Goal: Transaction & Acquisition: Purchase product/service

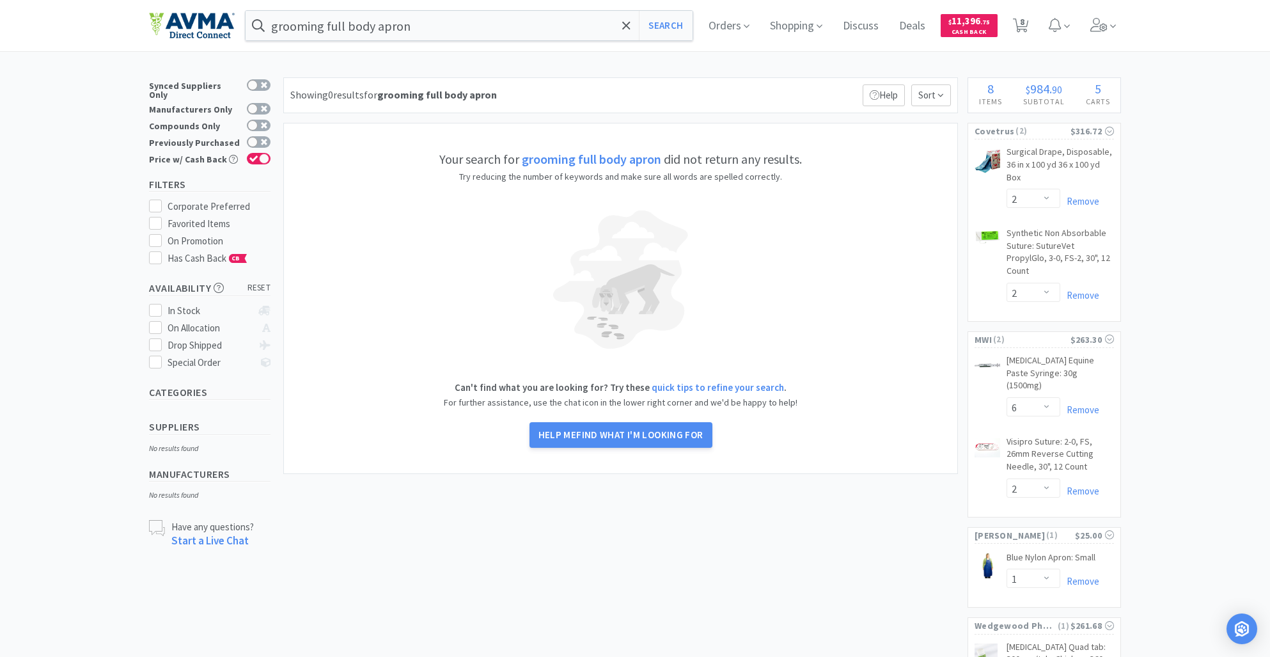
select select "2"
select select "6"
select select "2"
select select "1"
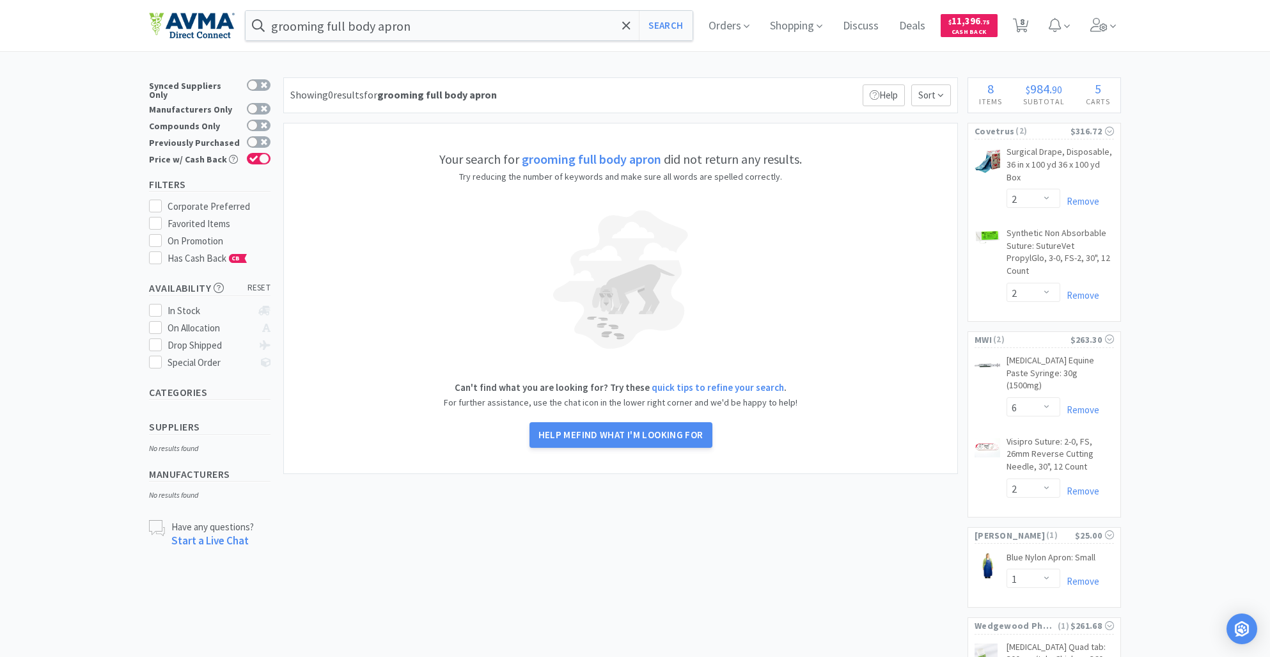
select select "1"
select select "4"
select select "2"
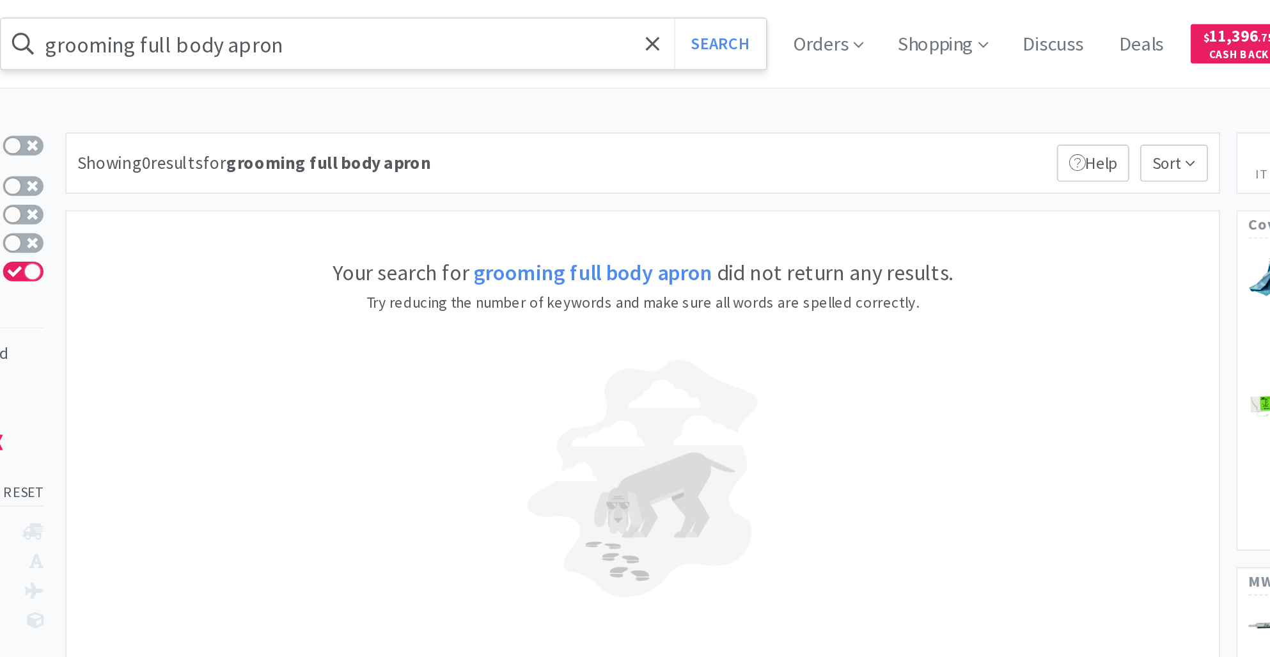
click at [508, 18] on input "grooming full body apron" at bounding box center [469, 25] width 447 height 29
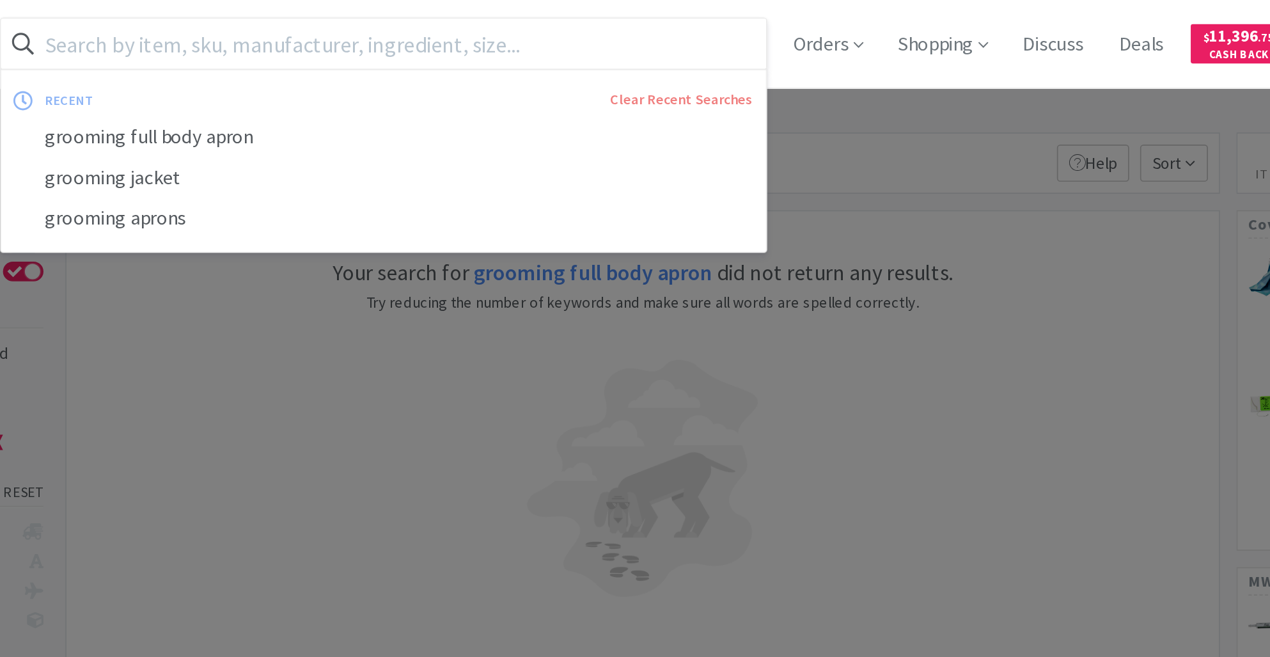
click at [778, 93] on div at bounding box center [635, 328] width 1270 height 657
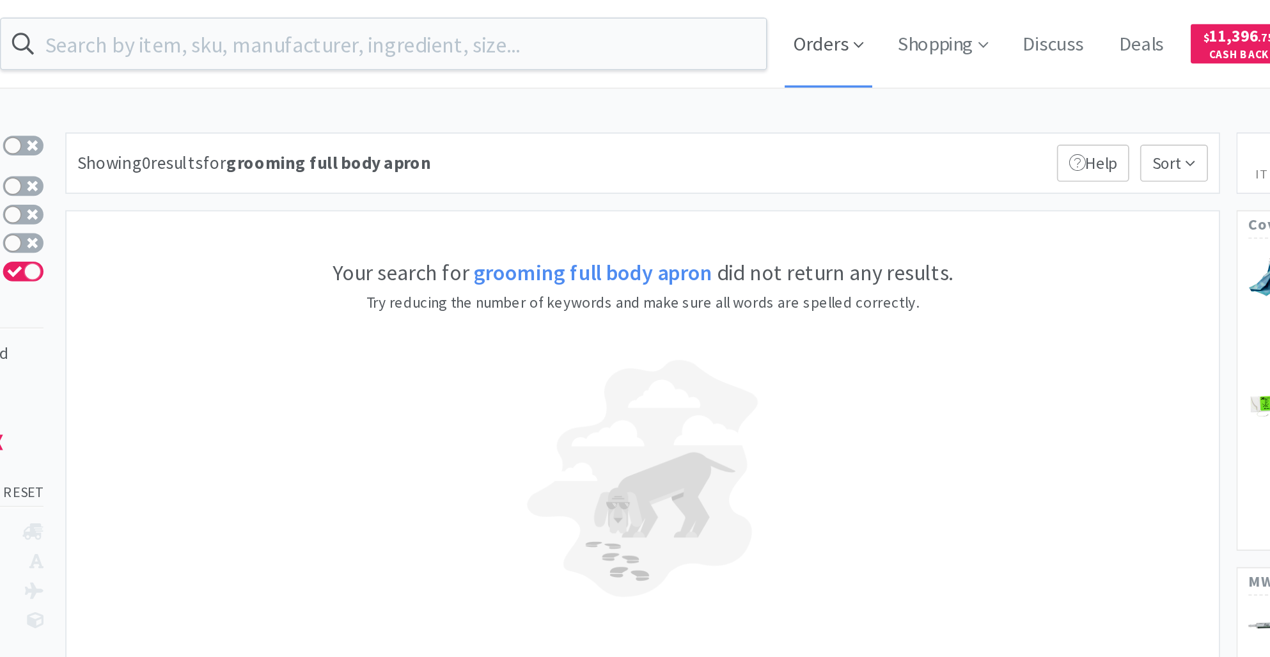
click at [737, 27] on span "Orders" at bounding box center [729, 25] width 51 height 51
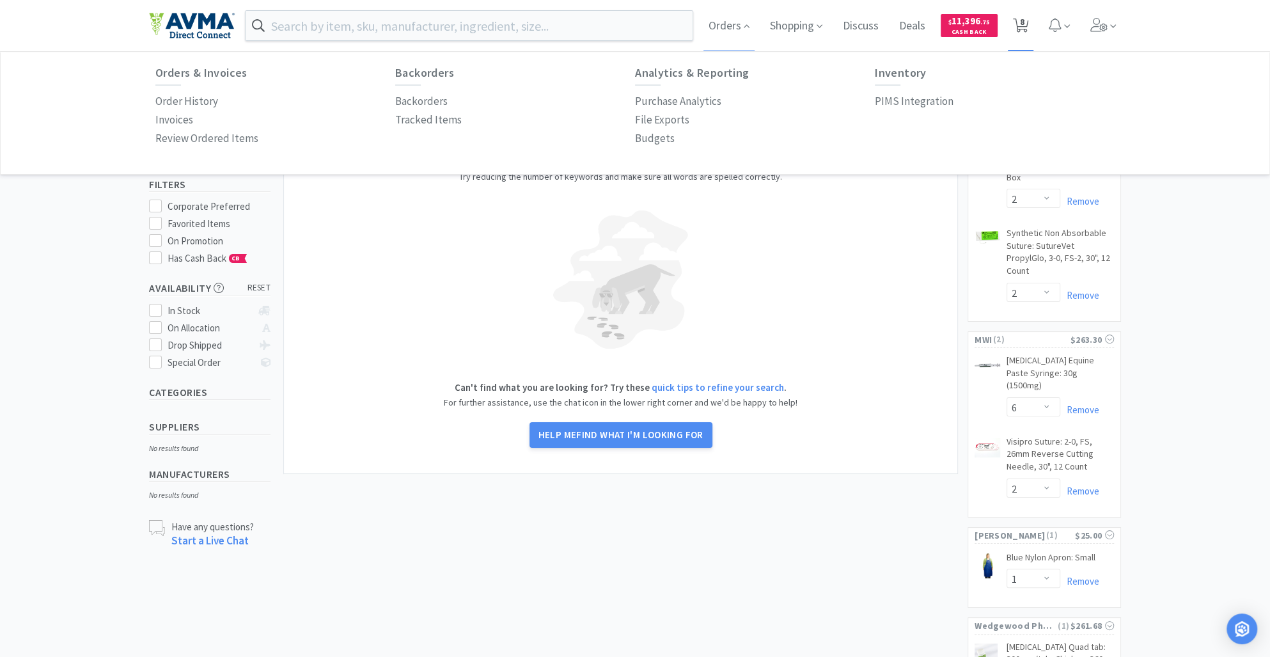
click at [1029, 21] on icon at bounding box center [1021, 26] width 16 height 14
select select "1"
select select "2"
select select "6"
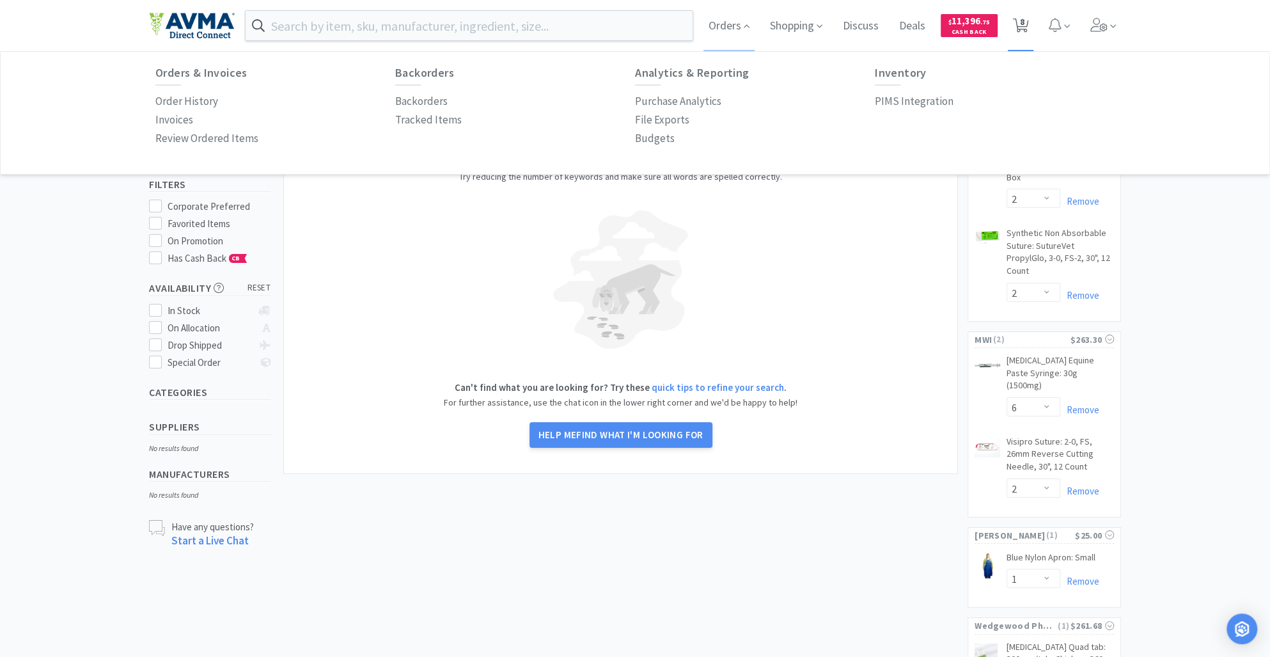
select select "2"
select select "1"
select select "4"
select select "2"
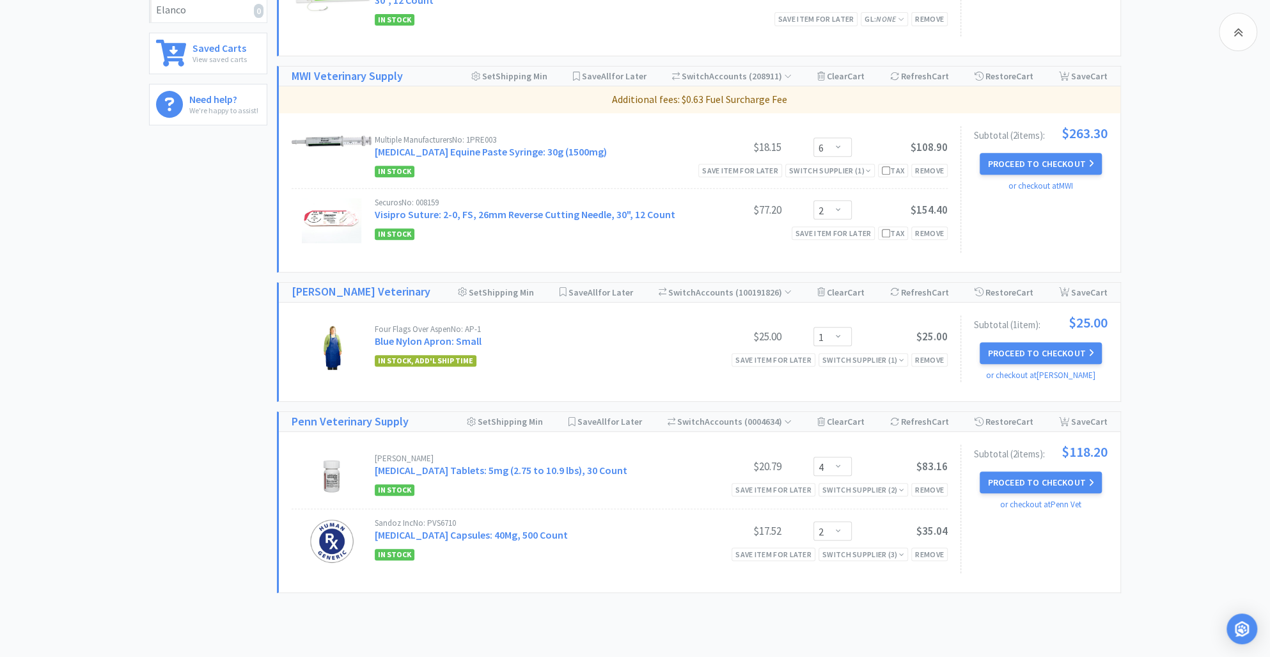
scroll to position [458, 0]
click at [923, 359] on div "Remove" at bounding box center [929, 358] width 36 height 13
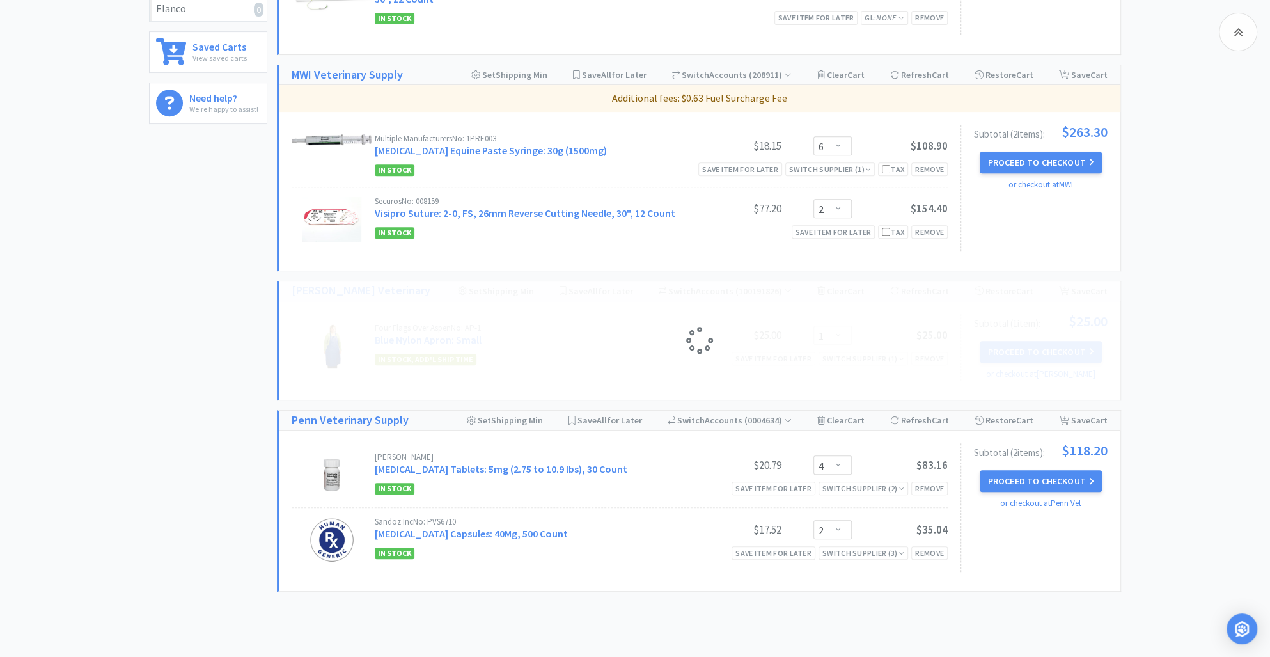
select select "10"
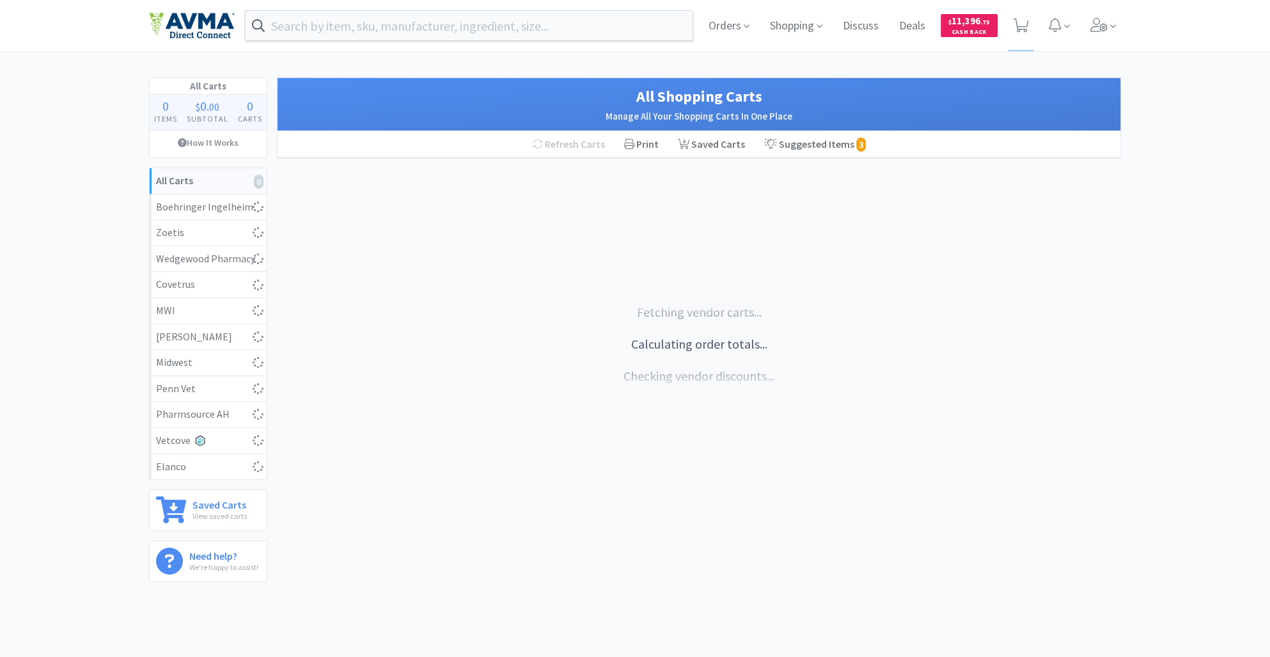
scroll to position [42, 0]
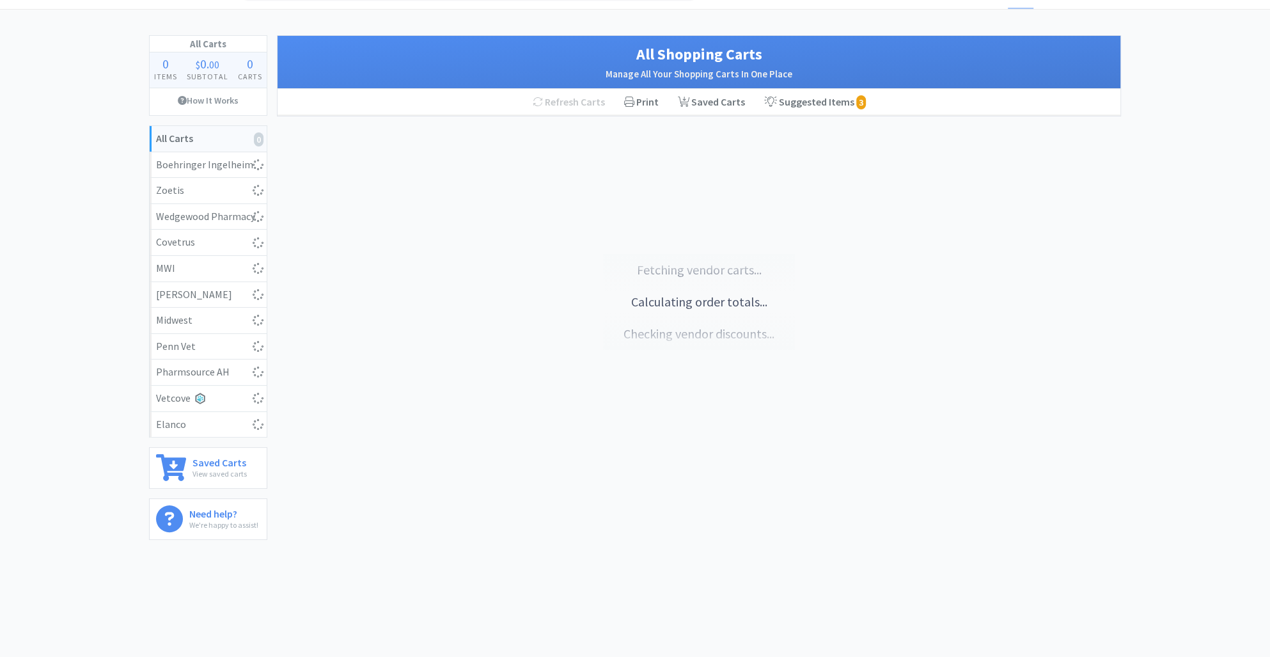
select select "3"
select select "1"
select select "30"
select select "1"
select select "2"
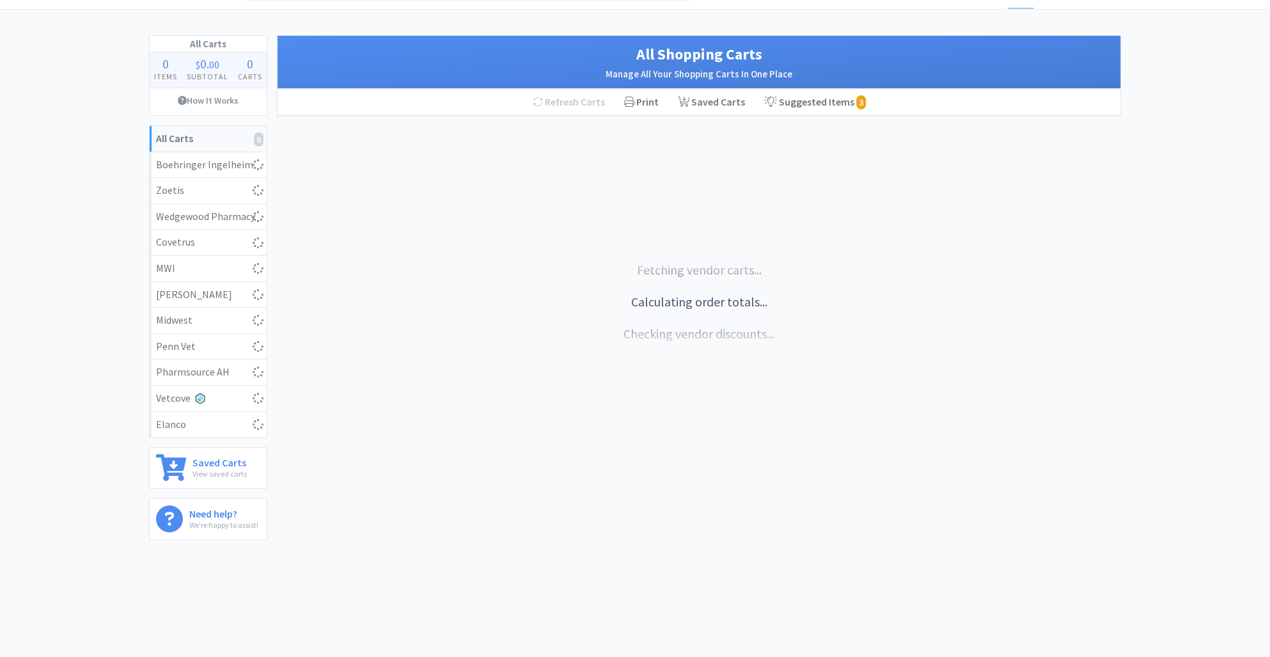
select select "1"
select select "2"
select select "1"
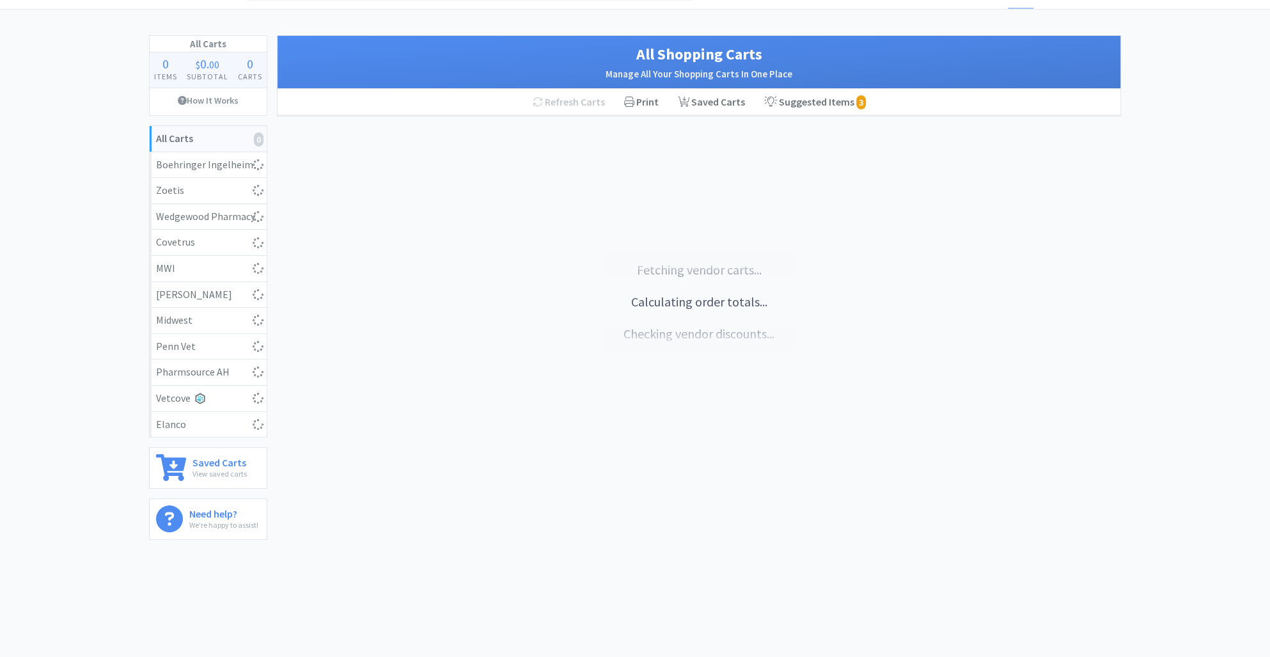
select select "5"
select select "6"
select select "2"
select select "1"
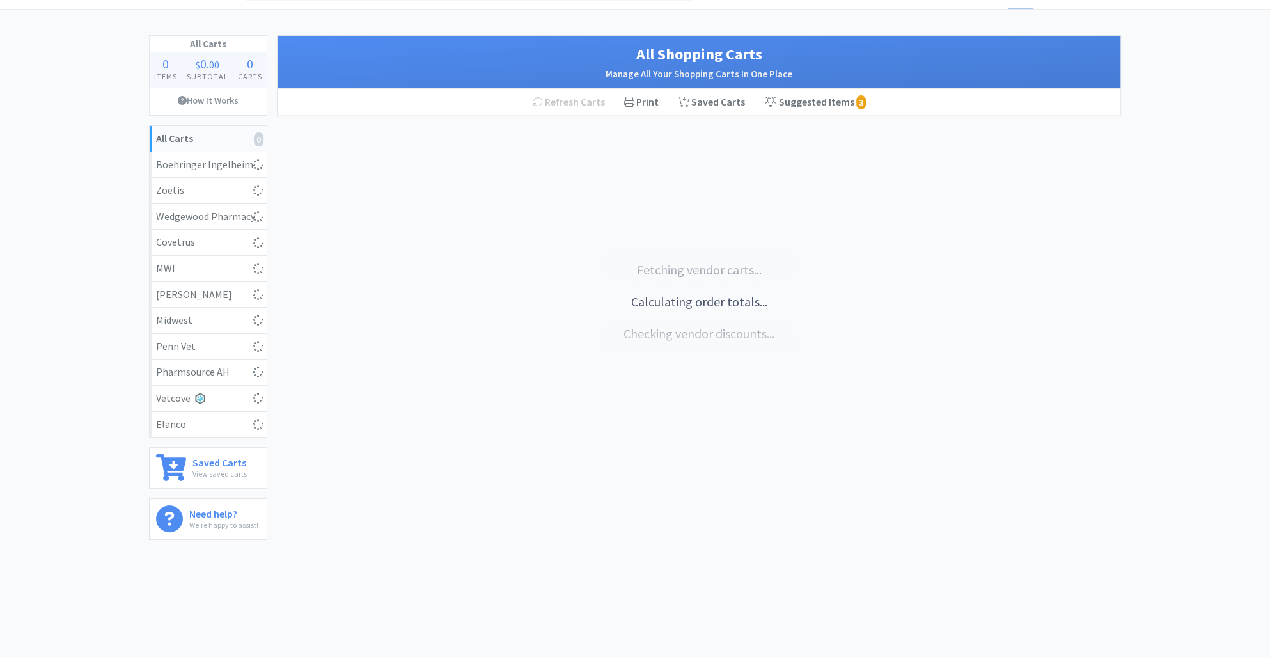
select select "2"
select select "1"
select select "10"
select select "6"
select select "5"
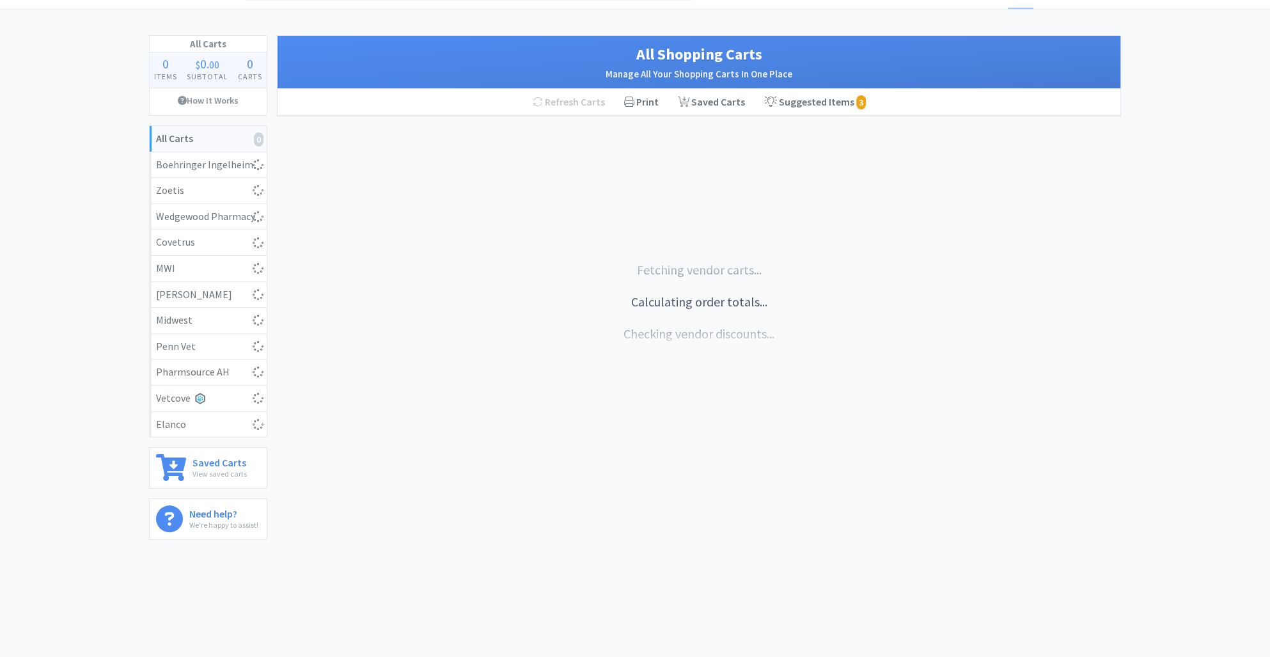
select select "6"
select select "3"
select select "2"
select select "1"
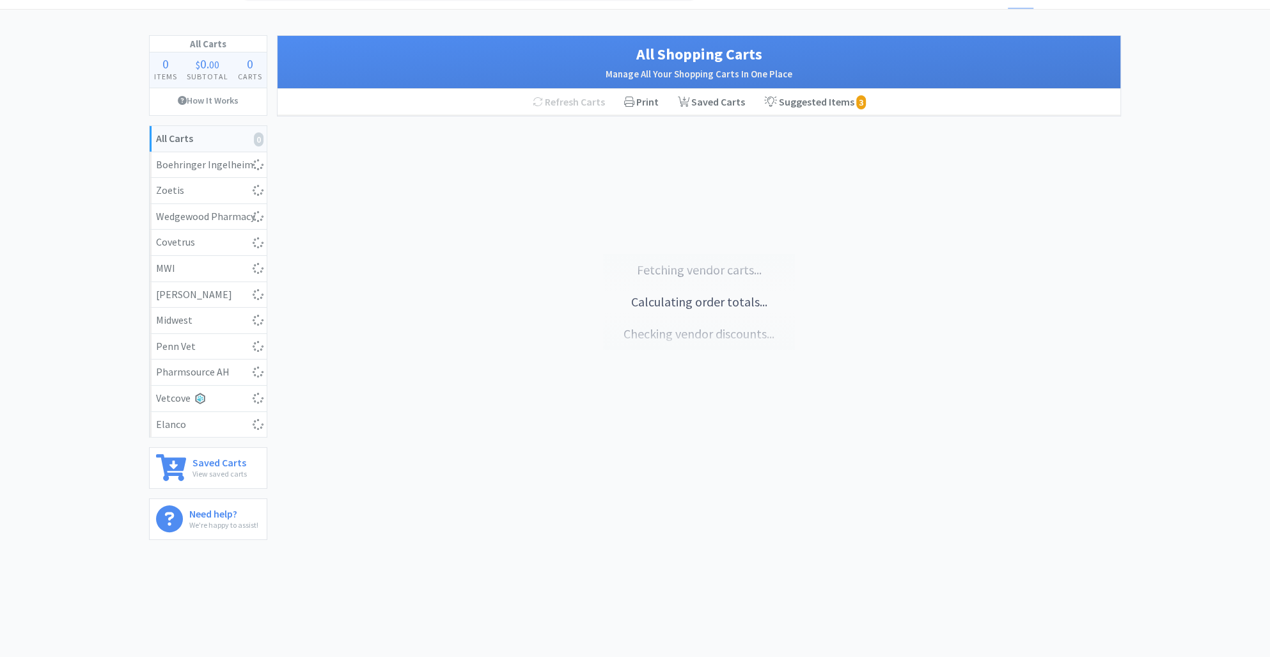
select select "2"
select select "1"
select select "8"
select select "6"
select select "10"
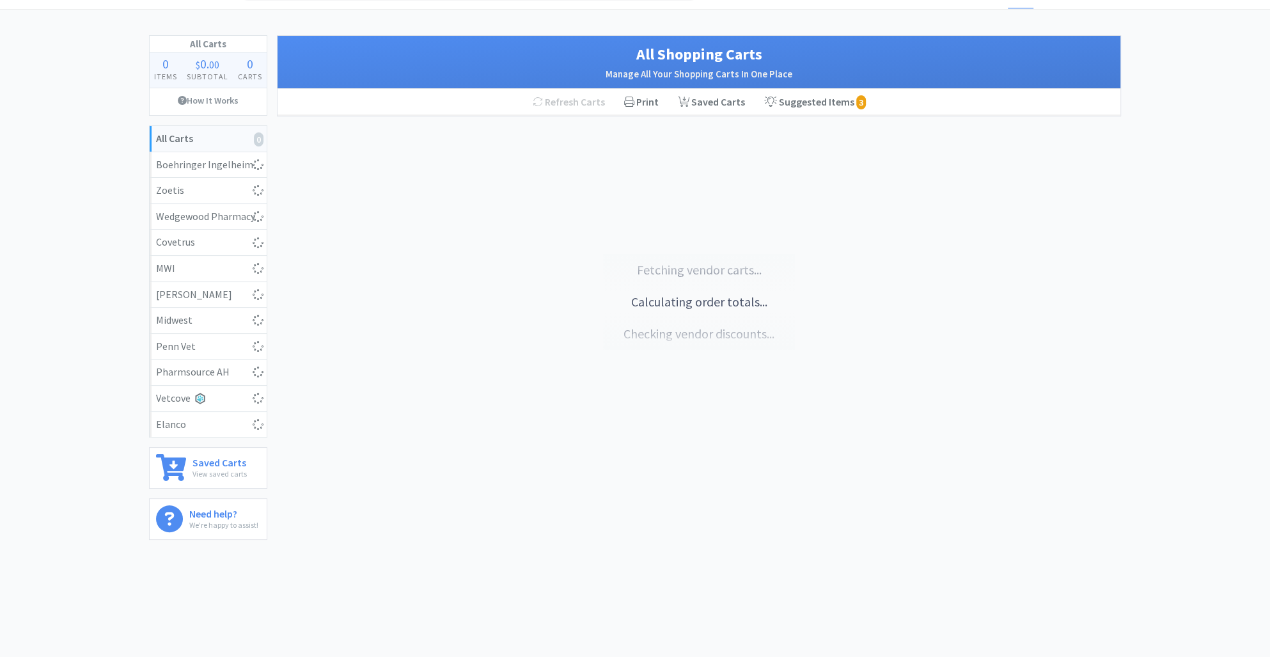
select select "2"
select select "4"
select select "1"
select select "2"
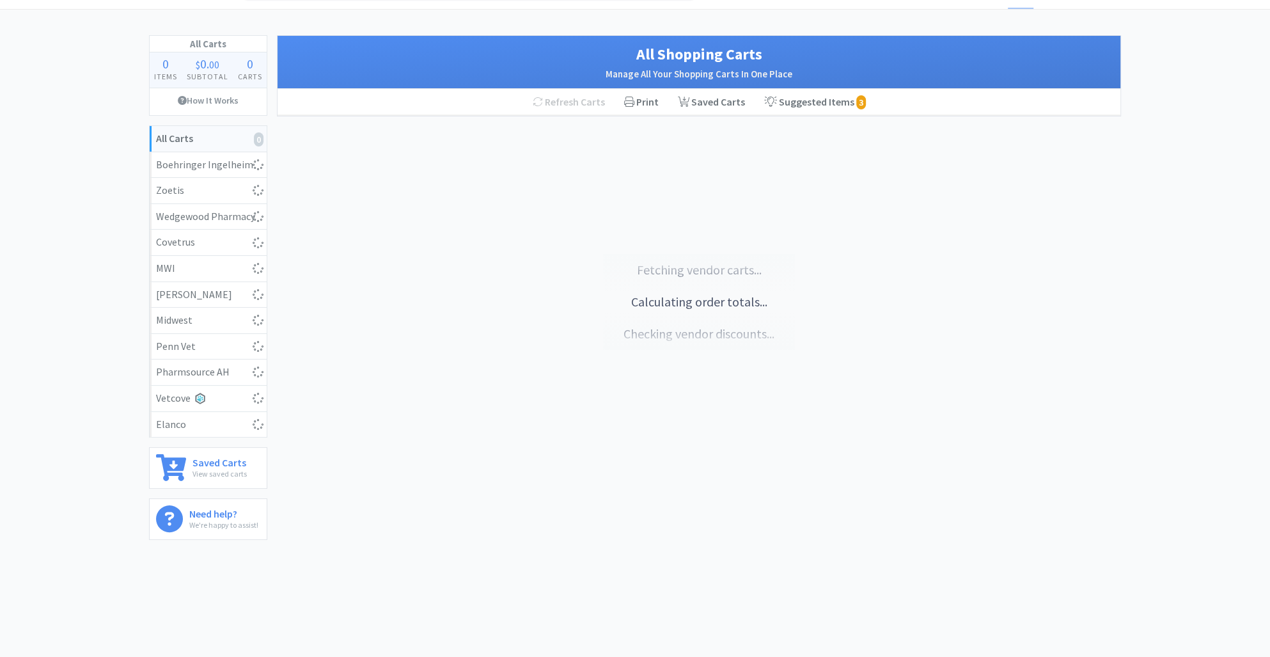
select select "5"
select select "6"
select select "3"
select select "1"
select select "6"
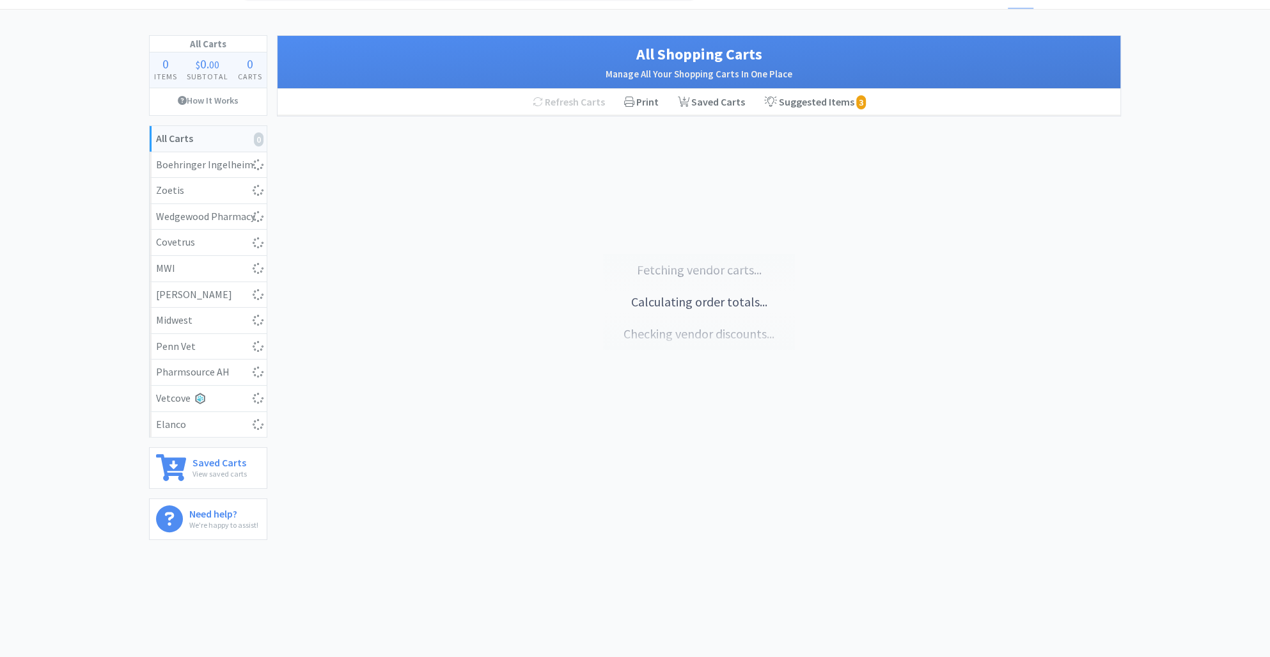
select select "24"
select select "10"
select select "1"
select select "2"
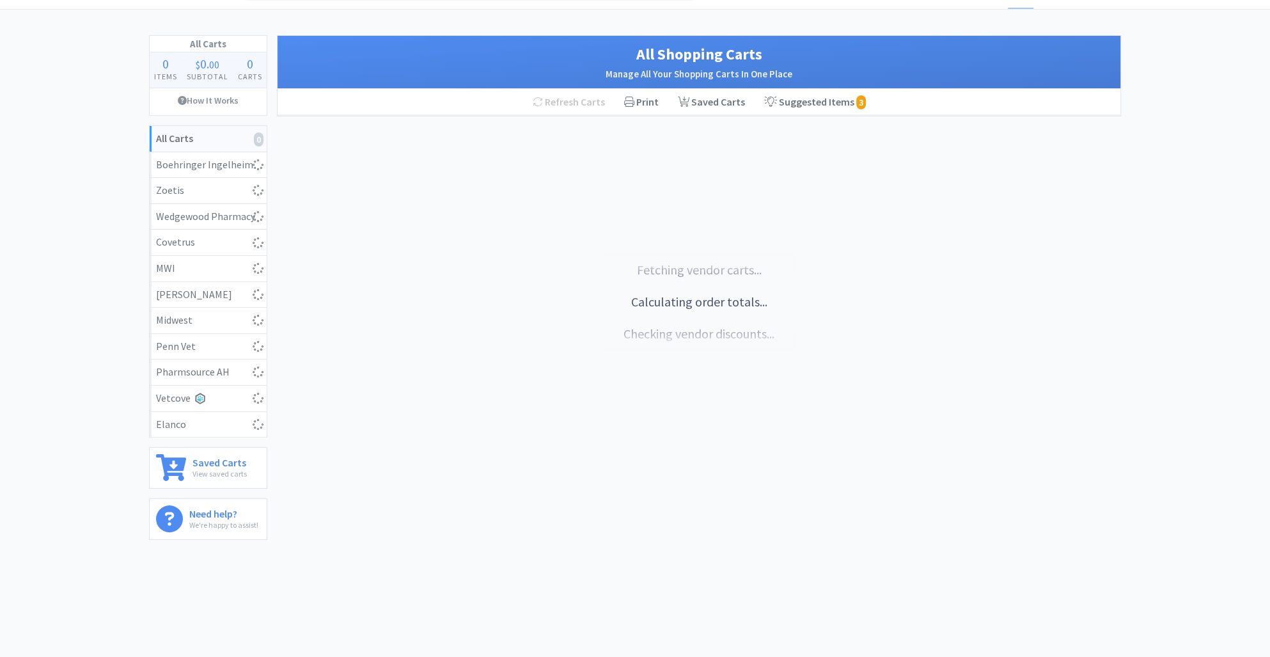
select select "12"
select select "1"
select select "5"
select select "400"
select select "240"
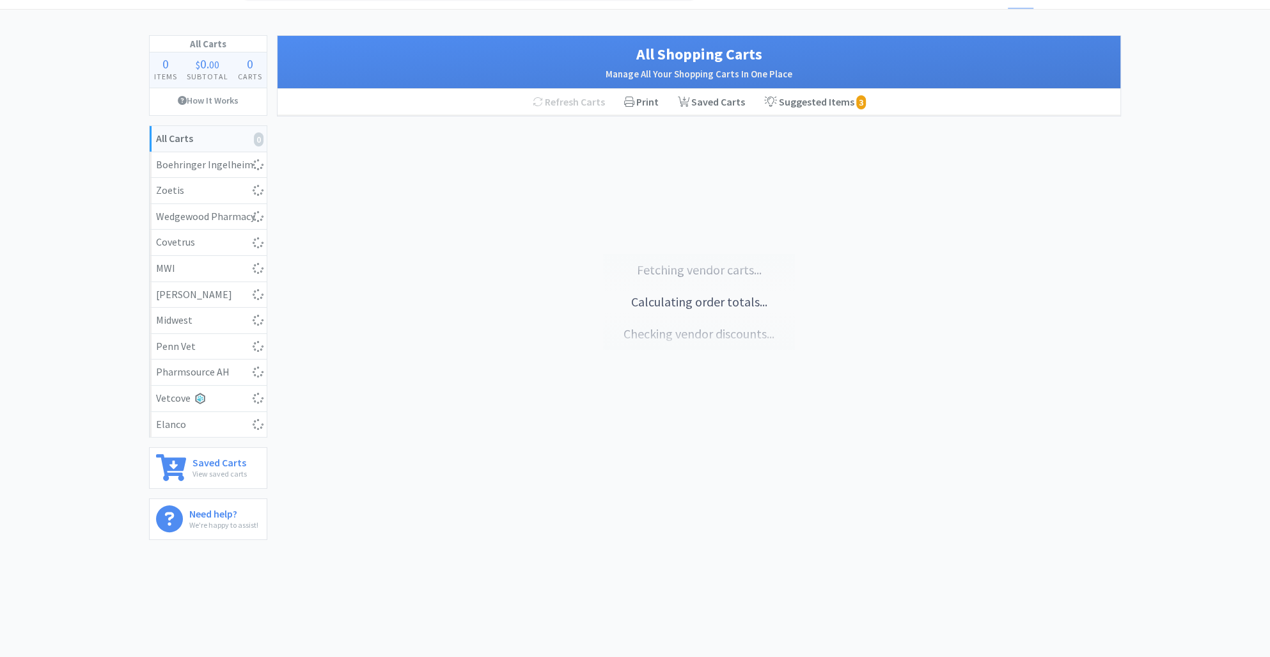
select select "10"
select select "1"
select select "3"
select select "5"
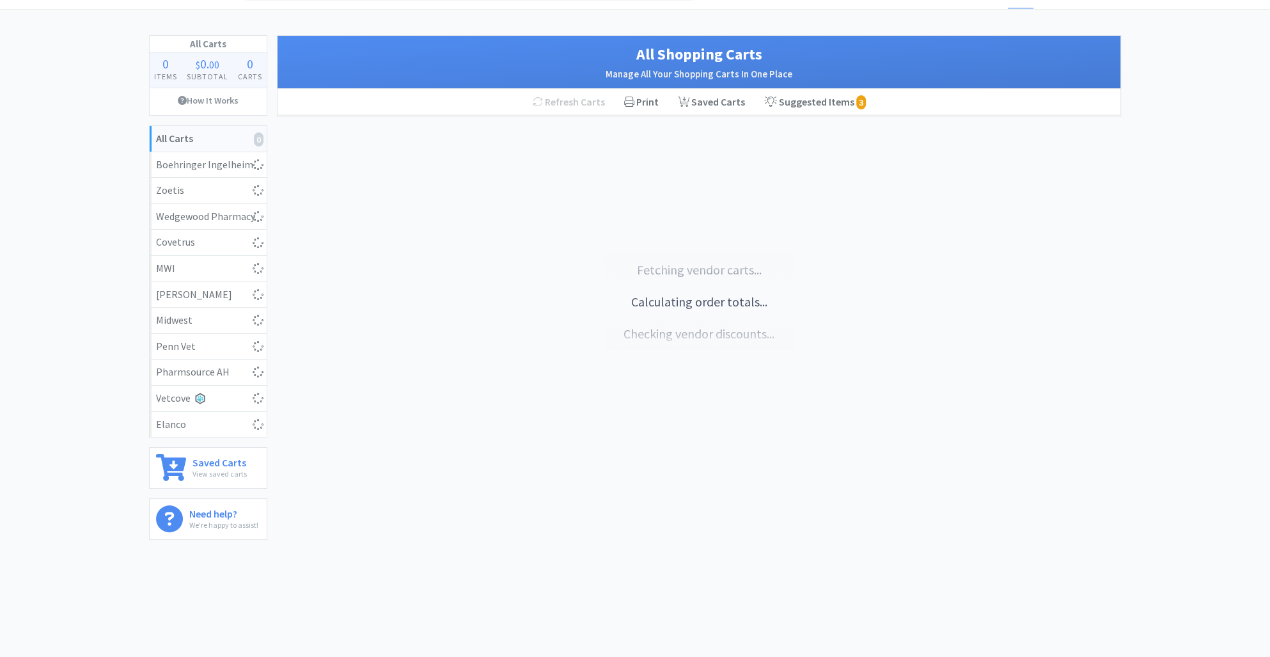
select select "1"
select select "2"
select select "3"
select select "1"
select select "2"
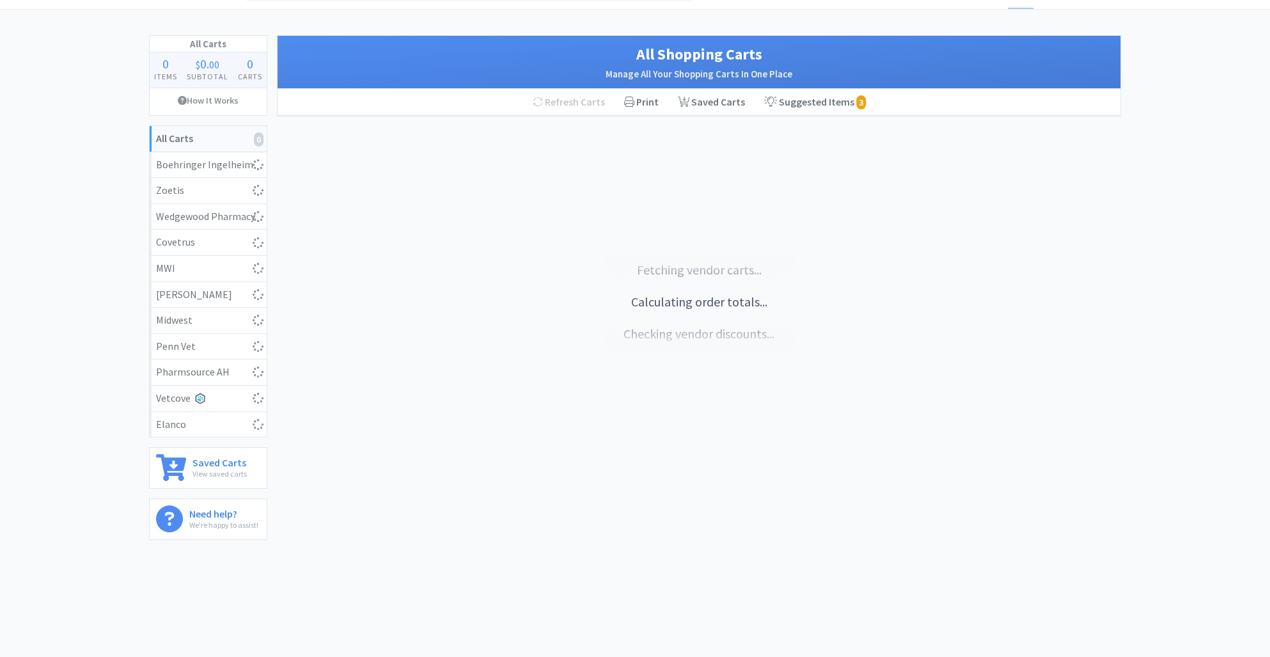
select select "4"
select select "10"
select select "1"
select select "12"
select select "3"
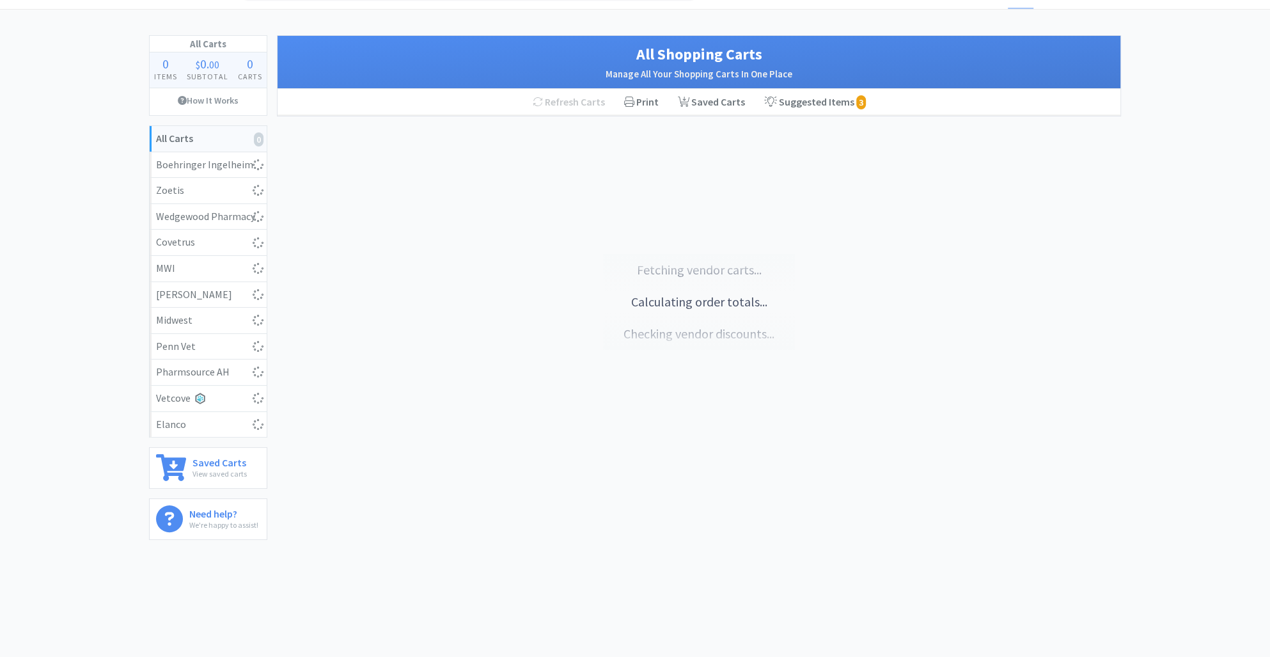
select select "1"
select select "3"
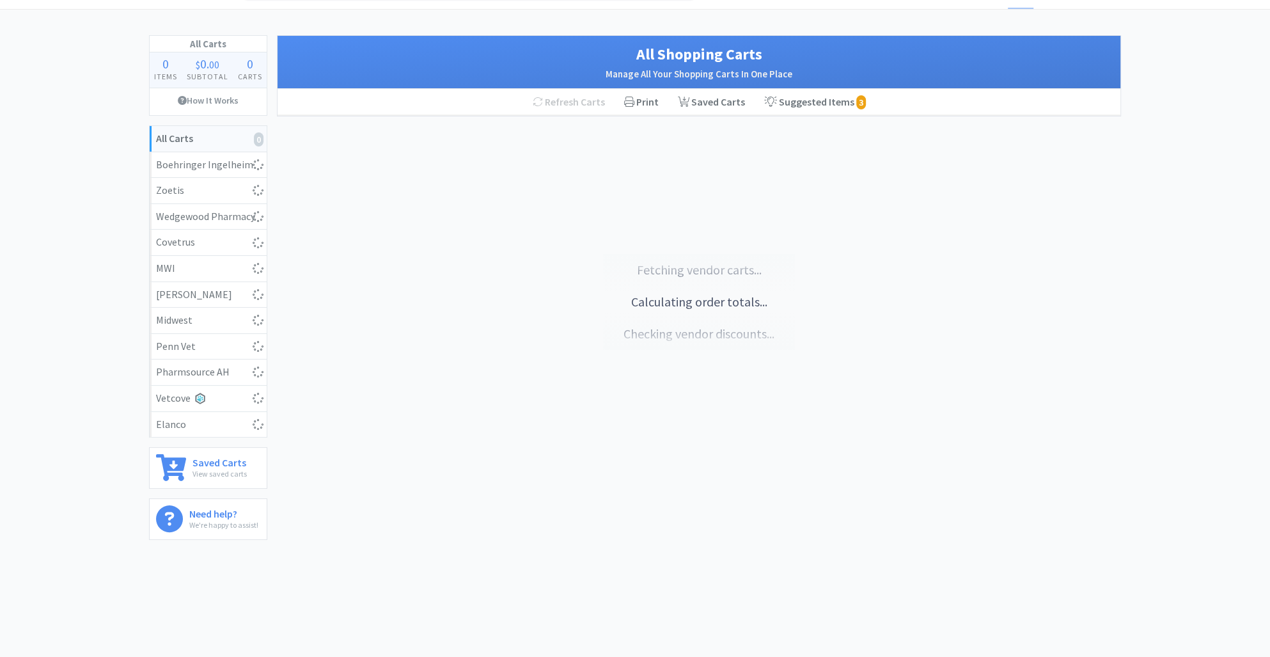
select select "3"
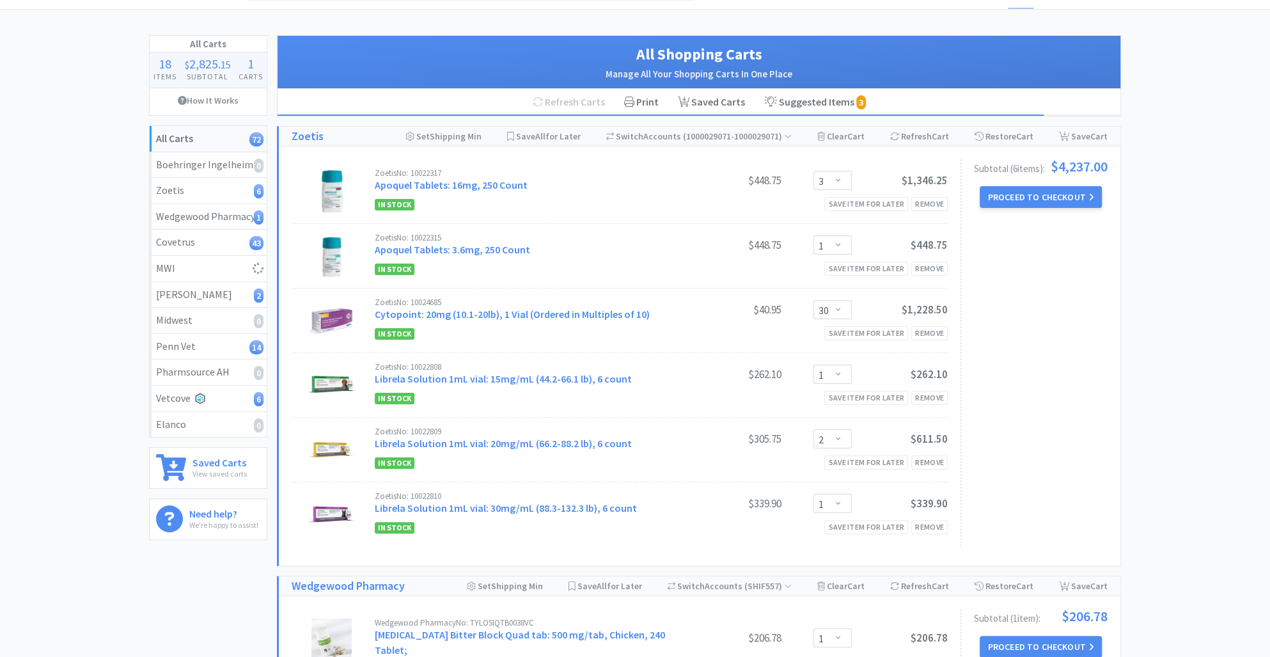
select select "6"
select select "1"
select select "2"
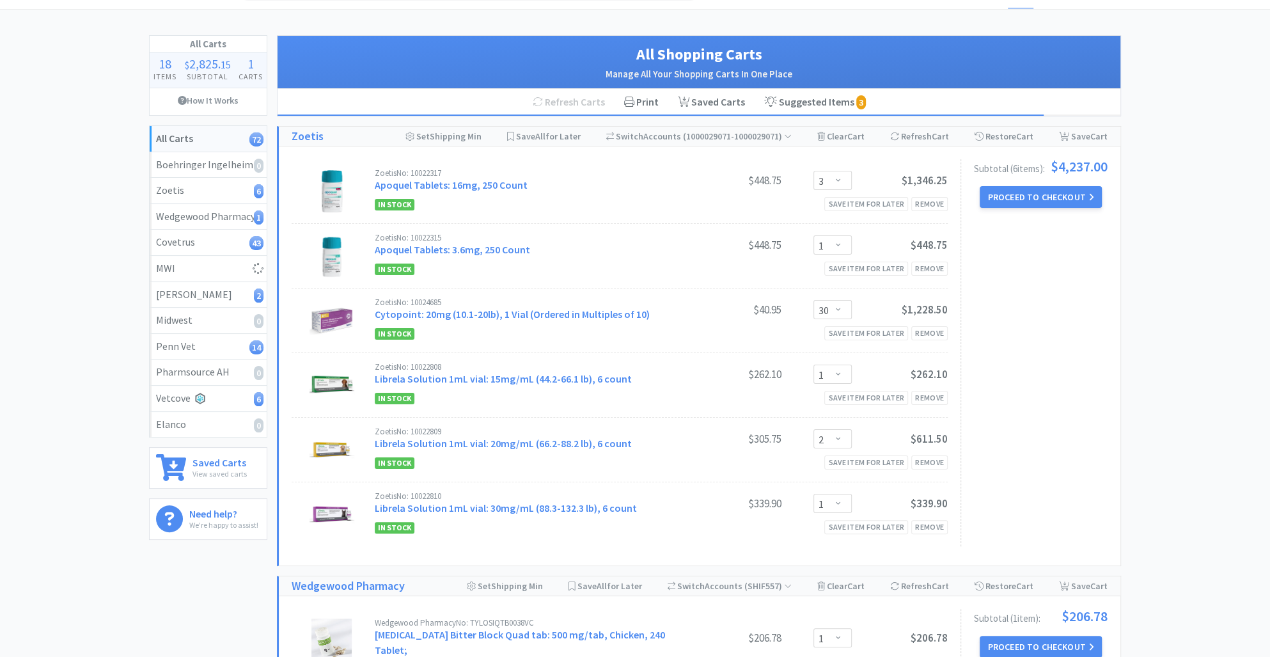
select select "1"
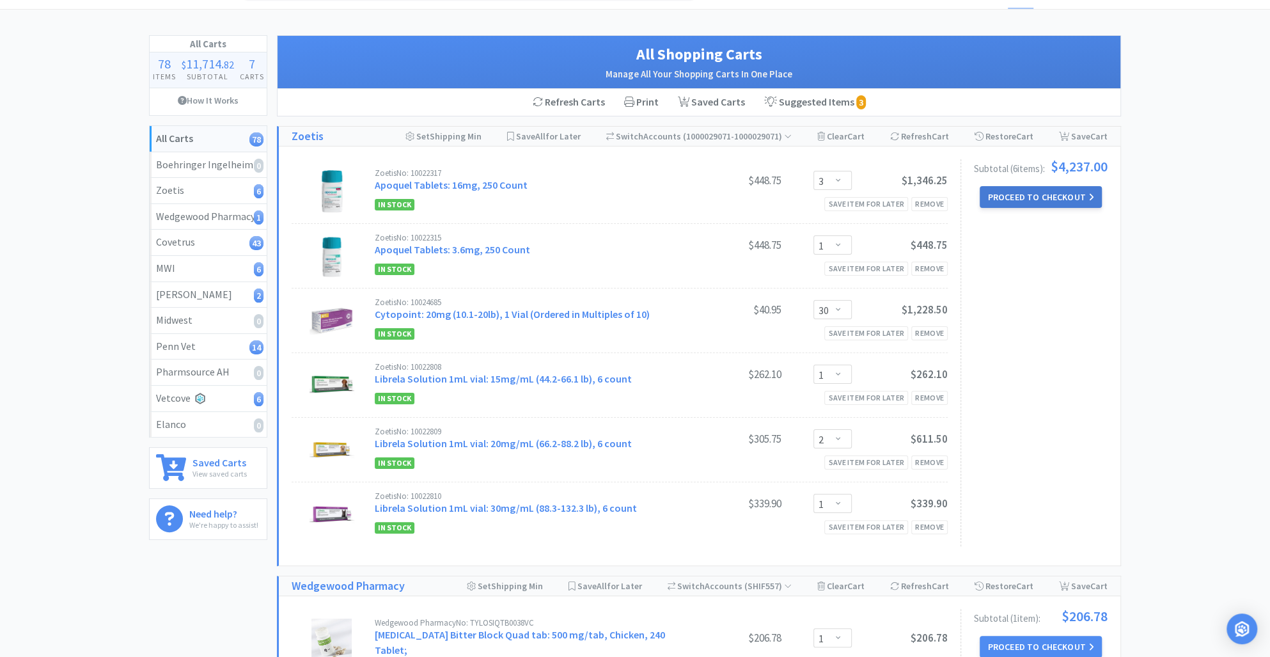
click at [1024, 193] on button "Proceed to Checkout" at bounding box center [1041, 197] width 122 height 22
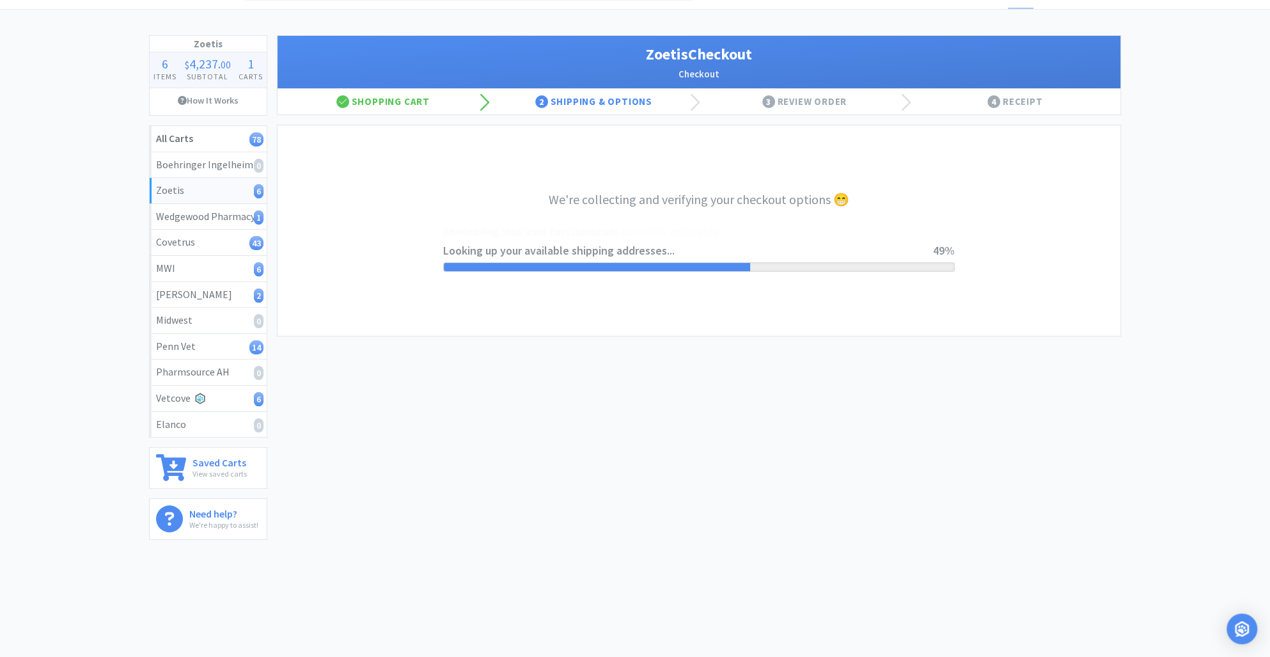
select select "invoice"
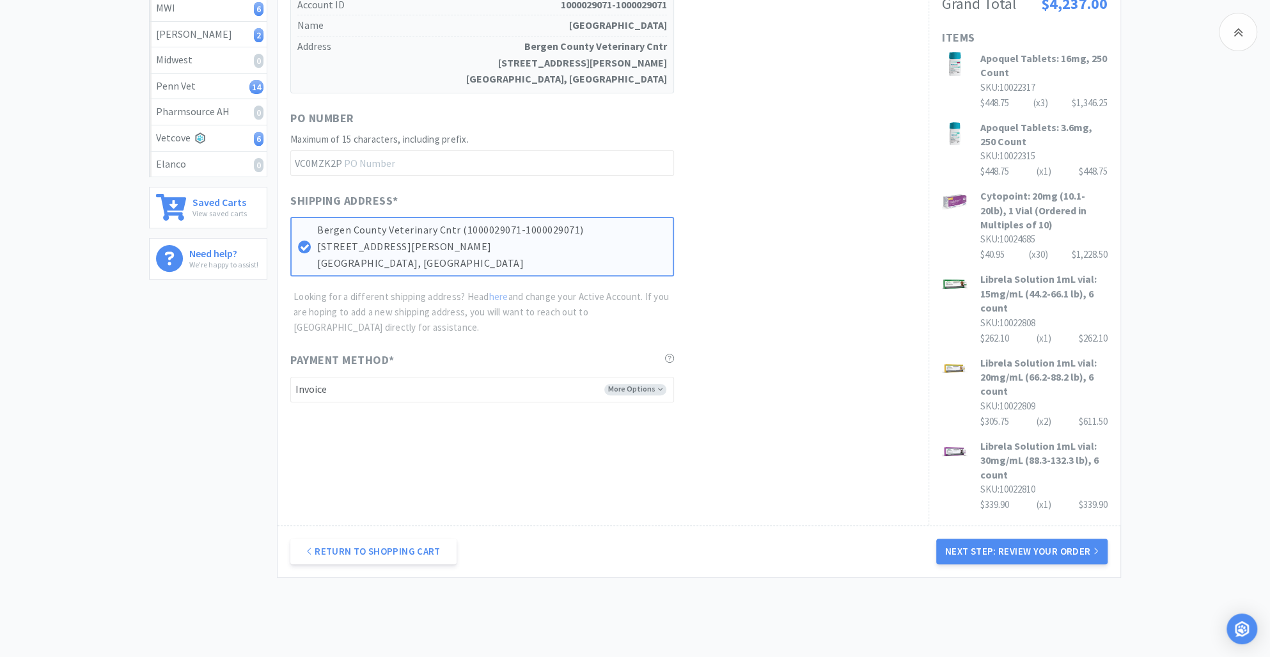
scroll to position [353, 0]
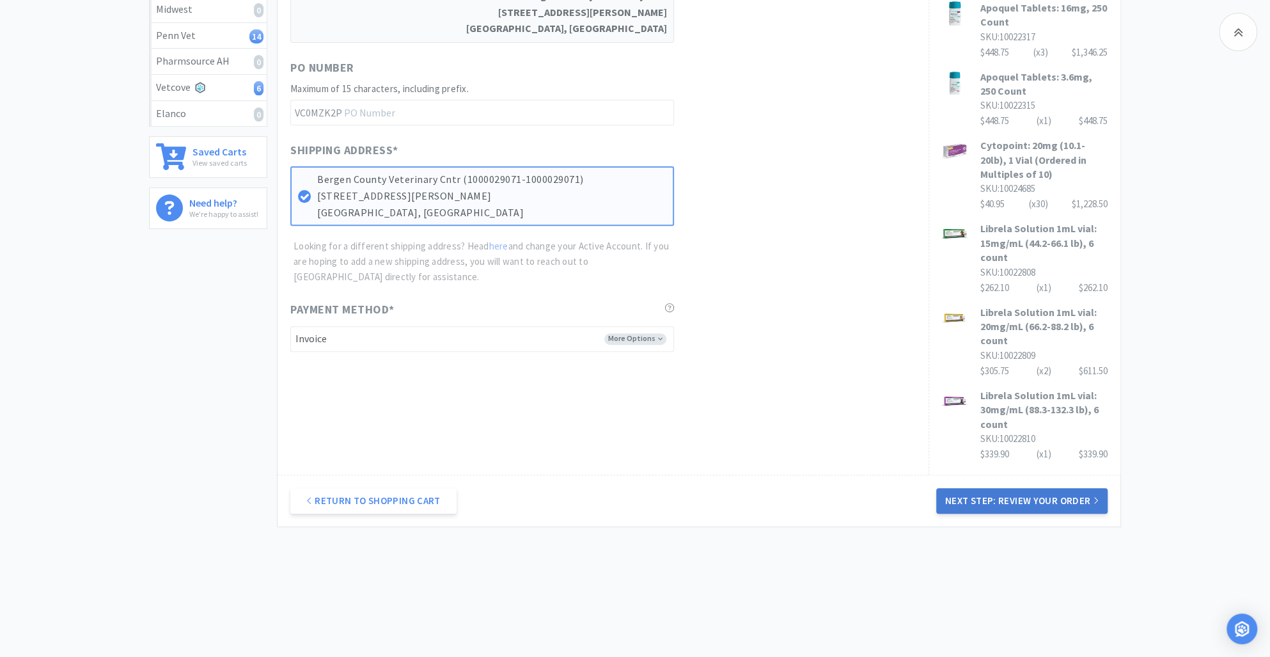
click at [1017, 502] on button "Next Step: Review Your Order" at bounding box center [1021, 501] width 171 height 26
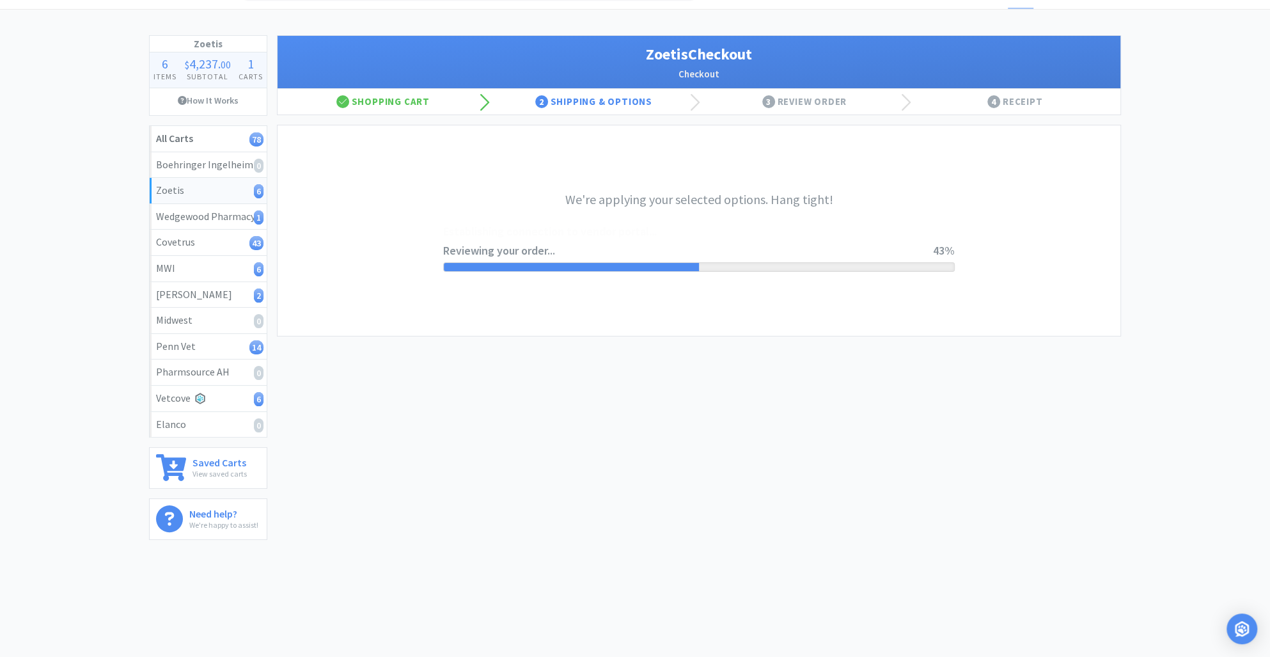
scroll to position [0, 0]
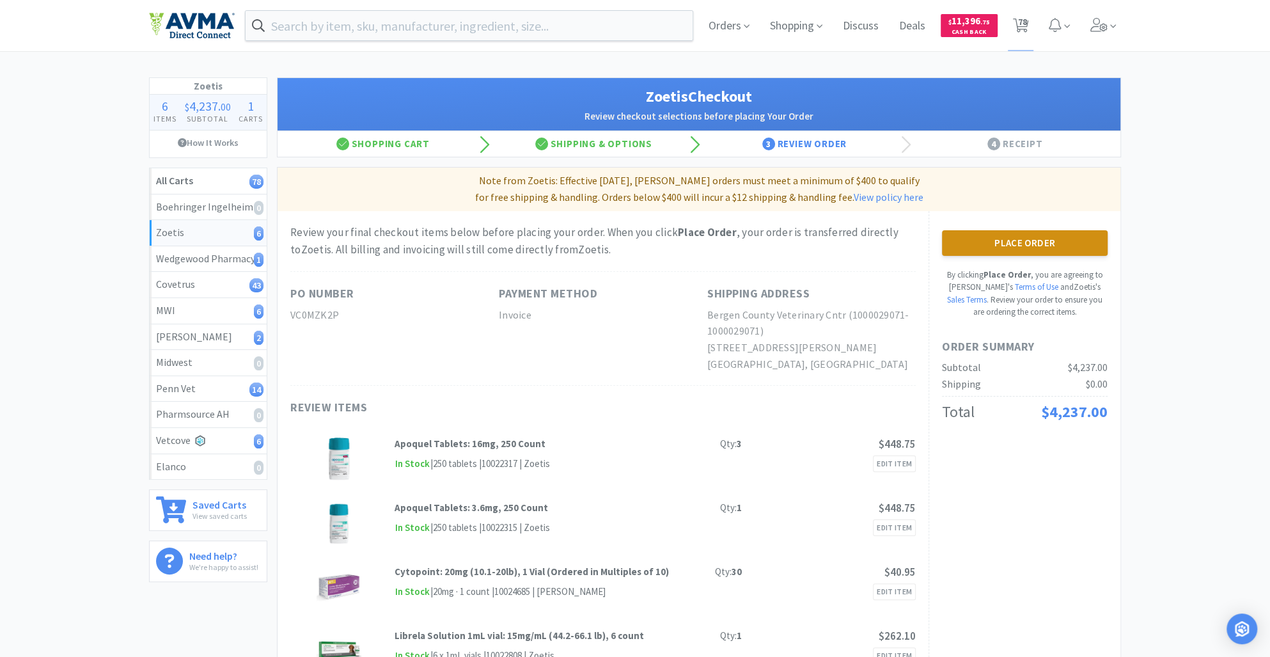
click at [1012, 244] on button "Place Order" at bounding box center [1025, 243] width 166 height 26
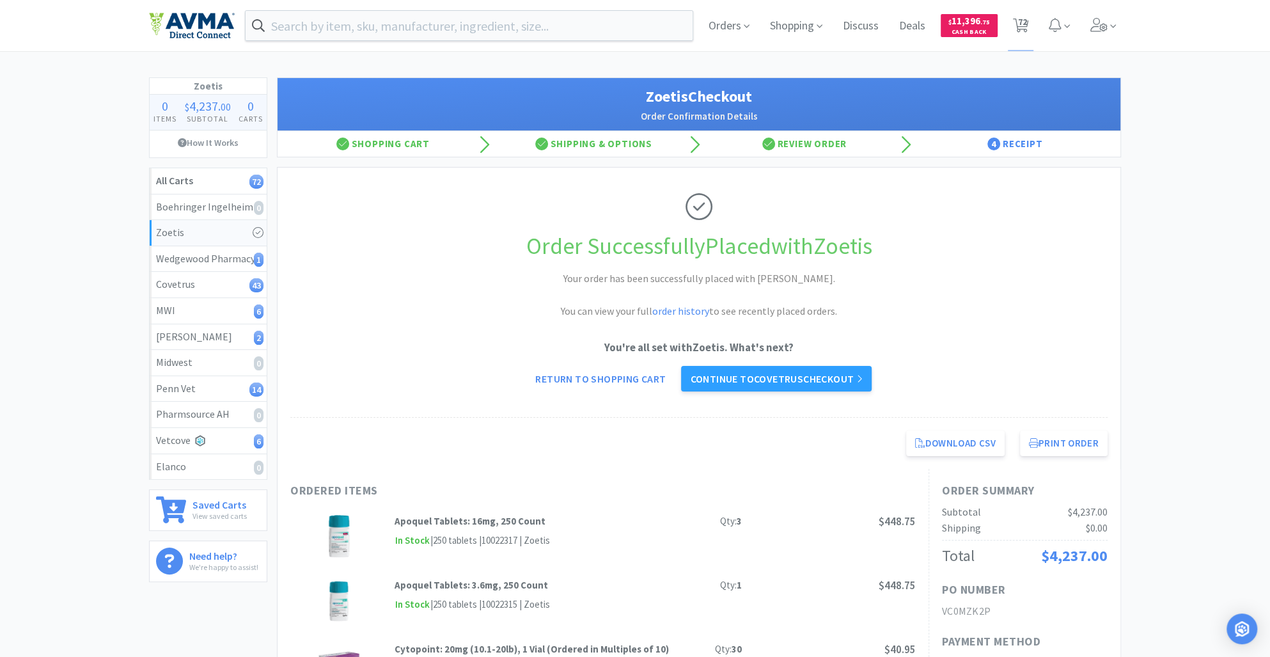
drag, startPoint x: 1019, startPoint y: 22, endPoint x: 992, endPoint y: 10, distance: 29.2
click at [1019, 22] on span "72" at bounding box center [1022, 21] width 9 height 51
select select "1"
select select "2"
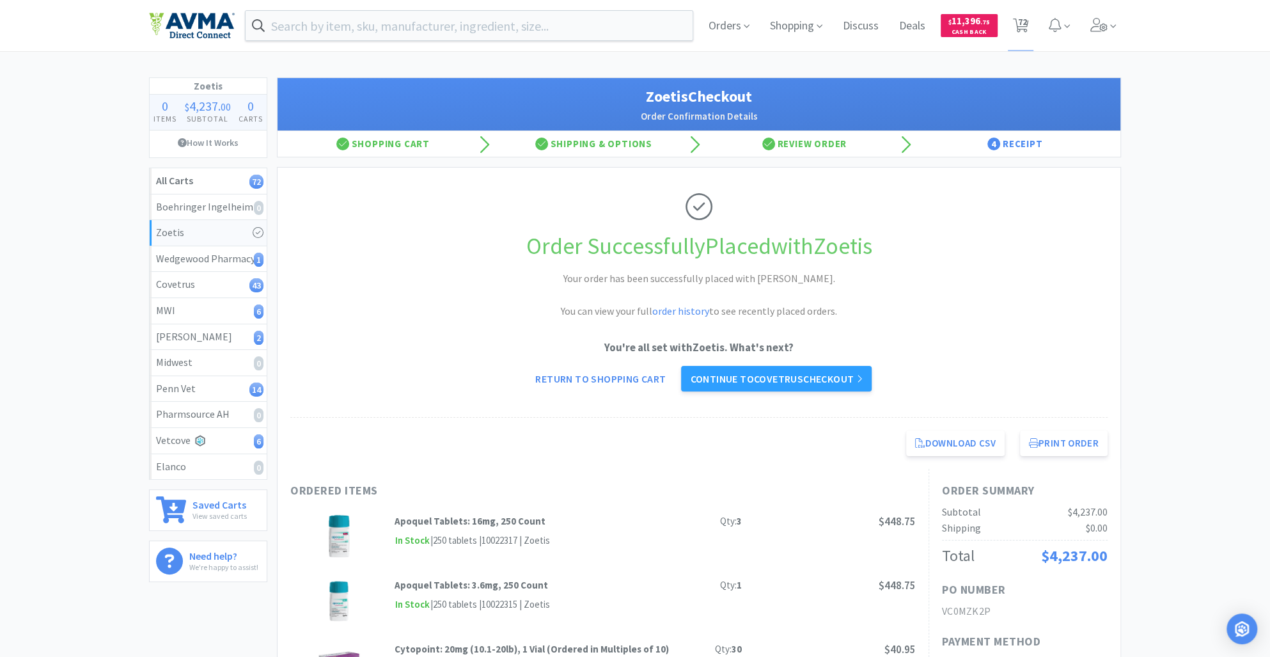
select select "1"
select select "5"
select select "6"
select select "2"
select select "1"
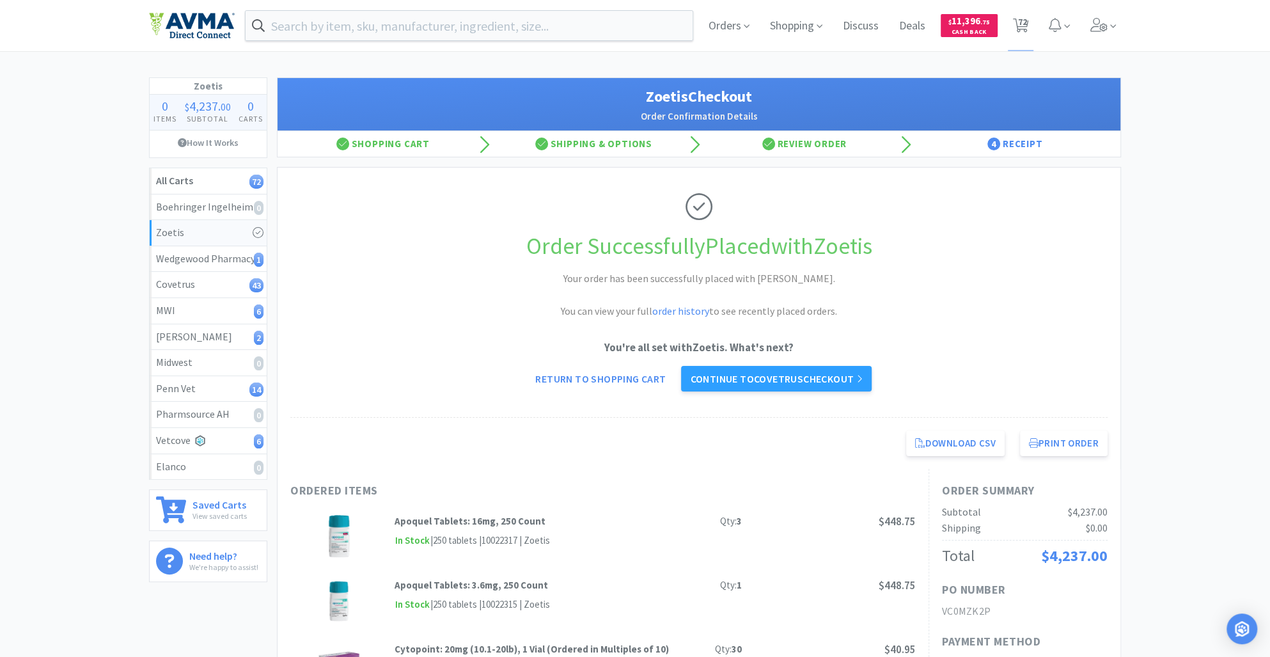
select select "1"
select select "2"
select select "1"
select select "10"
select select "6"
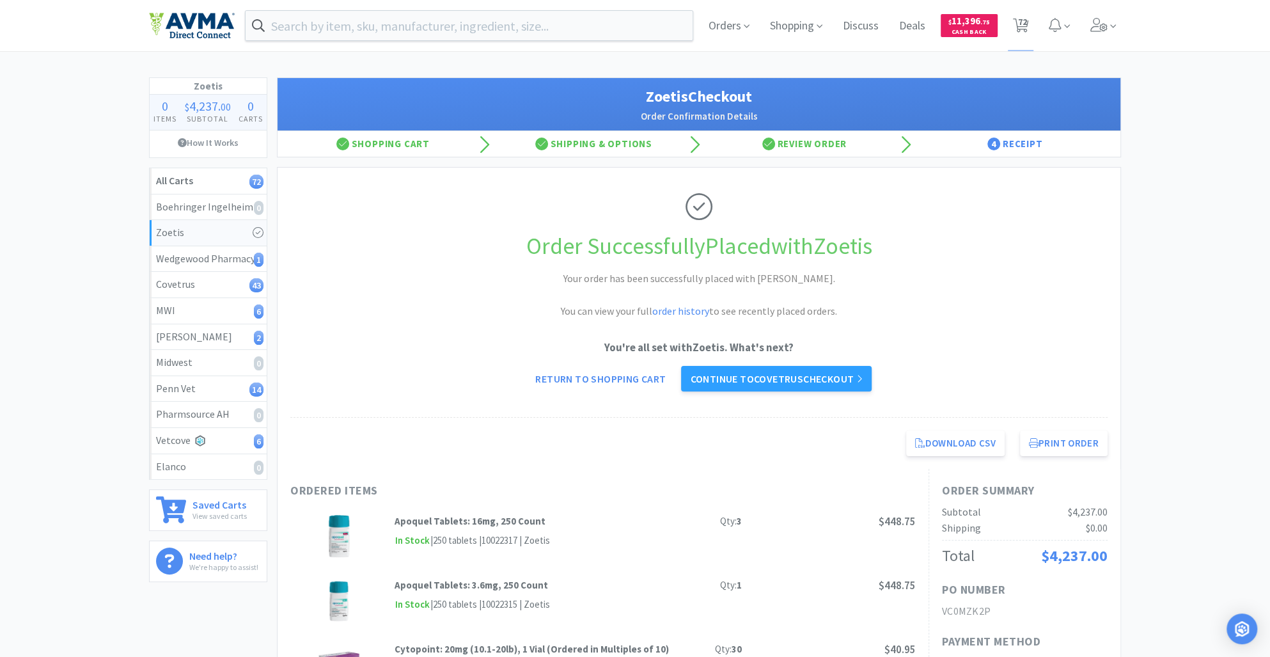
select select "5"
select select "6"
select select "3"
select select "2"
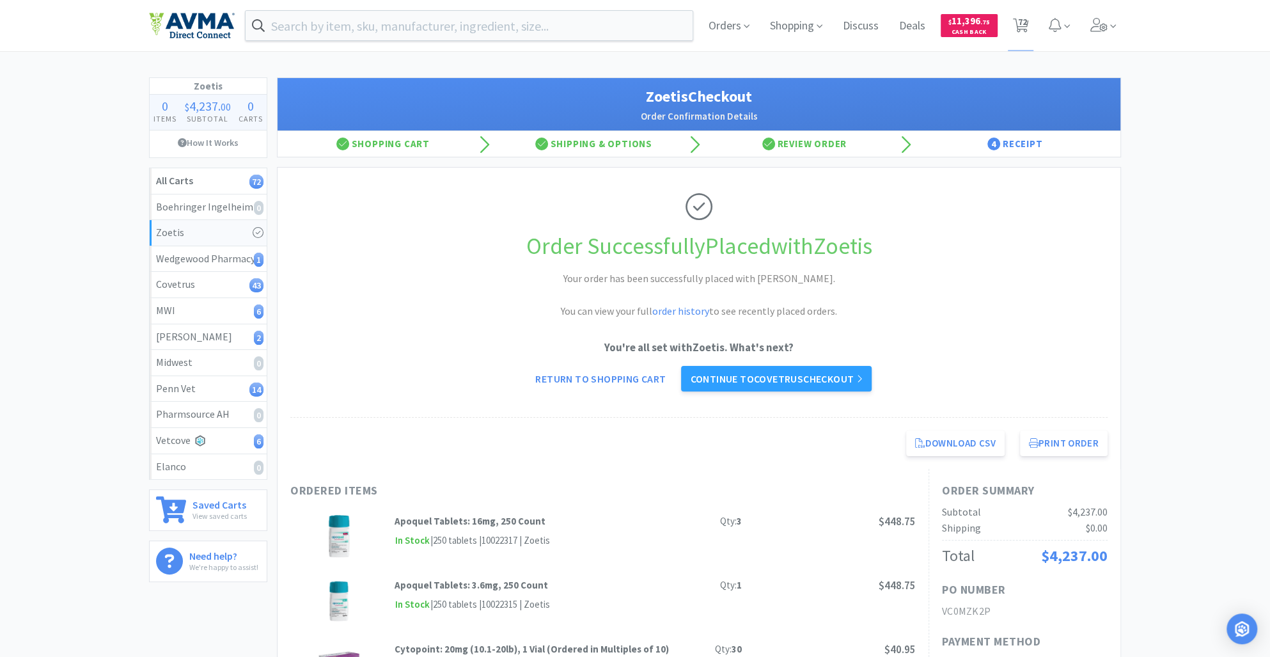
select select "1"
select select "2"
select select "1"
select select "8"
select select "6"
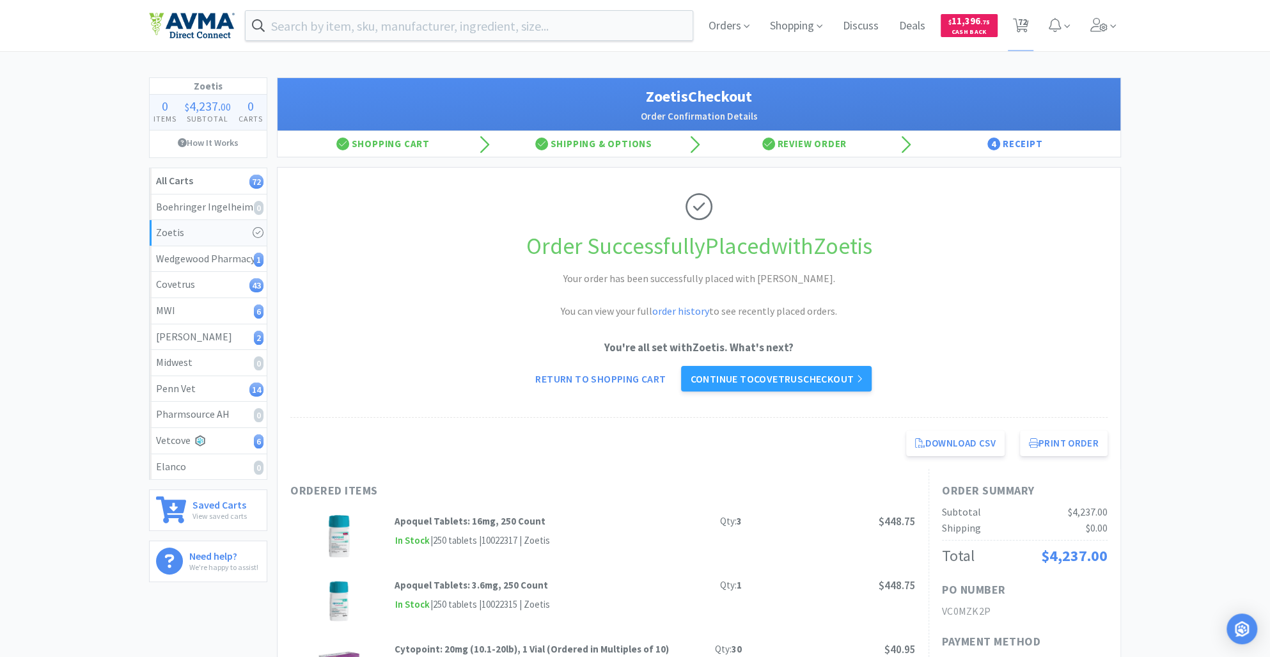
select select "10"
select select "2"
select select "4"
select select "1"
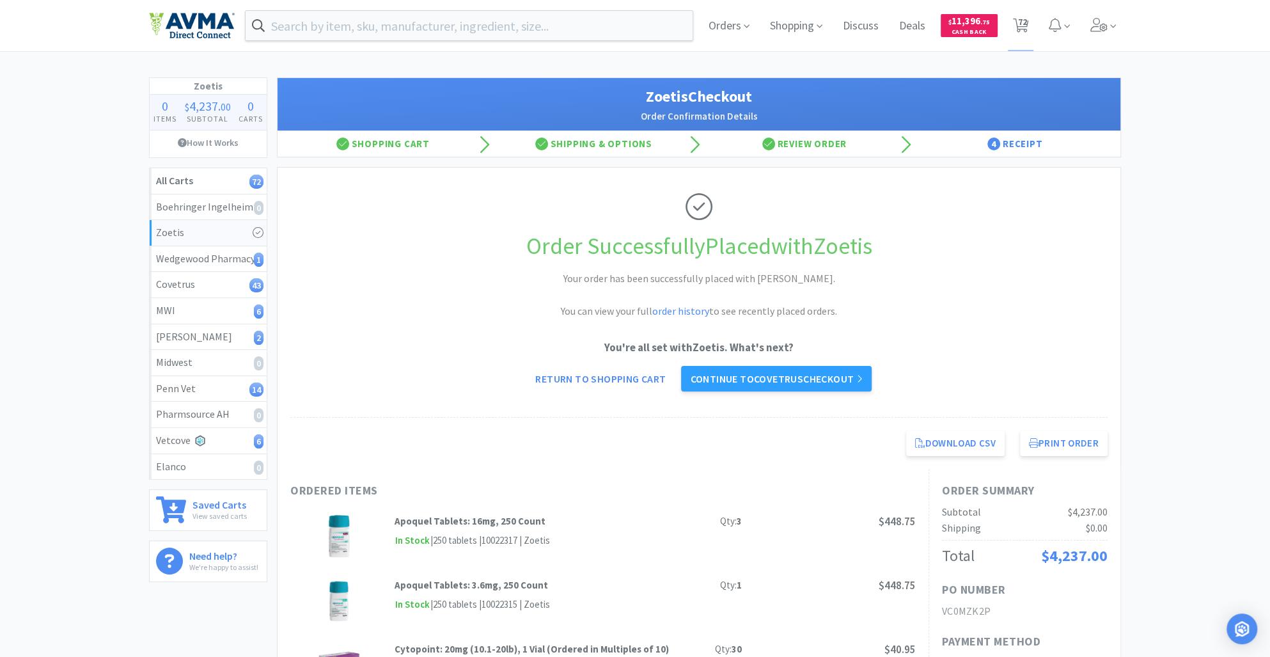
select select "2"
select select "5"
select select "6"
select select "3"
select select "1"
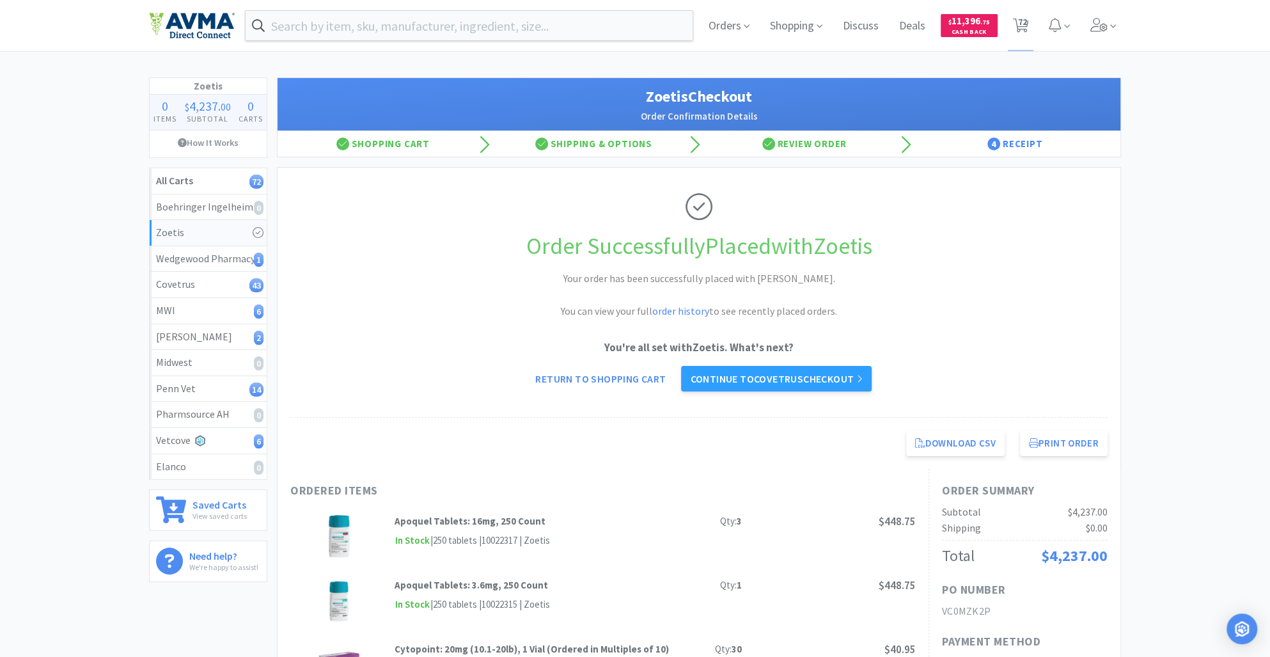
select select "6"
select select "24"
select select "10"
select select "1"
select select "2"
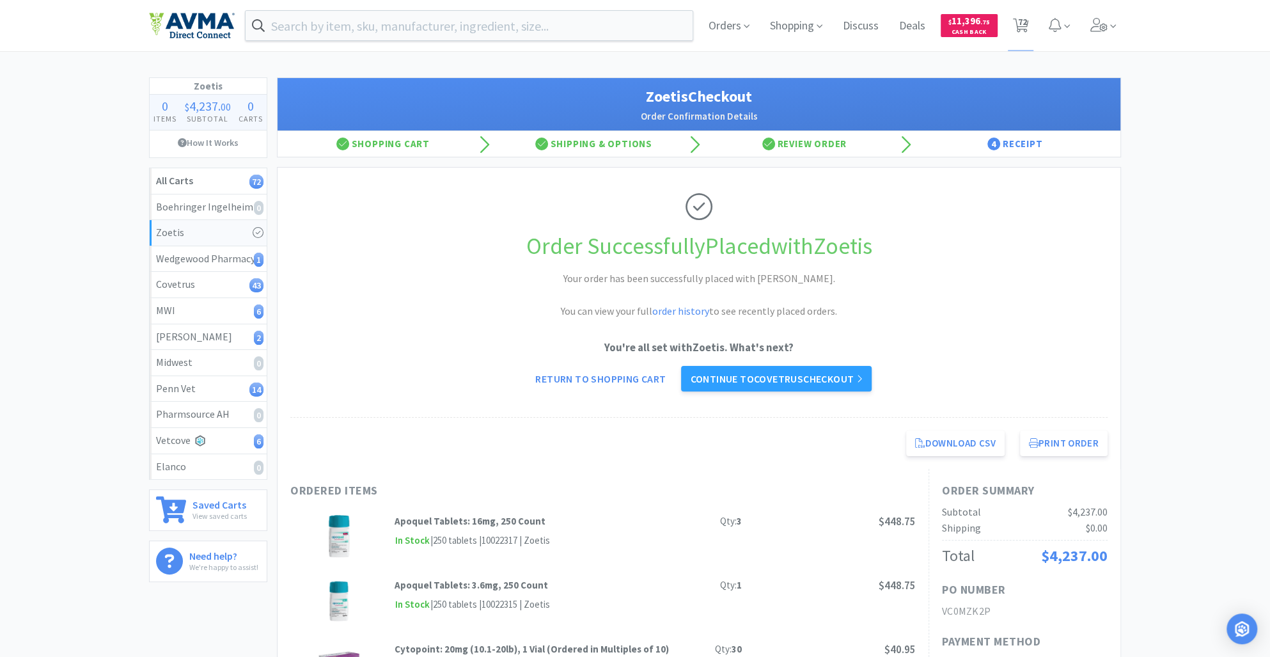
select select "2"
select select "12"
select select "1"
select select "5"
select select "400"
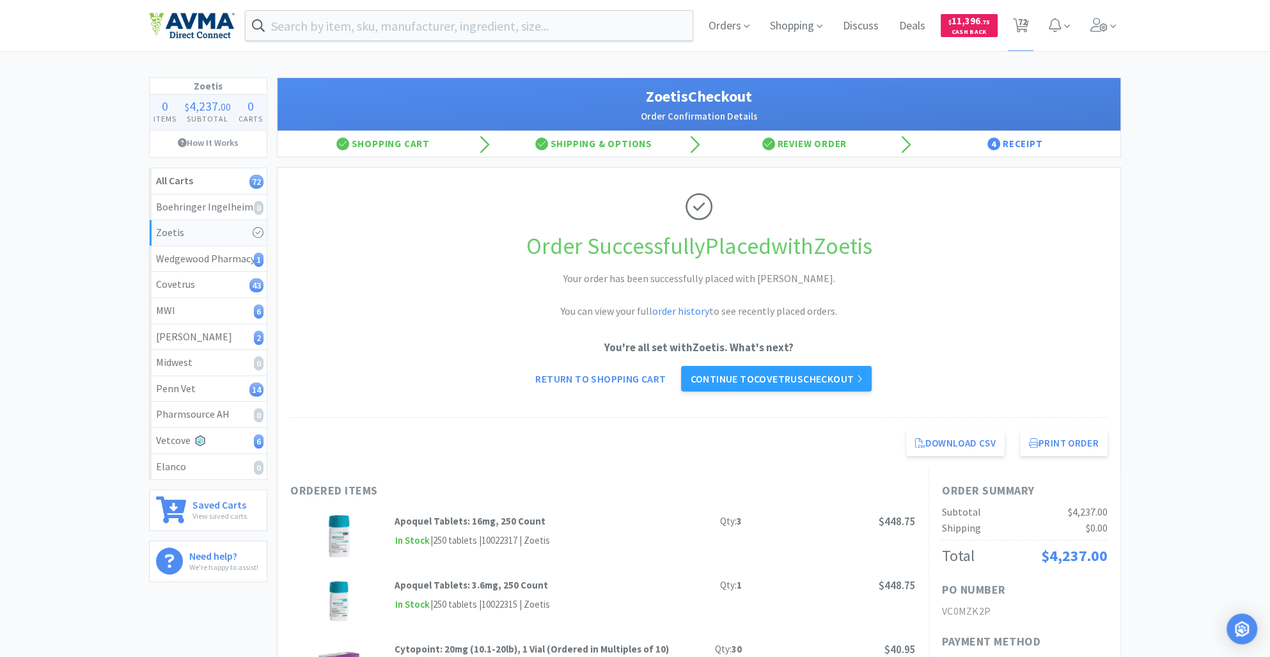
select select "240"
select select "6"
select select "1"
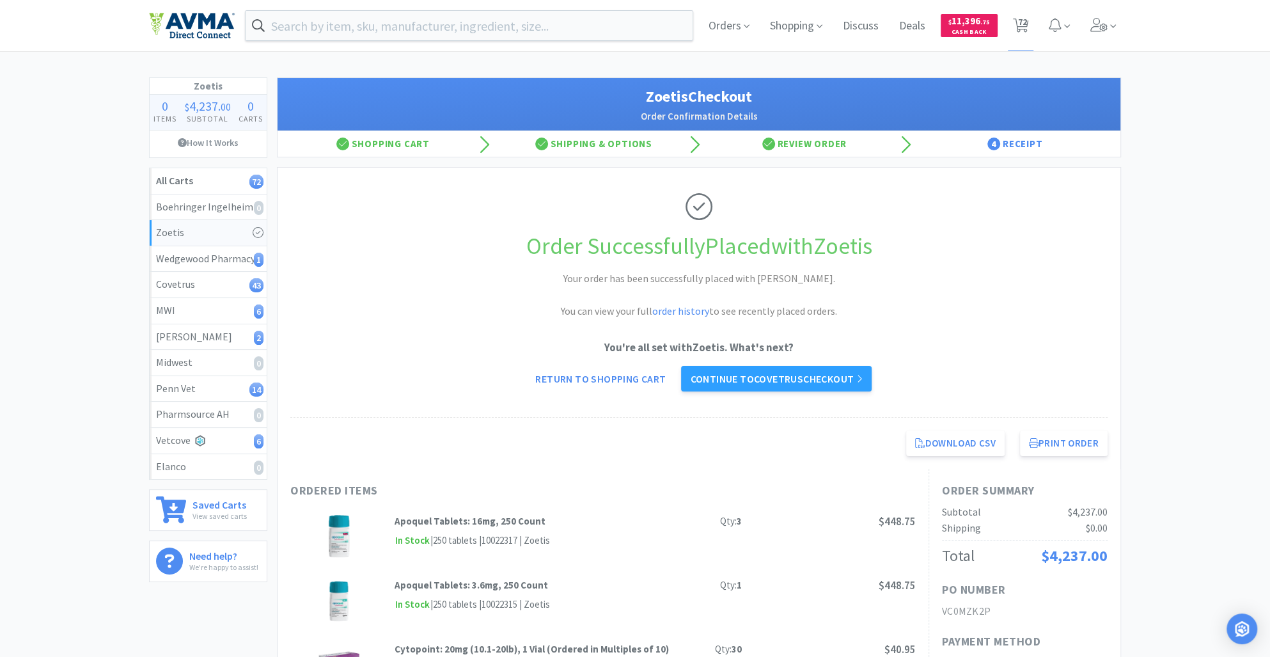
select select "2"
select select "1"
select select "10"
select select "1"
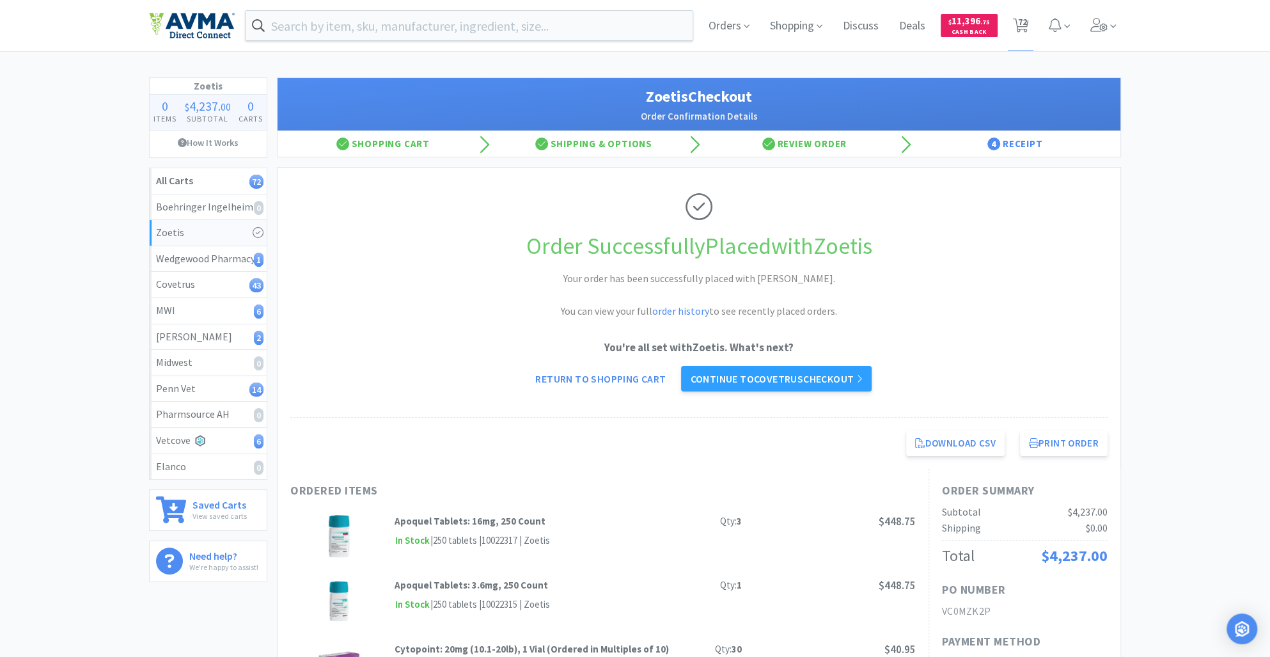
select select "3"
select select "5"
select select "1"
select select "2"
select select "3"
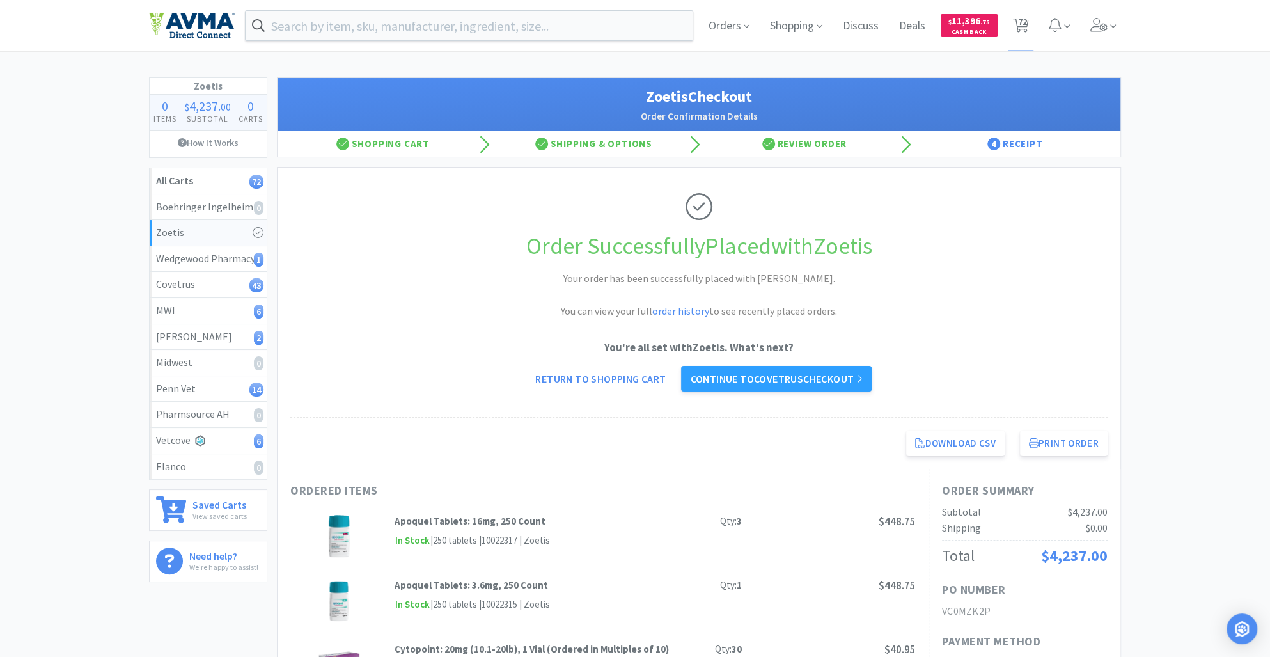
select select "1"
select select "2"
select select "4"
select select "10"
select select "1"
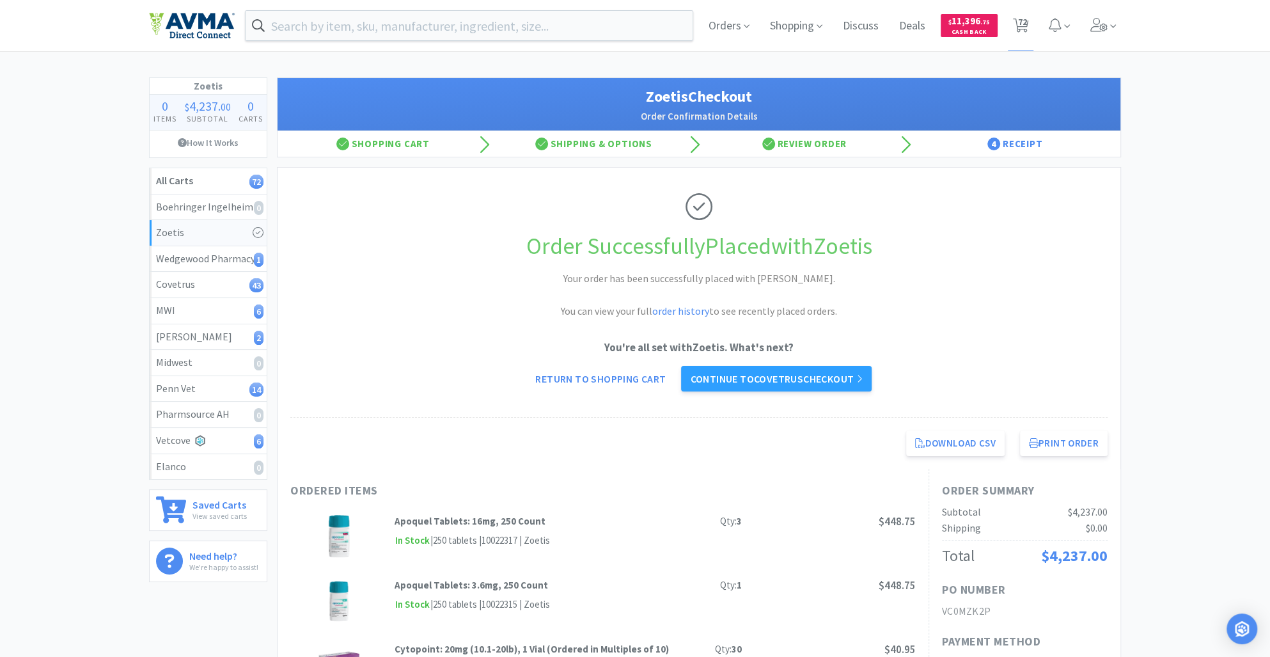
select select "12"
select select "3"
select select "1"
select select "3"
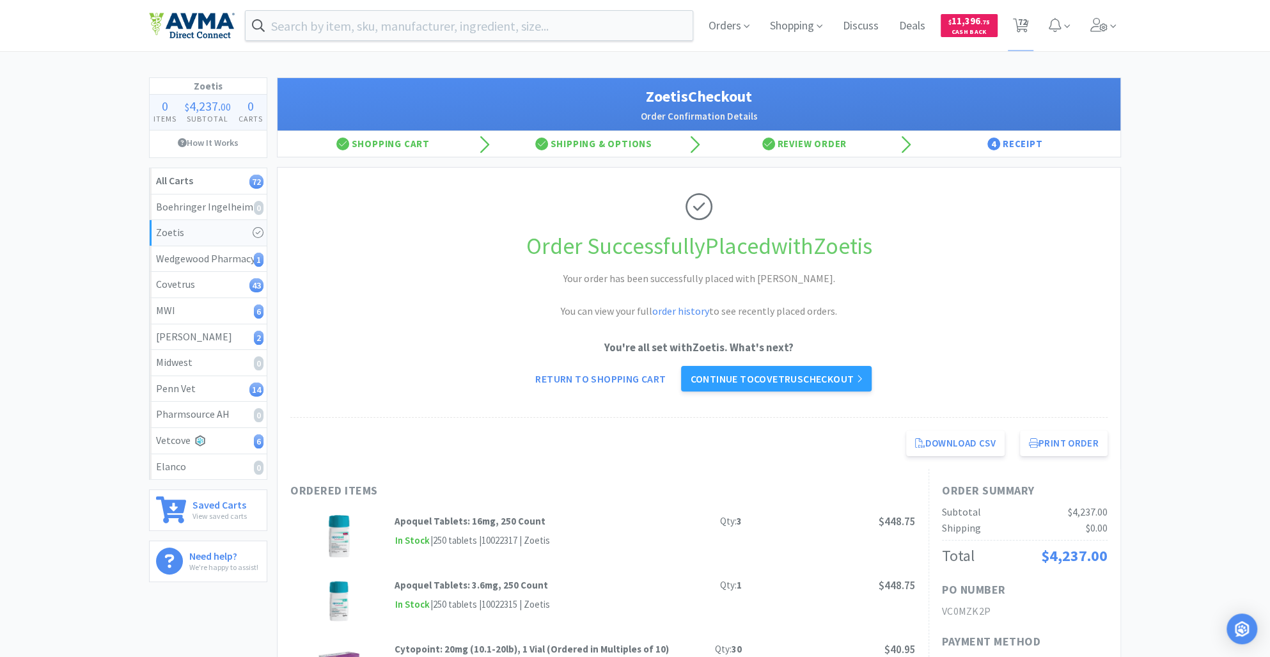
select select "3"
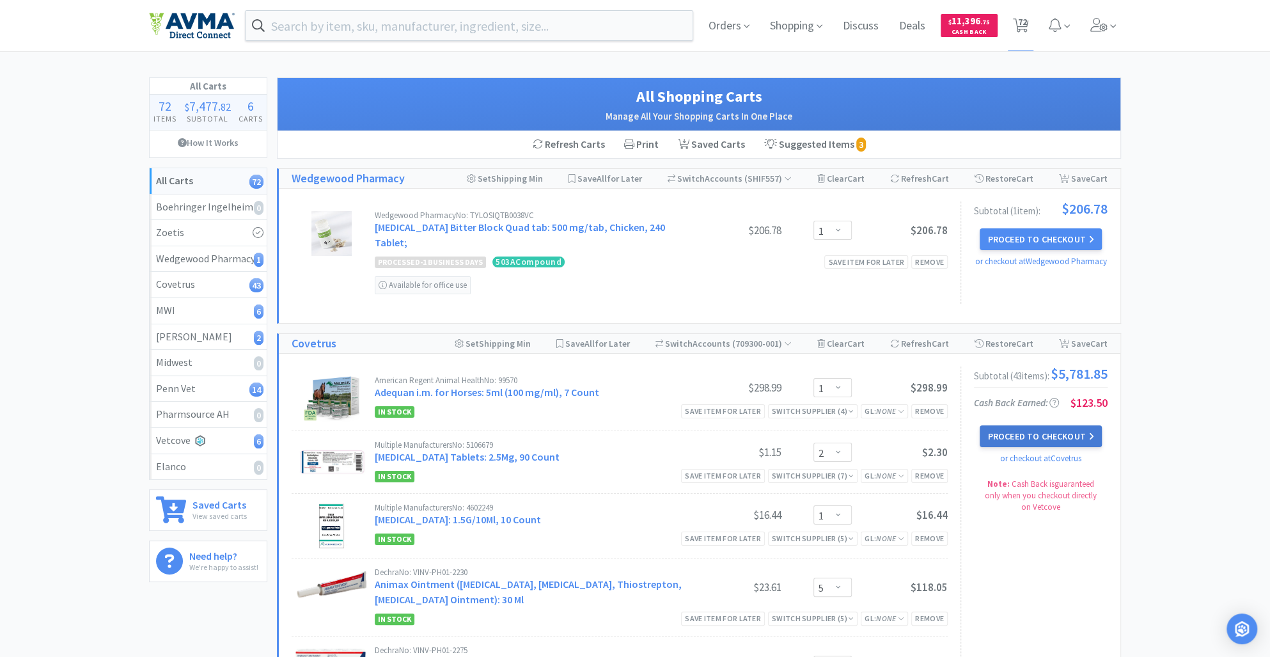
click at [1064, 425] on button "Proceed to Checkout" at bounding box center [1041, 436] width 122 height 22
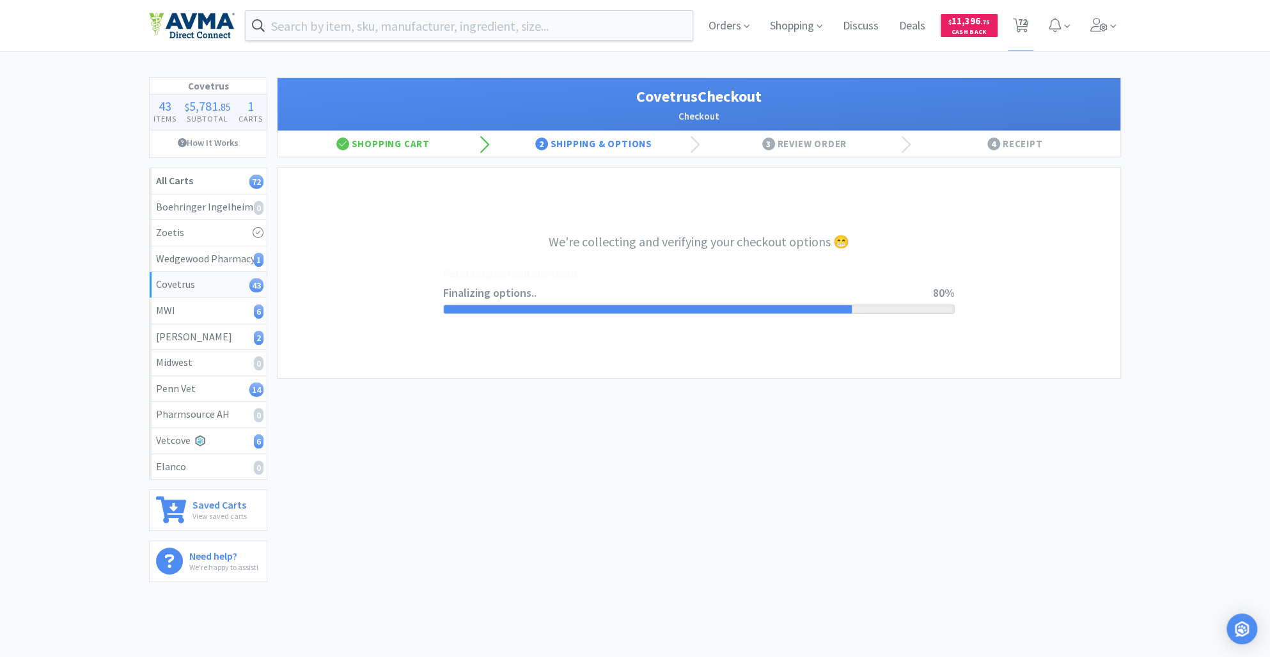
select select "ACCOUNT"
select select "cvt-standard-net"
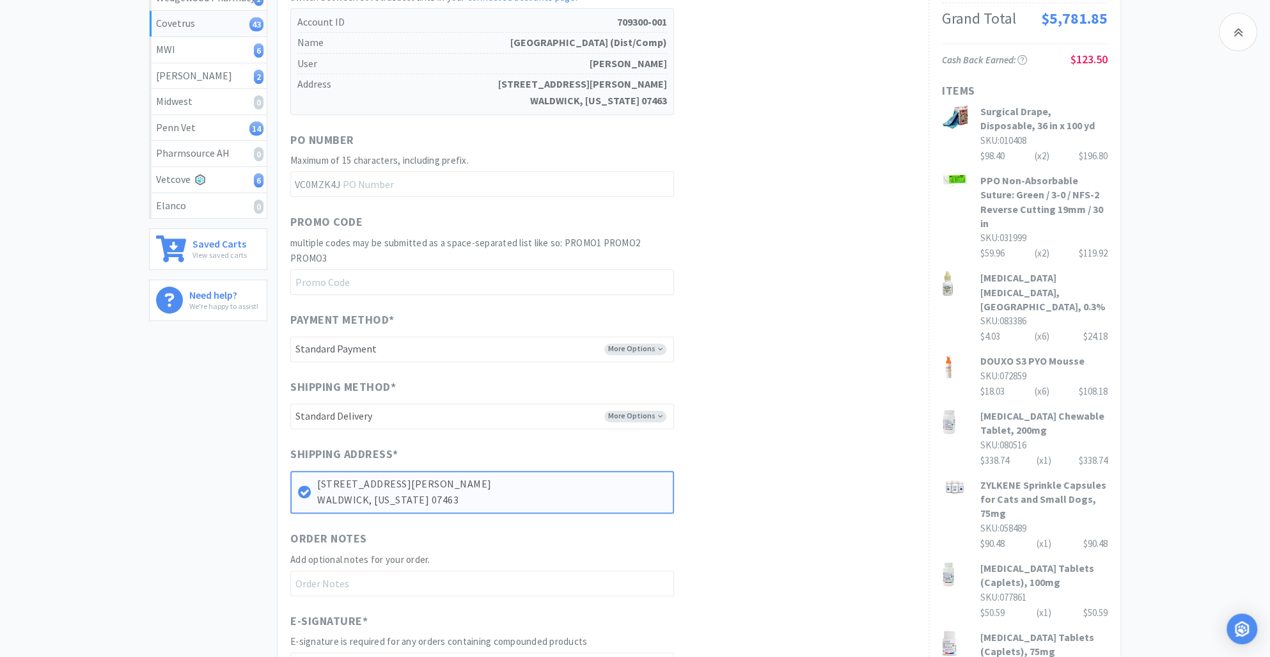
scroll to position [687, 0]
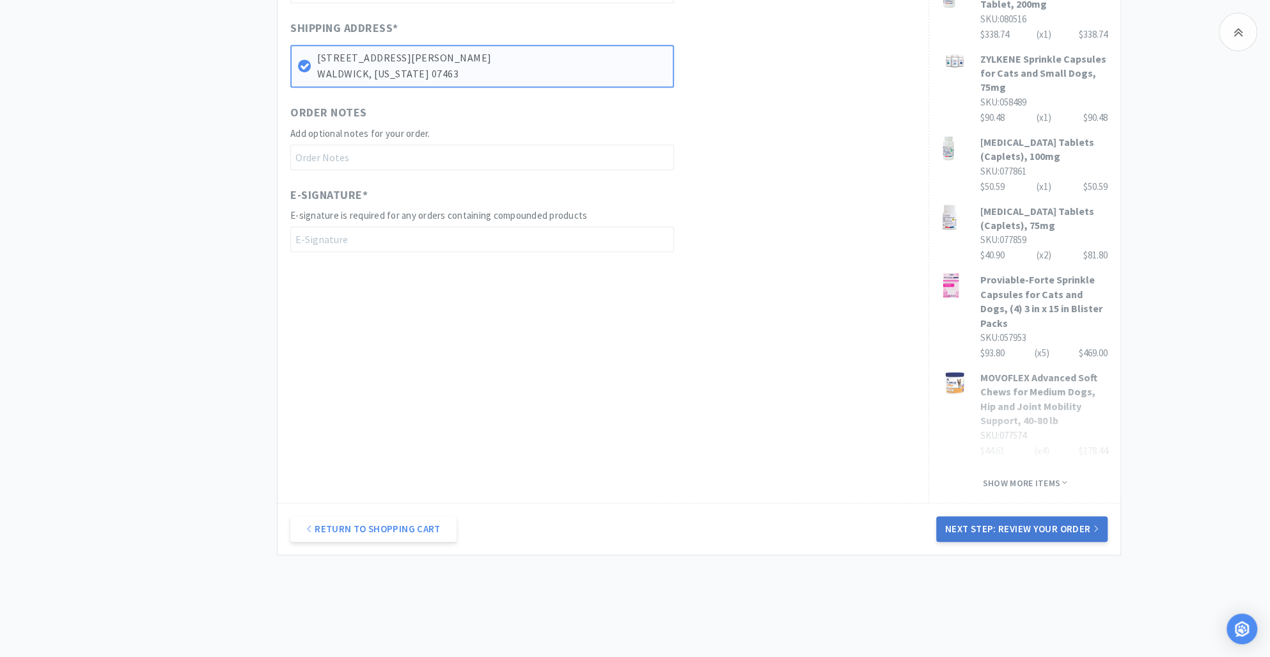
click at [1009, 516] on button "Next Step: Review Your Order" at bounding box center [1021, 529] width 171 height 26
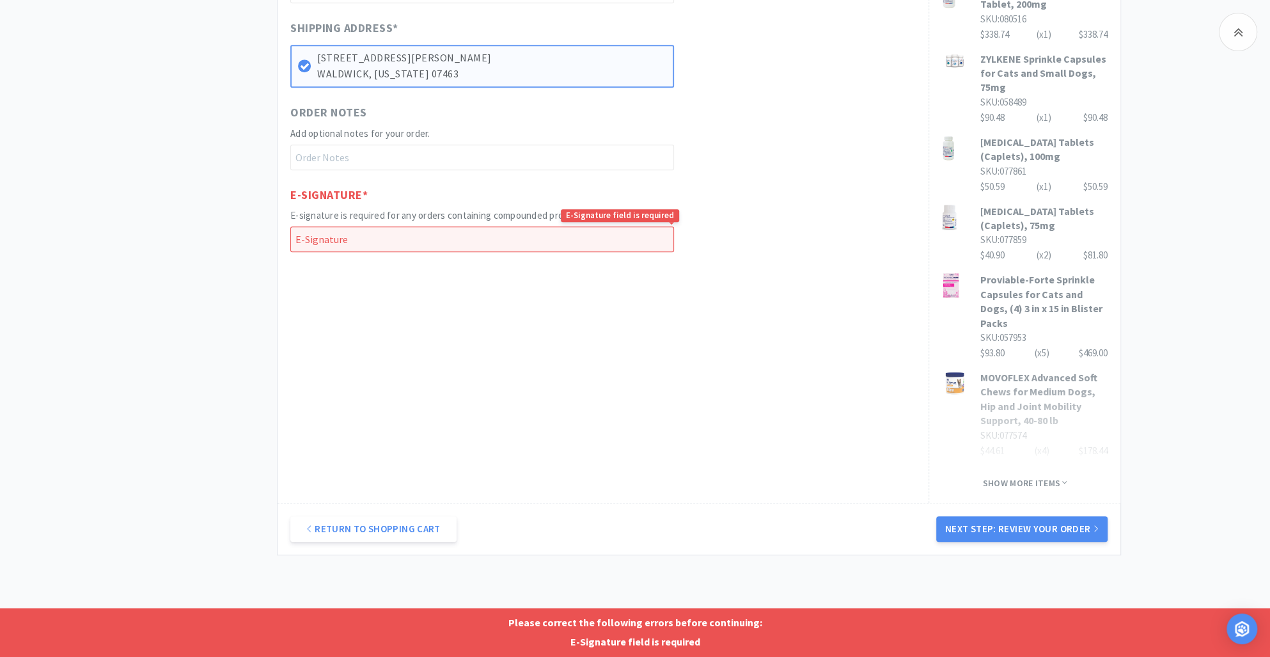
click at [331, 236] on input "text" at bounding box center [482, 239] width 384 height 26
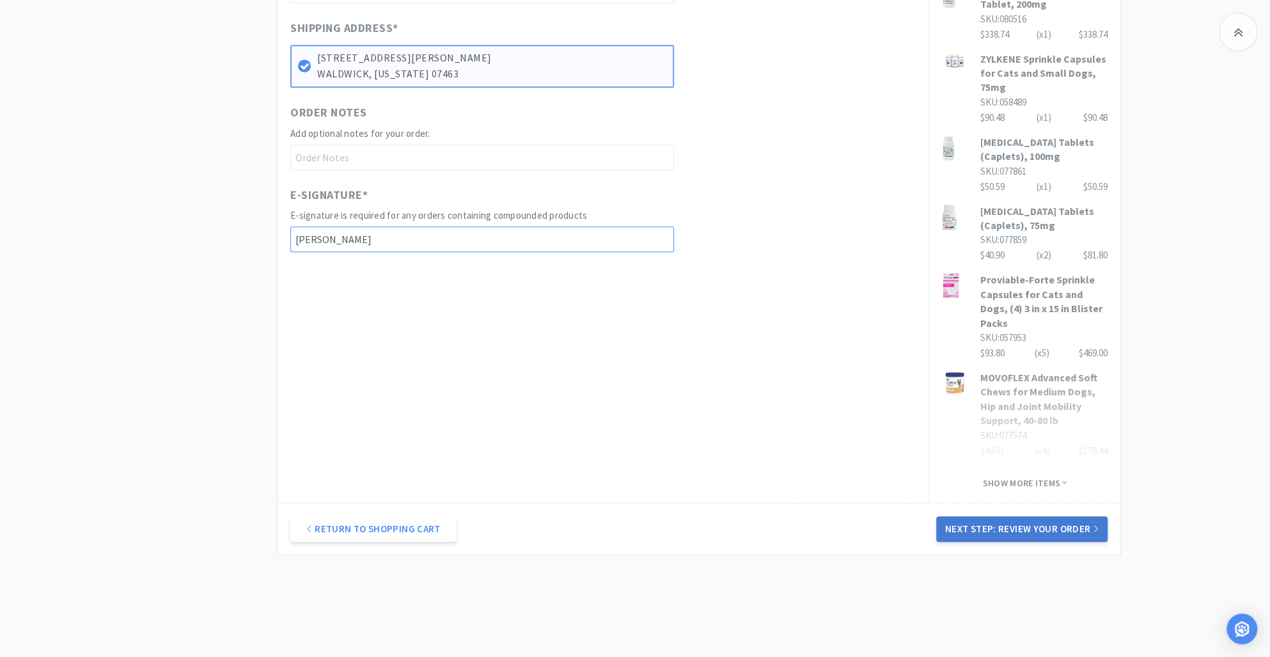
type input "b.karamacoski"
click at [1044, 516] on button "Next Step: Review Your Order" at bounding box center [1021, 529] width 171 height 26
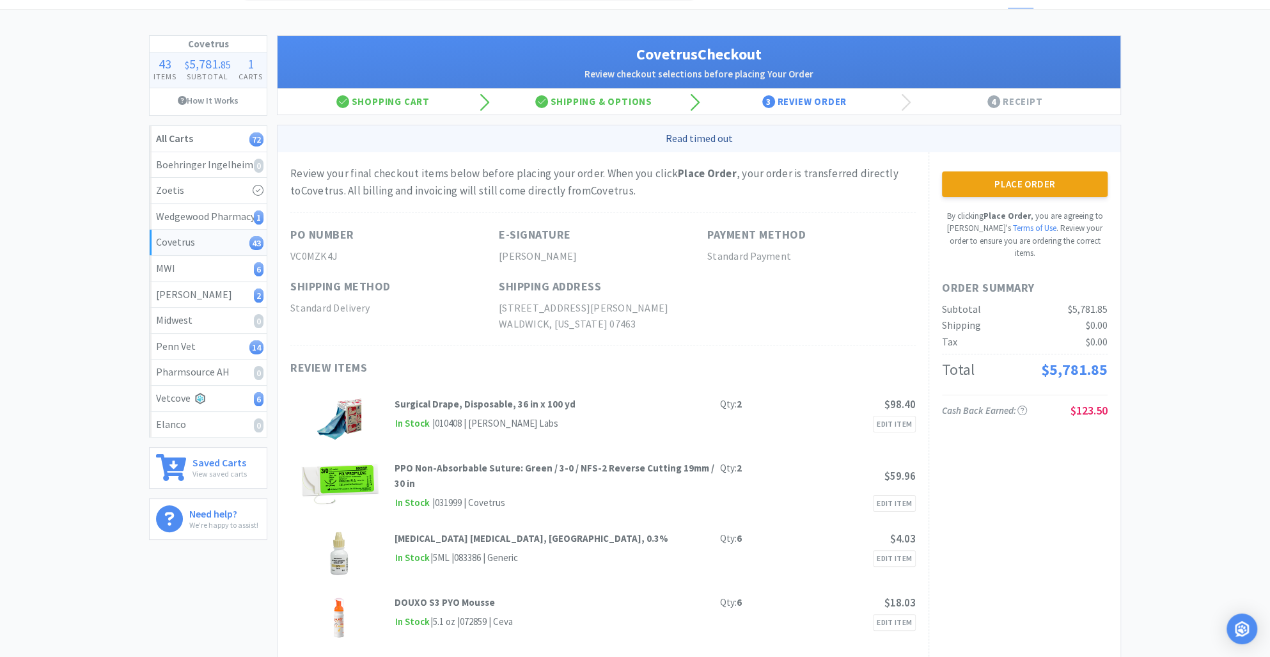
scroll to position [0, 0]
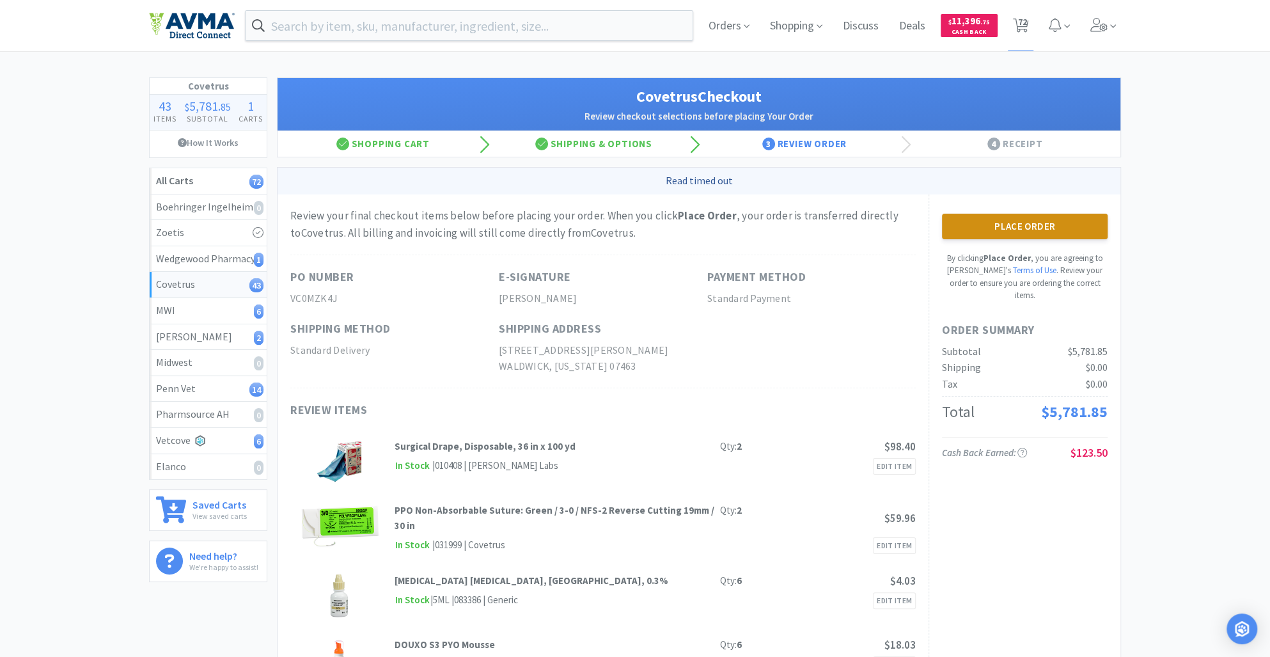
click at [998, 228] on button "Place Order" at bounding box center [1025, 227] width 166 height 26
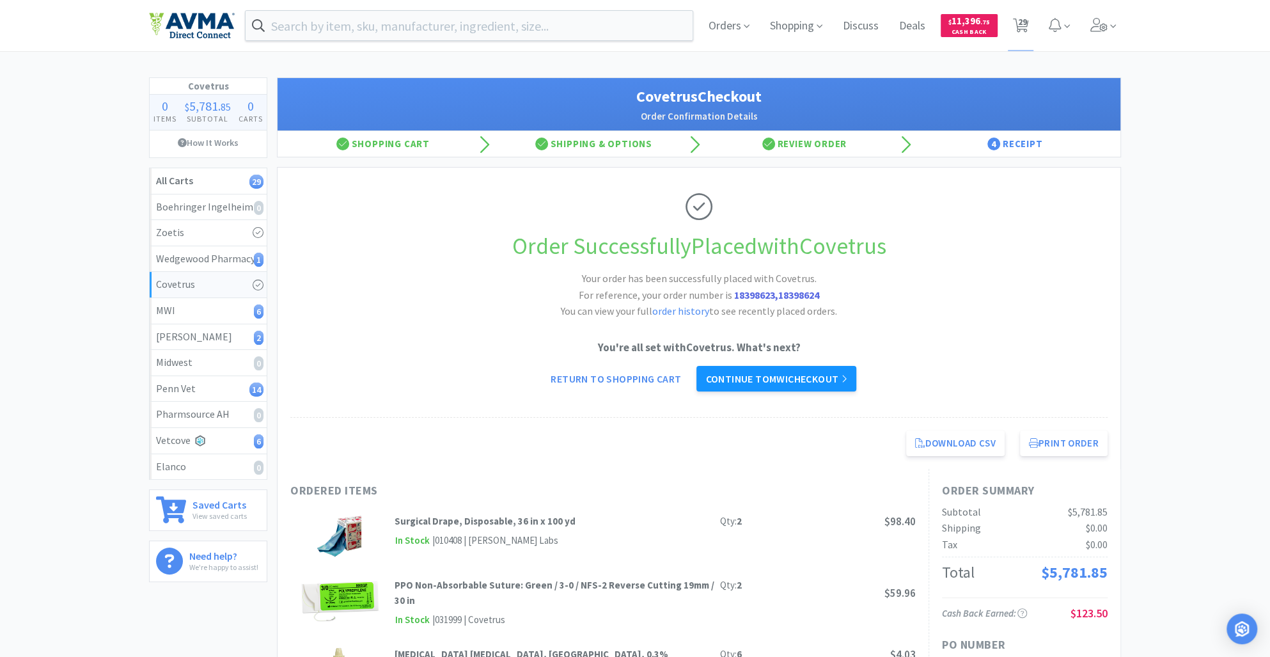
click at [757, 382] on link "Continue to MWI checkout" at bounding box center [775, 379] width 159 height 26
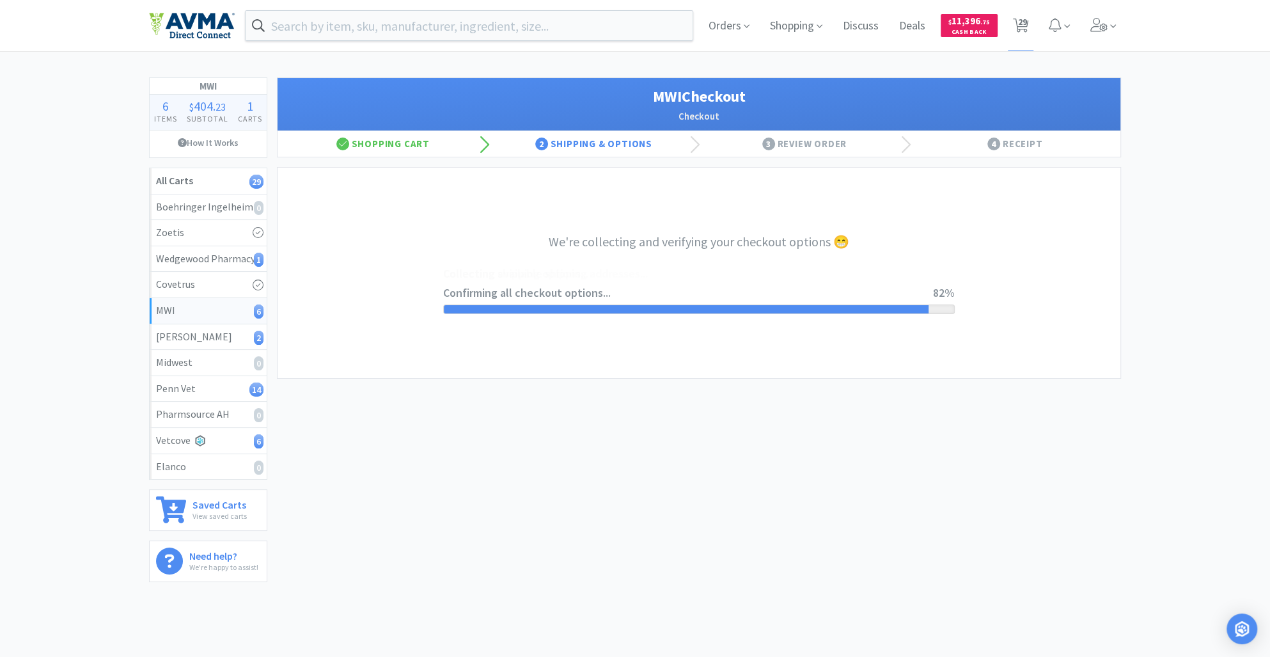
select select "STD_"
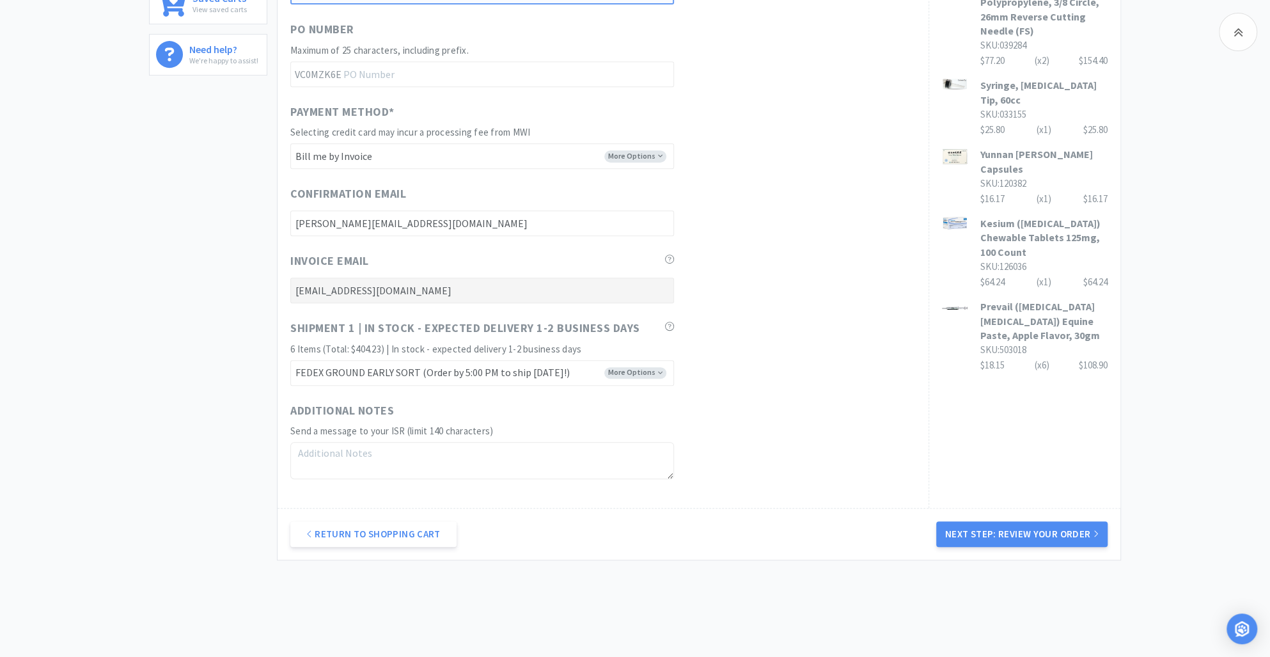
scroll to position [540, 0]
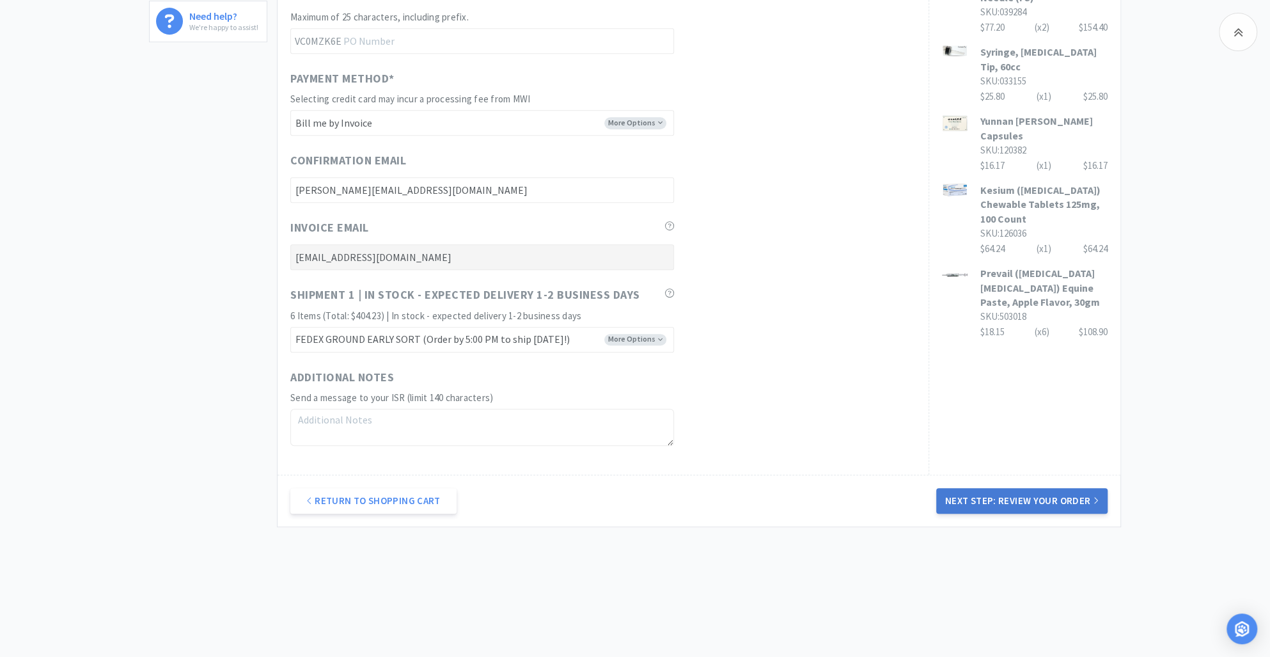
click at [1023, 495] on button "Next Step: Review Your Order" at bounding box center [1021, 501] width 171 height 26
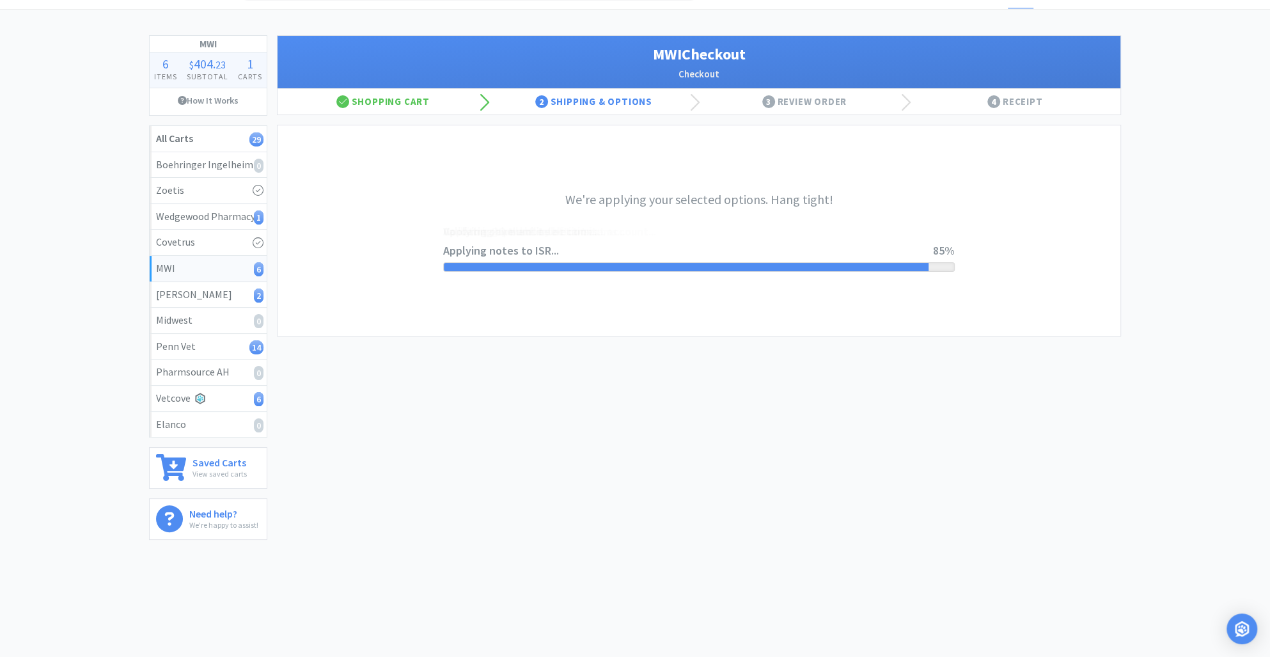
scroll to position [0, 0]
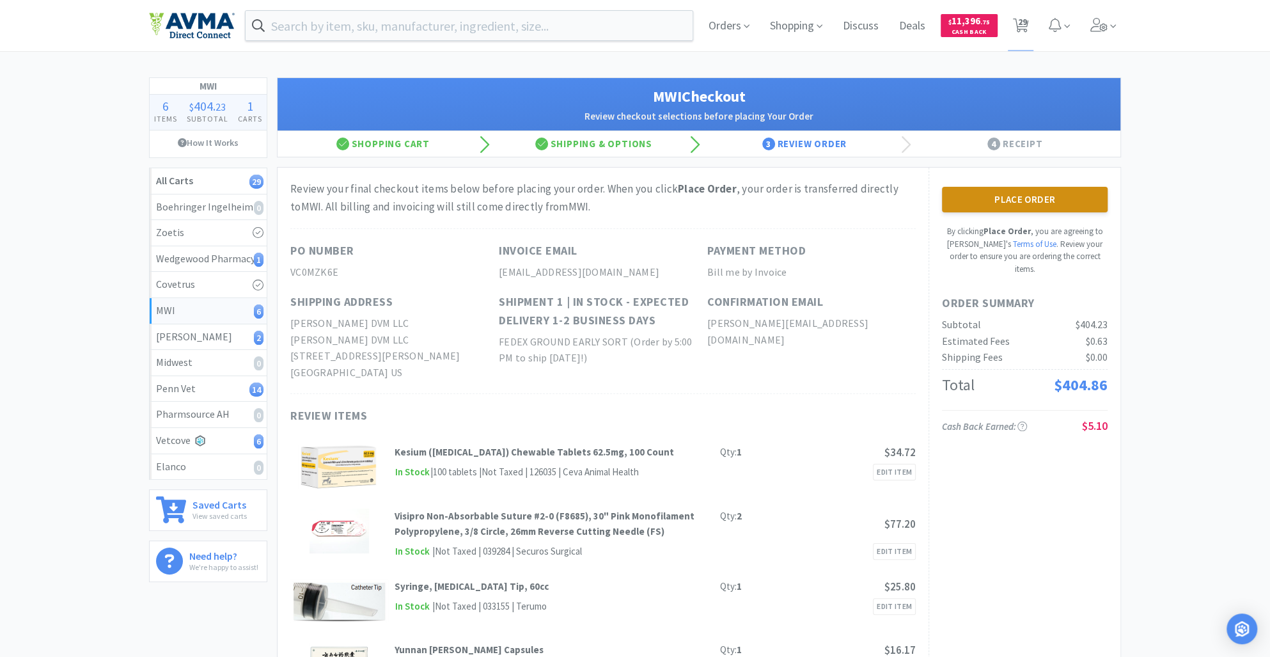
click at [1024, 209] on button "Place Order" at bounding box center [1025, 200] width 166 height 26
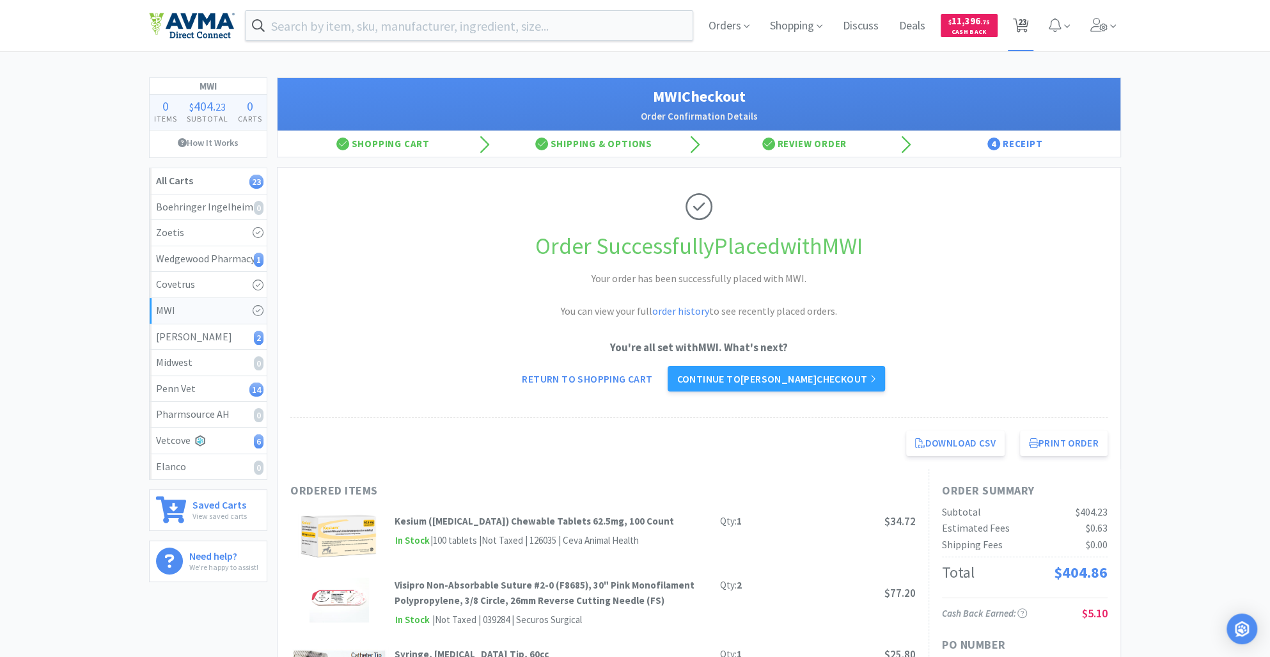
click at [1021, 25] on span "23" at bounding box center [1022, 21] width 9 height 51
select select "1"
select select "10"
select select "1"
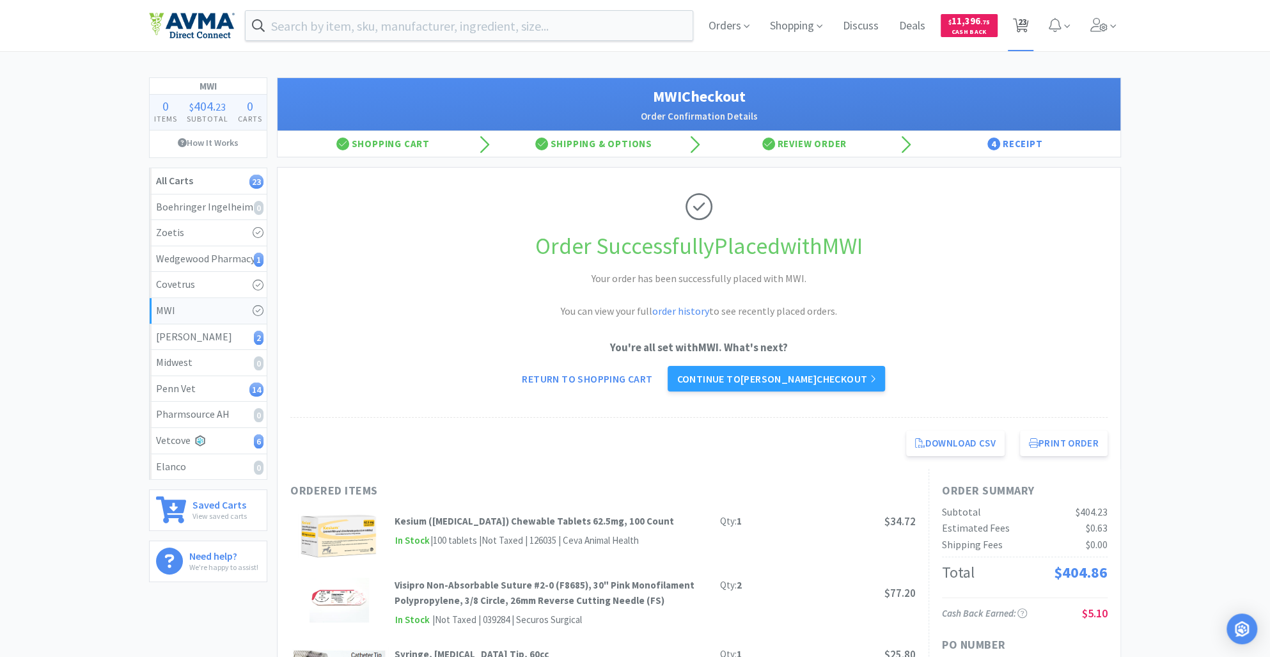
select select "3"
select select "5"
select select "1"
select select "2"
select select "3"
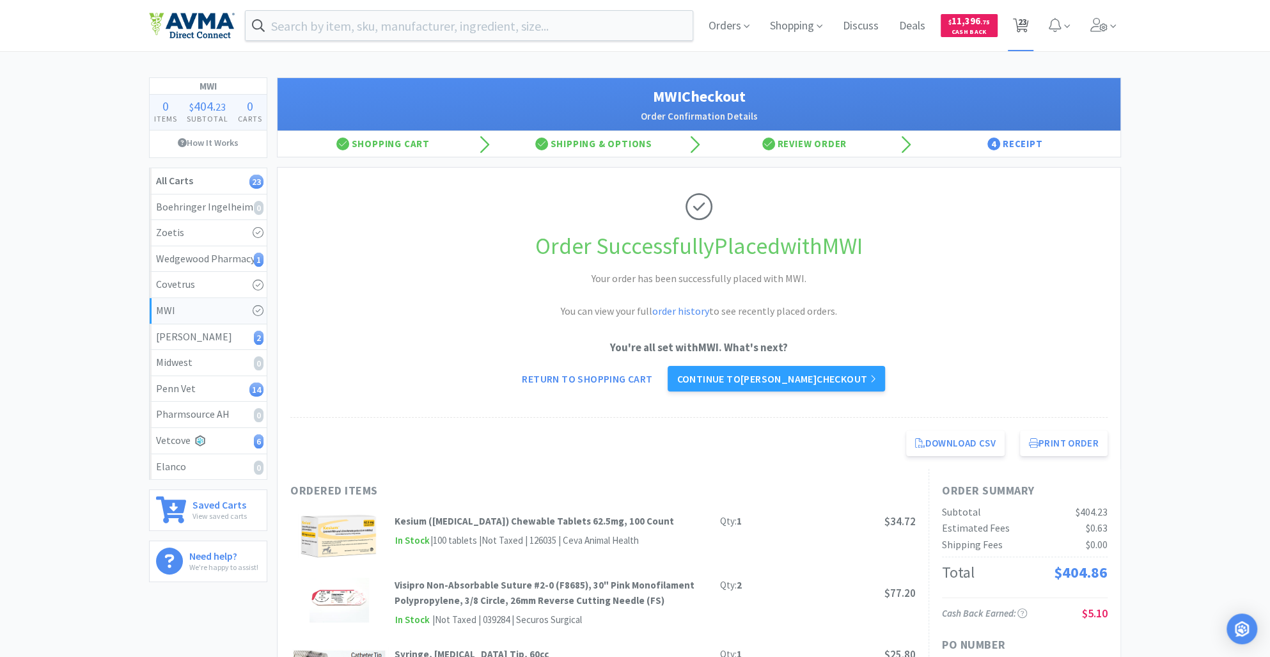
select select "1"
select select "2"
select select "4"
select select "10"
select select "1"
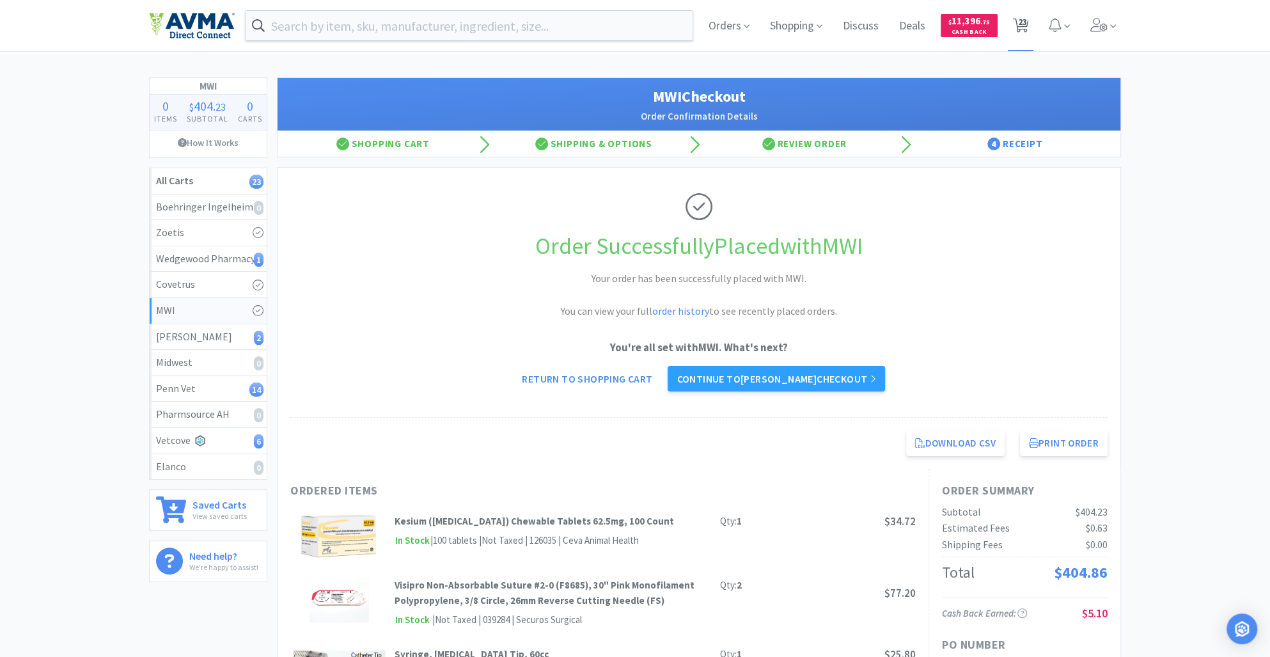
select select "12"
select select "3"
select select "1"
select select "3"
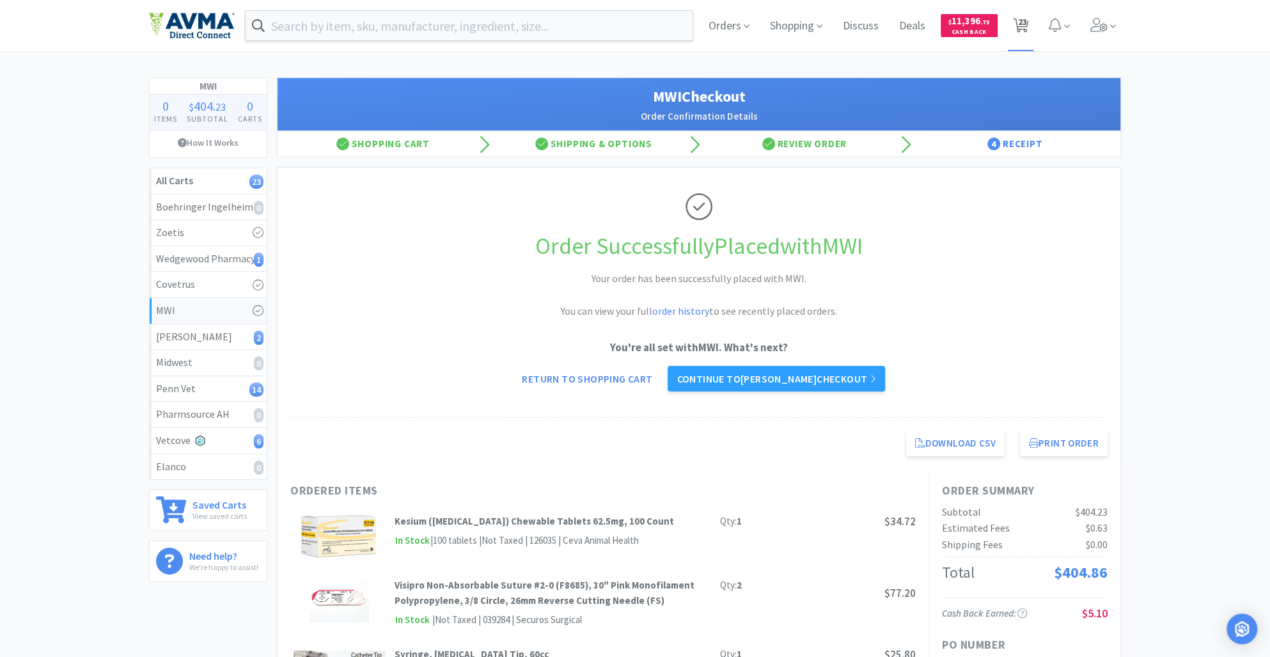
select select "3"
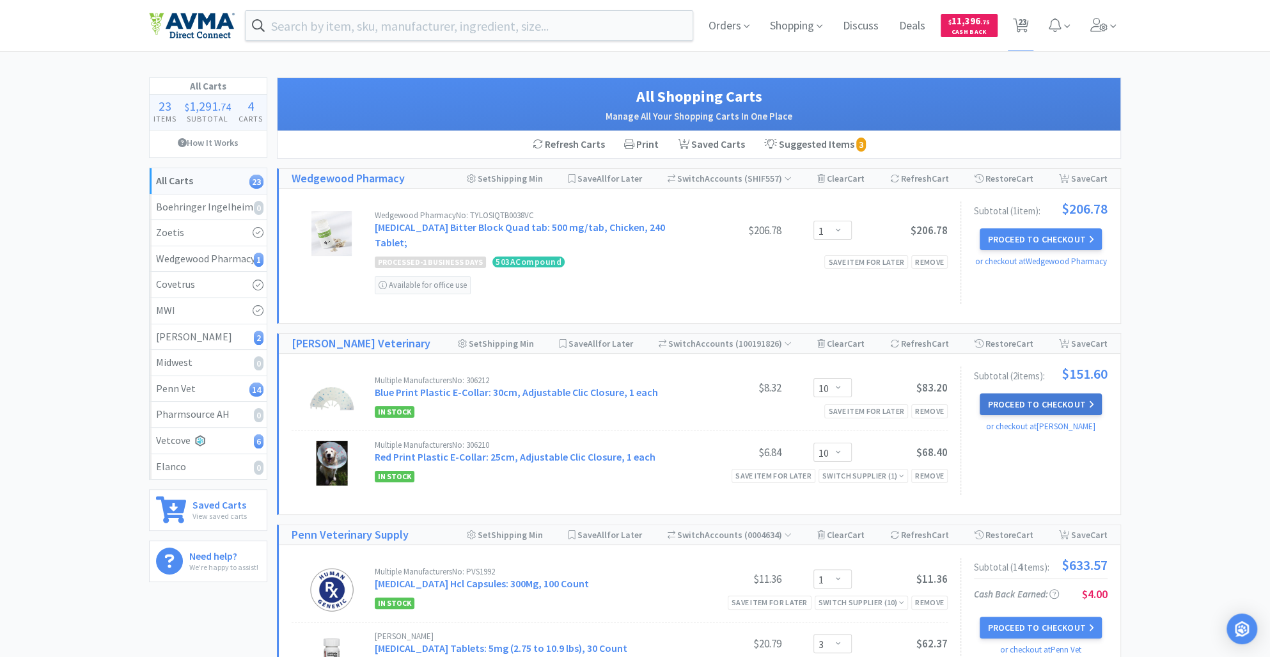
click at [1016, 394] on button "Proceed to Checkout" at bounding box center [1041, 404] width 122 height 22
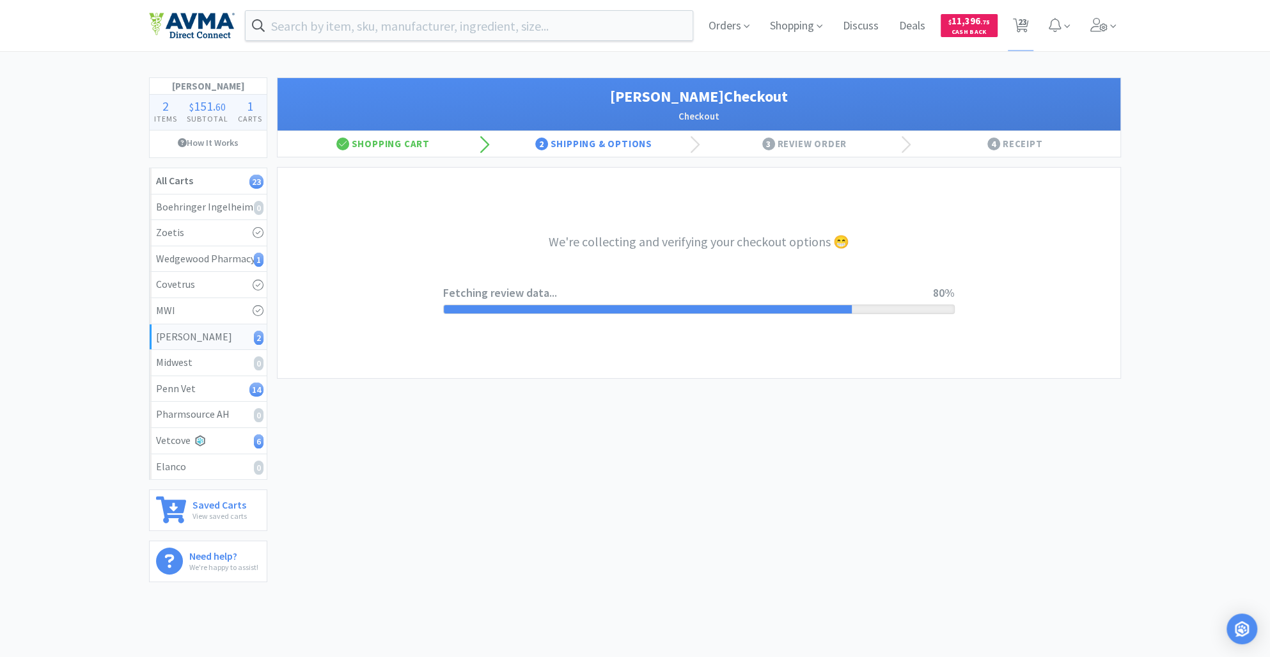
select select "1"
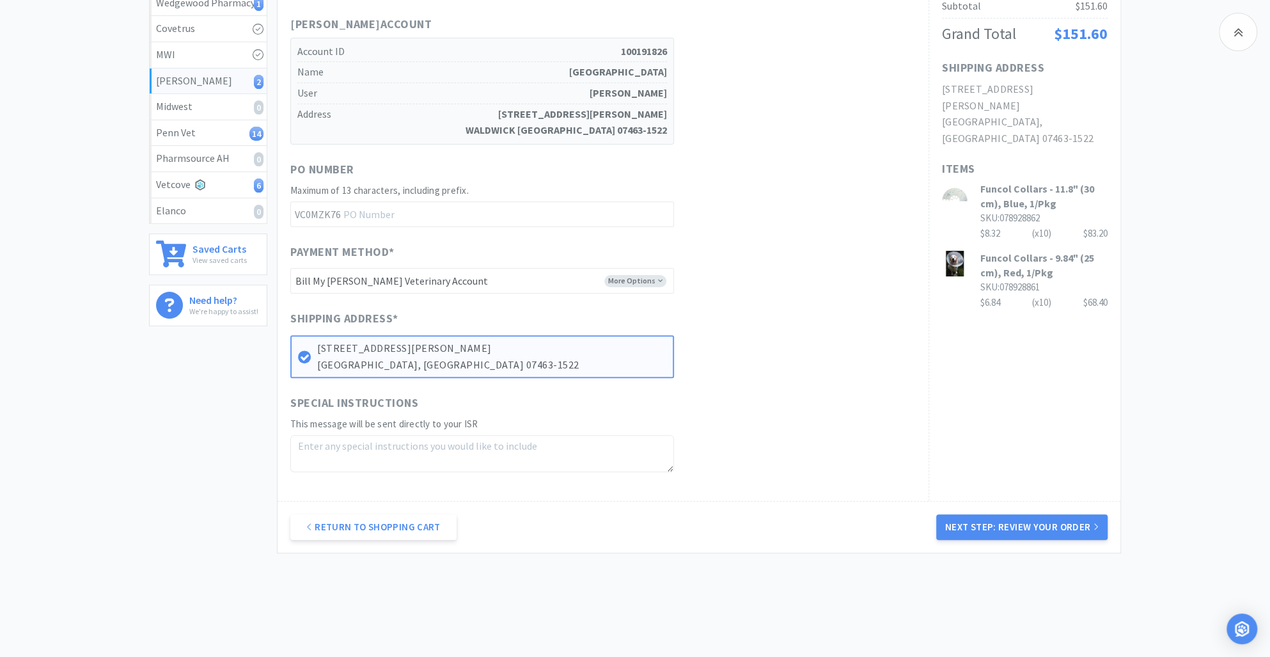
scroll to position [282, 0]
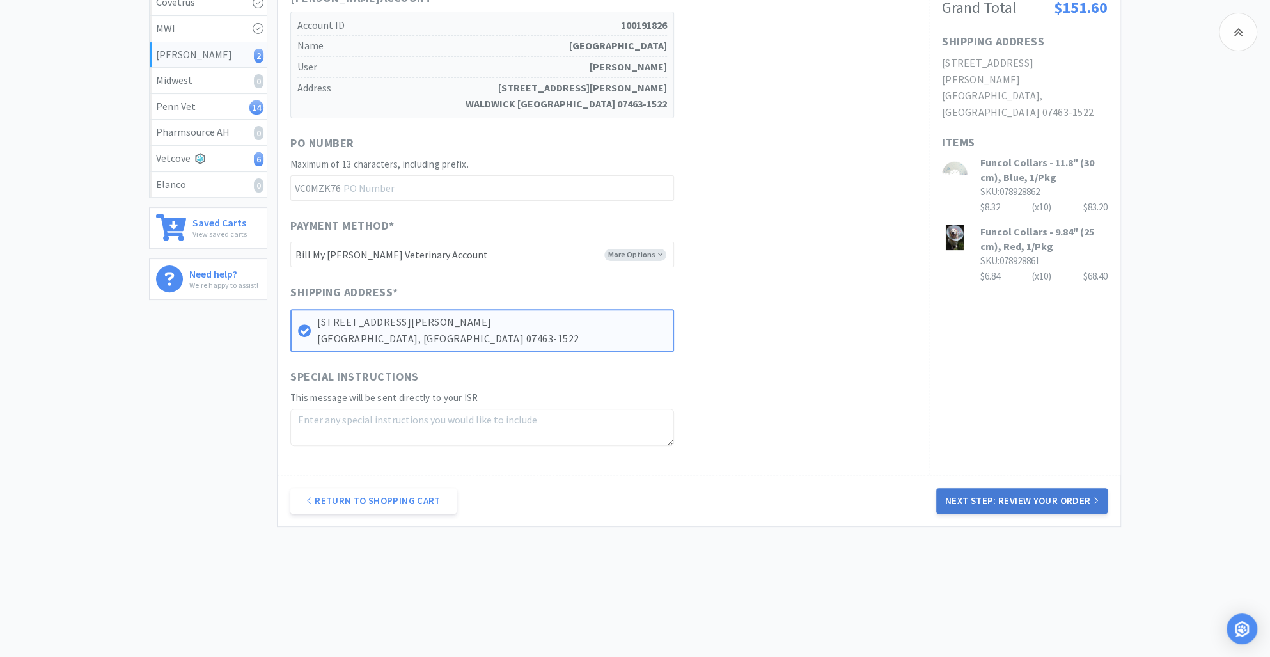
click at [955, 505] on button "Next Step: Review Your Order" at bounding box center [1021, 501] width 171 height 26
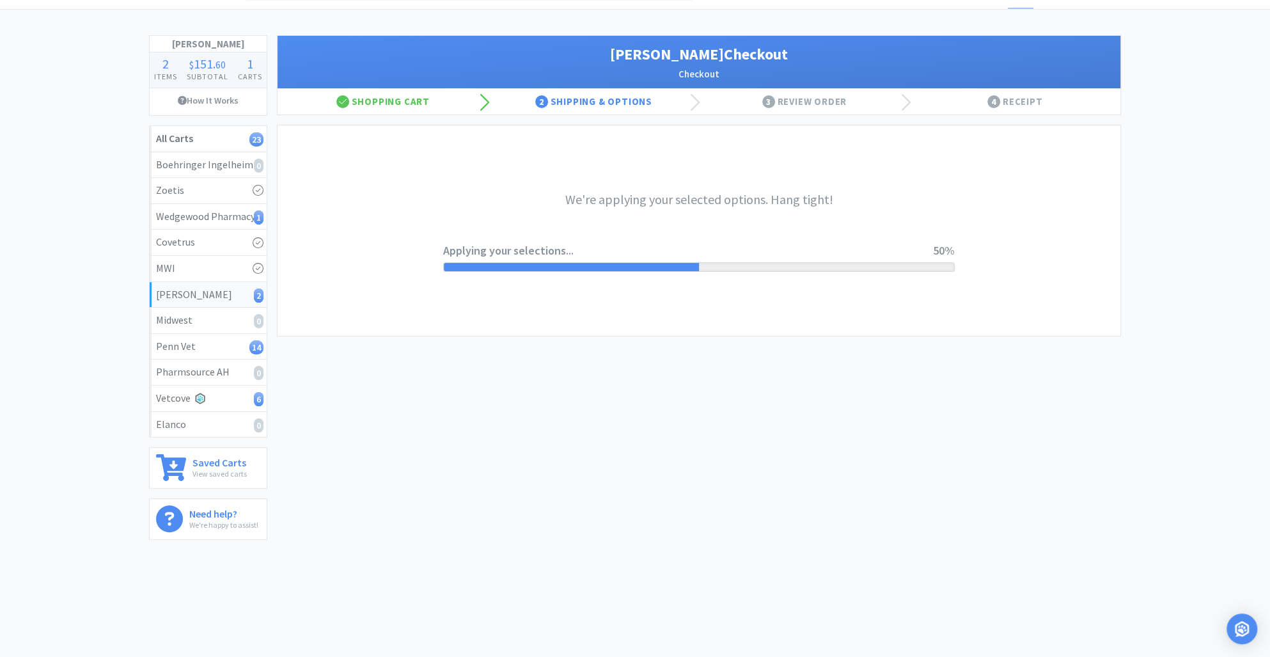
scroll to position [0, 0]
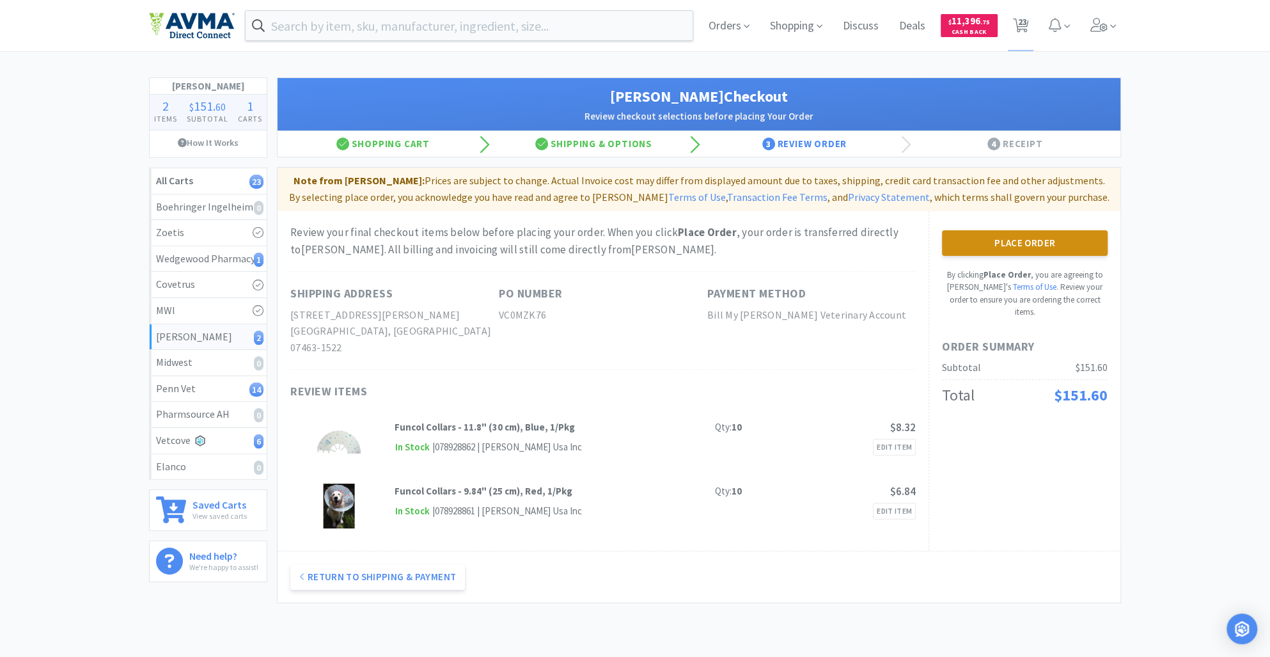
click at [978, 247] on button "Place Order" at bounding box center [1025, 243] width 166 height 26
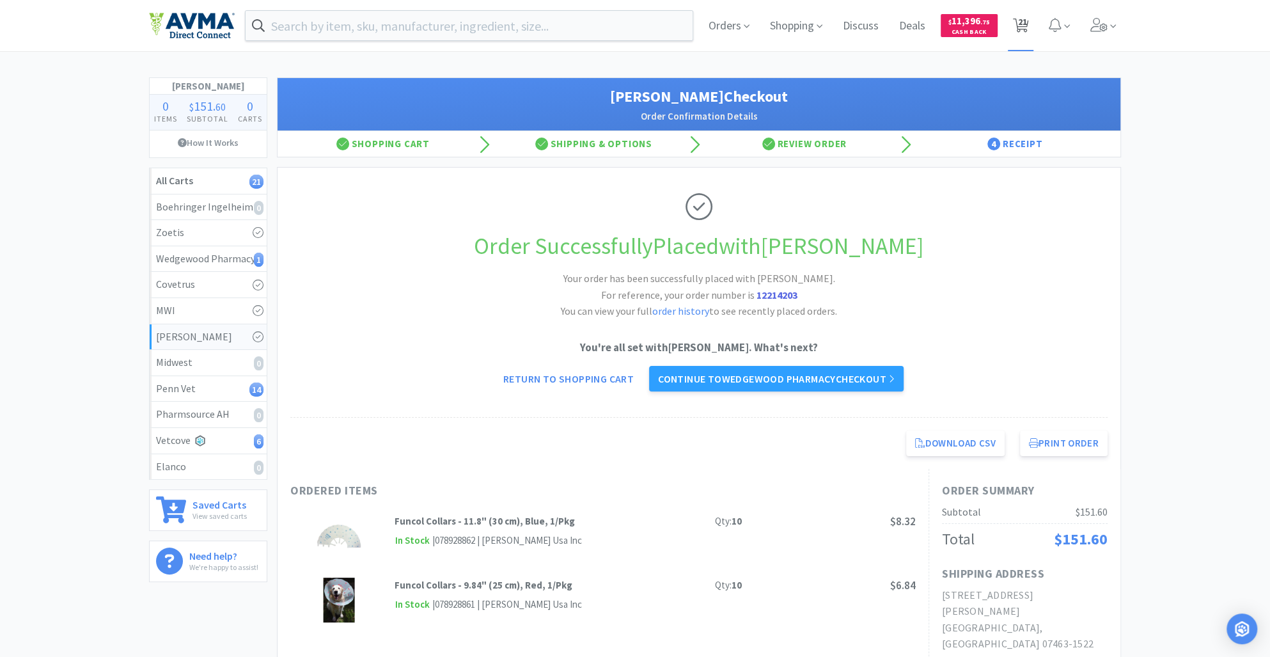
click at [1023, 23] on span "21" at bounding box center [1022, 21] width 9 height 51
select select "1"
select select "3"
select select "5"
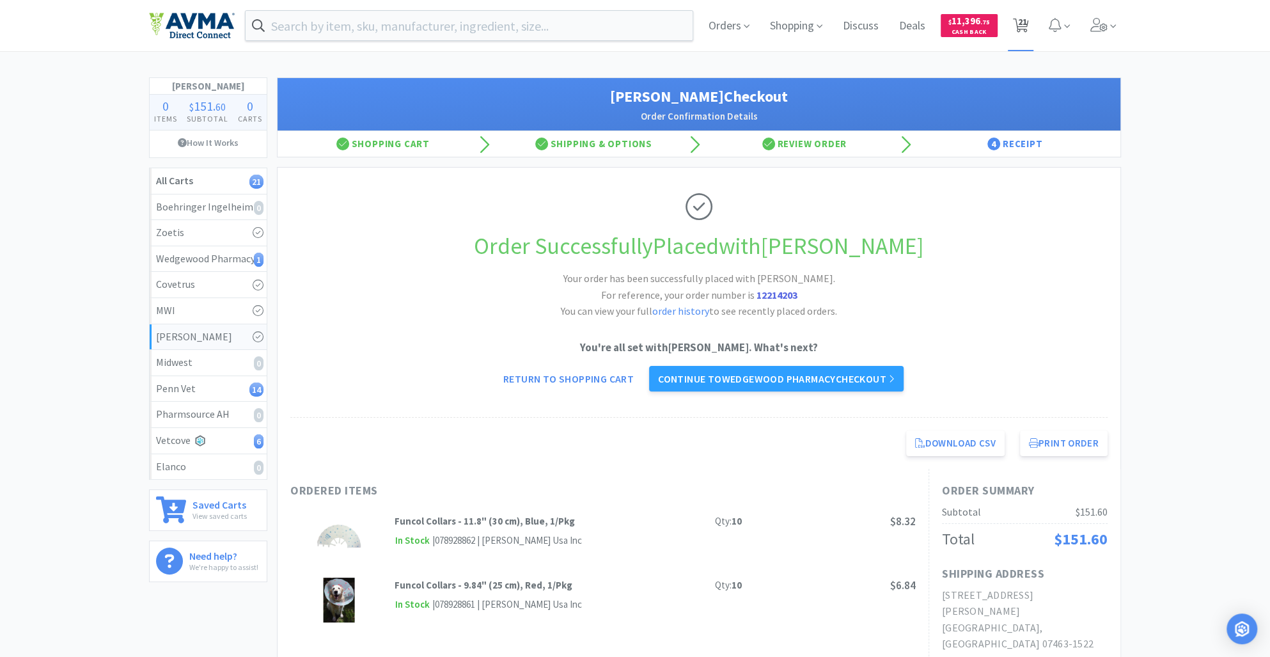
select select "1"
select select "2"
select select "3"
select select "1"
select select "2"
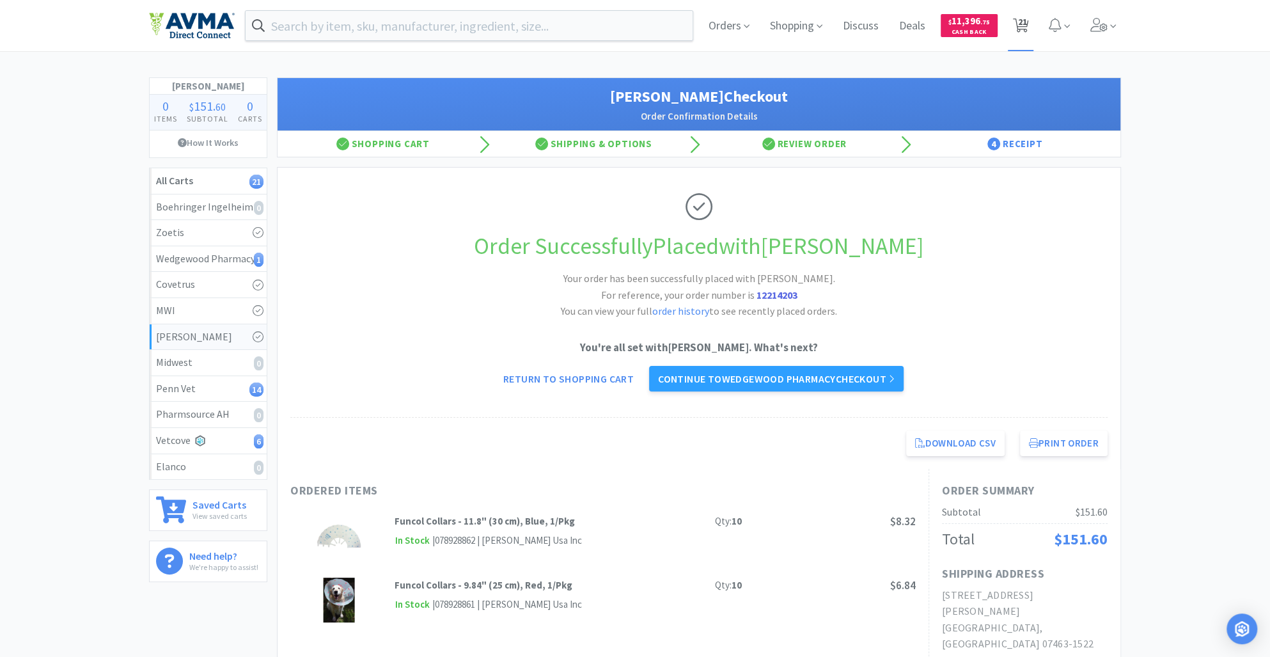
select select "4"
select select "10"
select select "1"
select select "12"
select select "3"
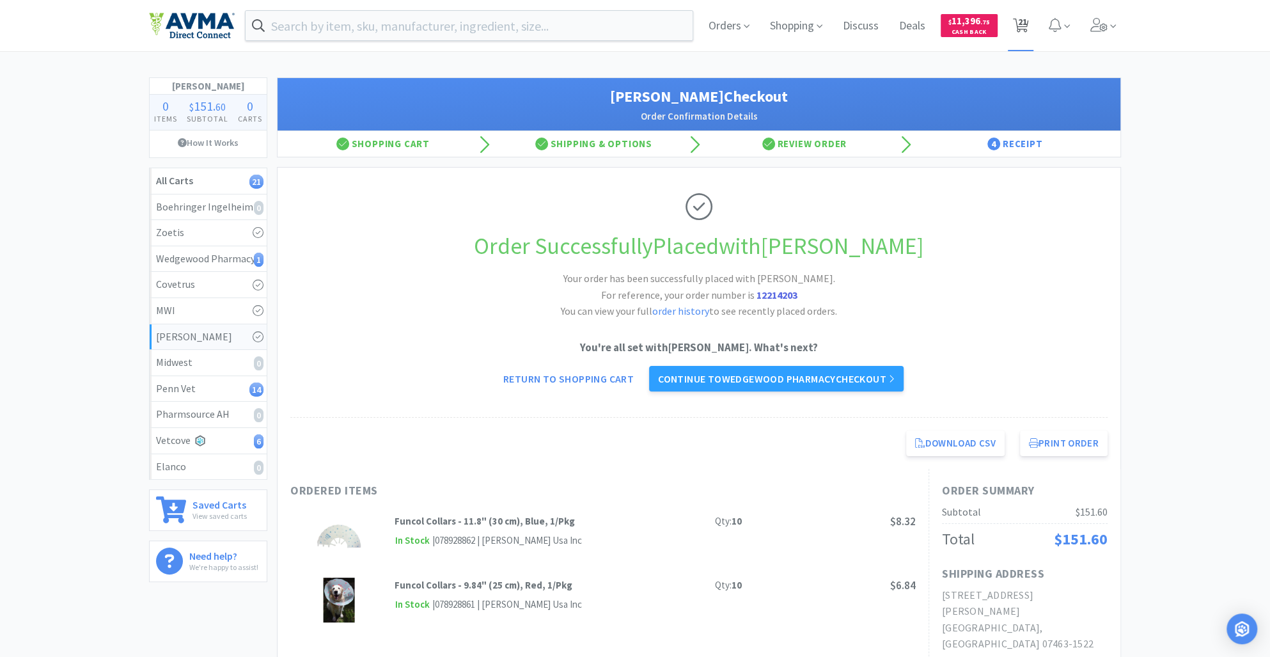
select select "1"
select select "3"
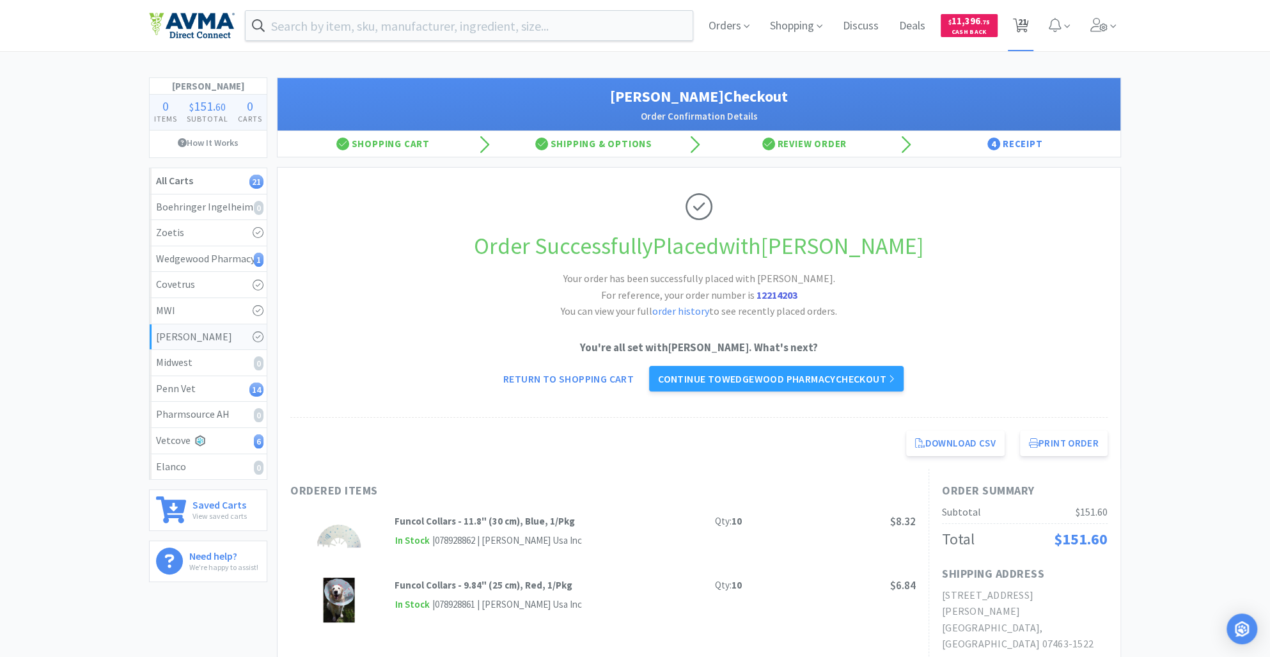
select select "3"
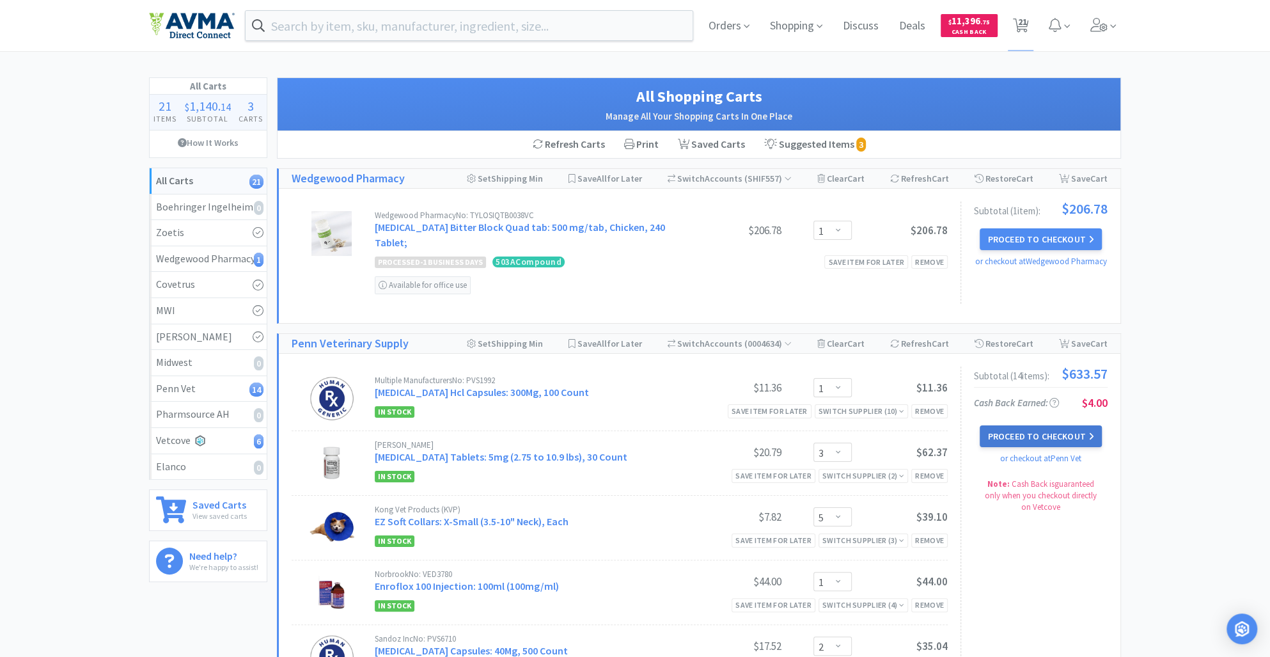
click at [1034, 425] on button "Proceed to Checkout" at bounding box center [1041, 436] width 122 height 22
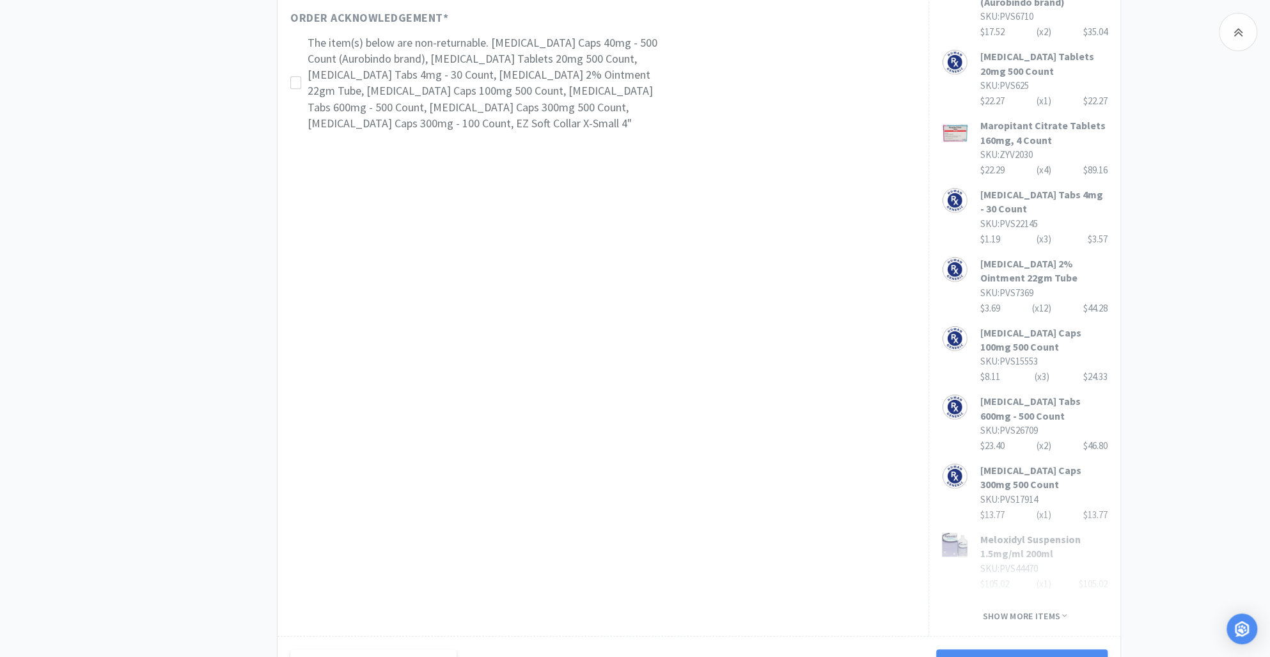
scroll to position [811, 0]
click at [1029, 649] on button "Next Step: Review Your Order" at bounding box center [1021, 662] width 171 height 26
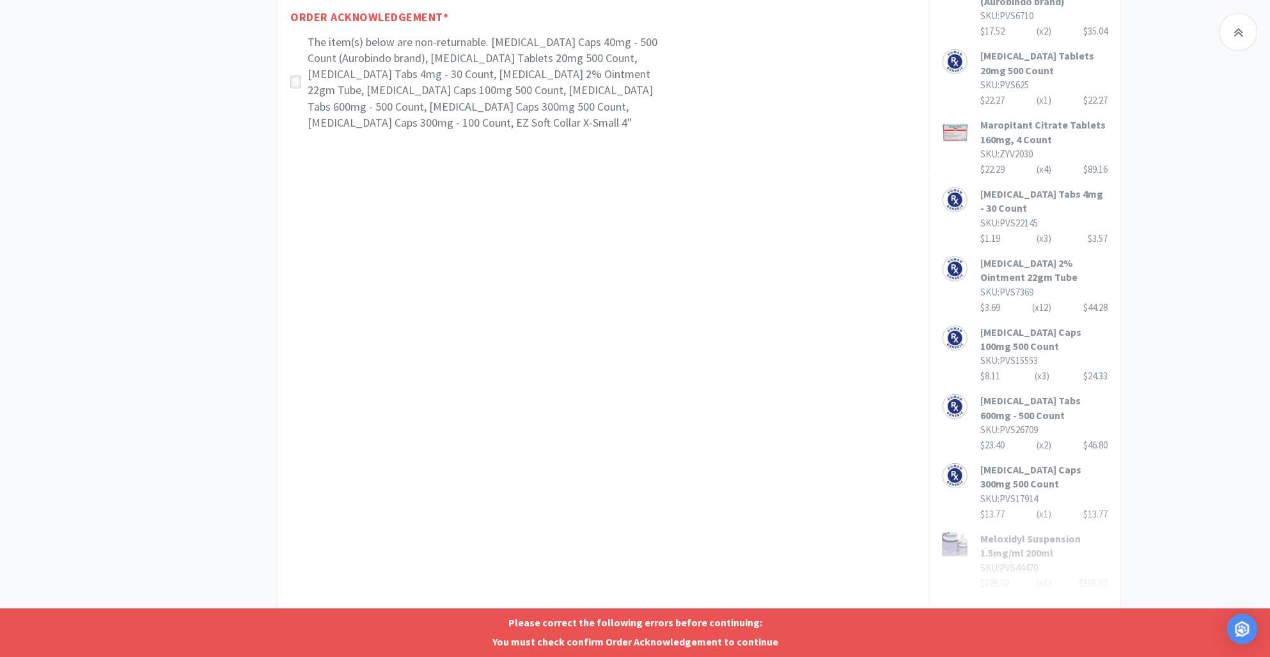
click at [296, 77] on icon at bounding box center [296, 82] width 10 height 10
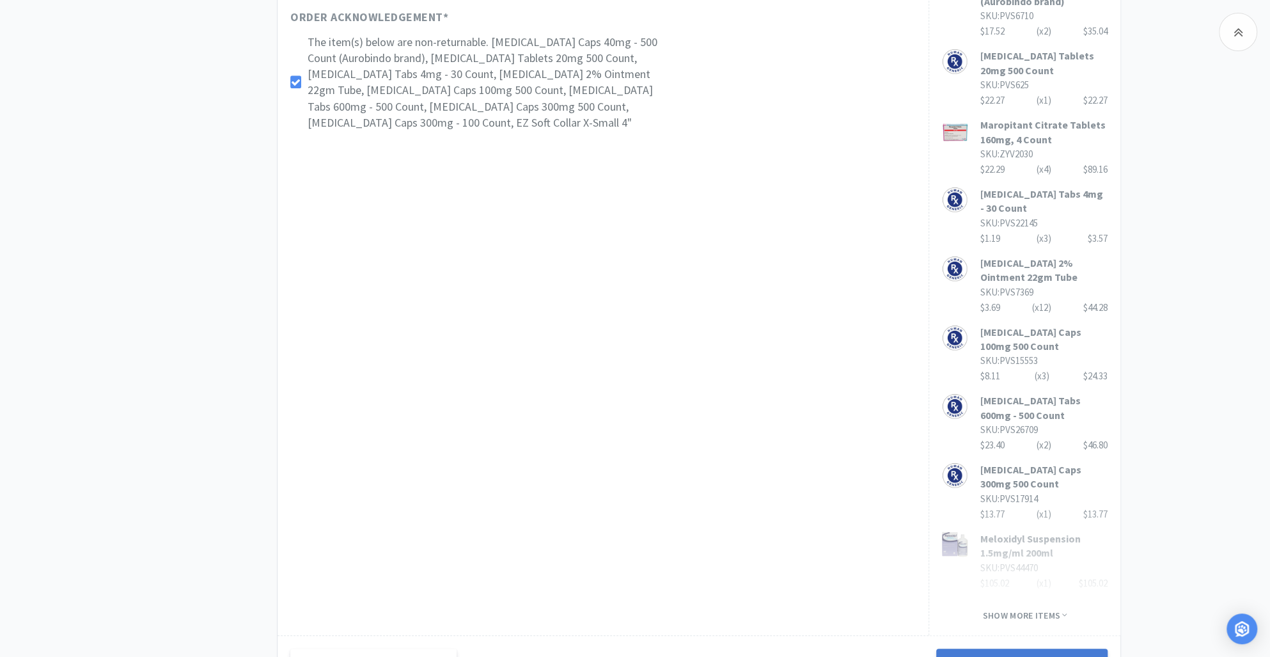
click at [982, 649] on button "Next Step: Review Your Order" at bounding box center [1021, 662] width 171 height 26
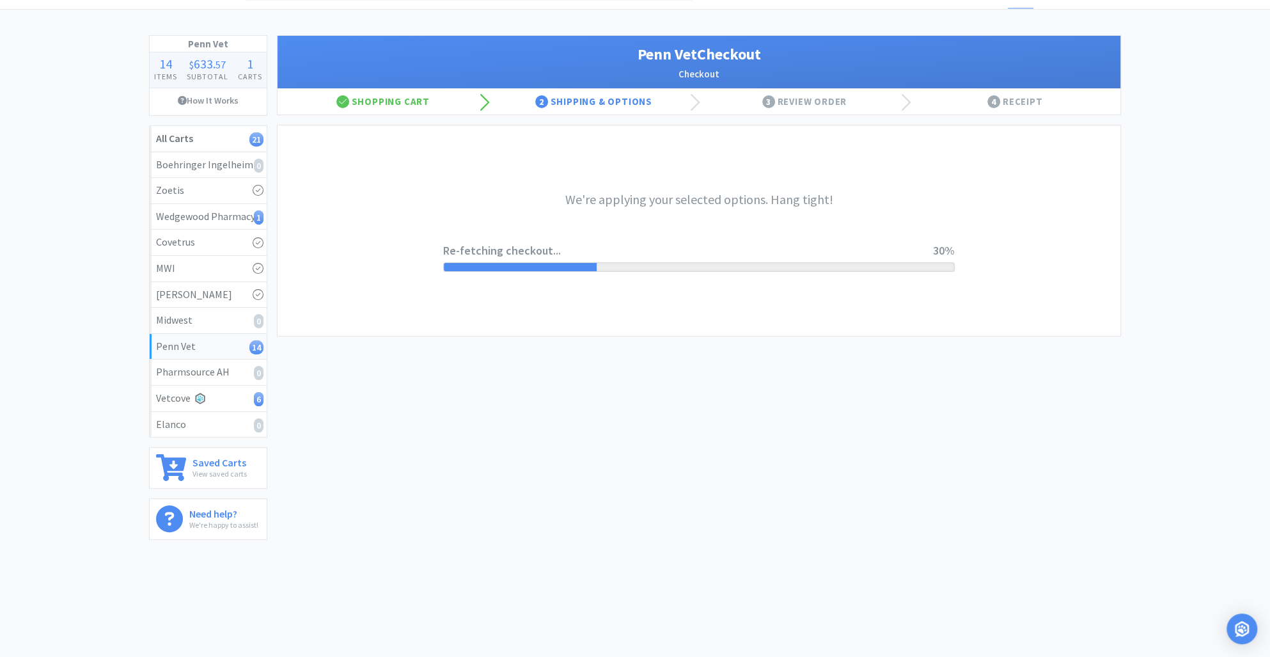
scroll to position [0, 0]
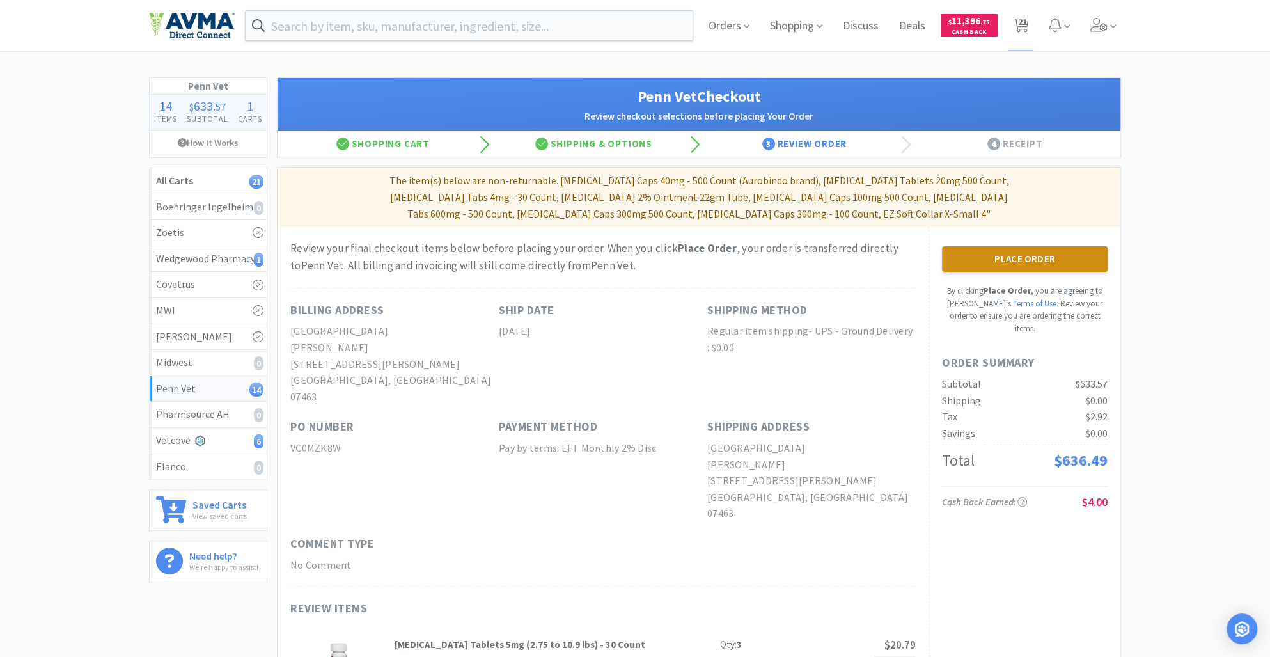
click at [1029, 246] on button "Place Order" at bounding box center [1025, 259] width 166 height 26
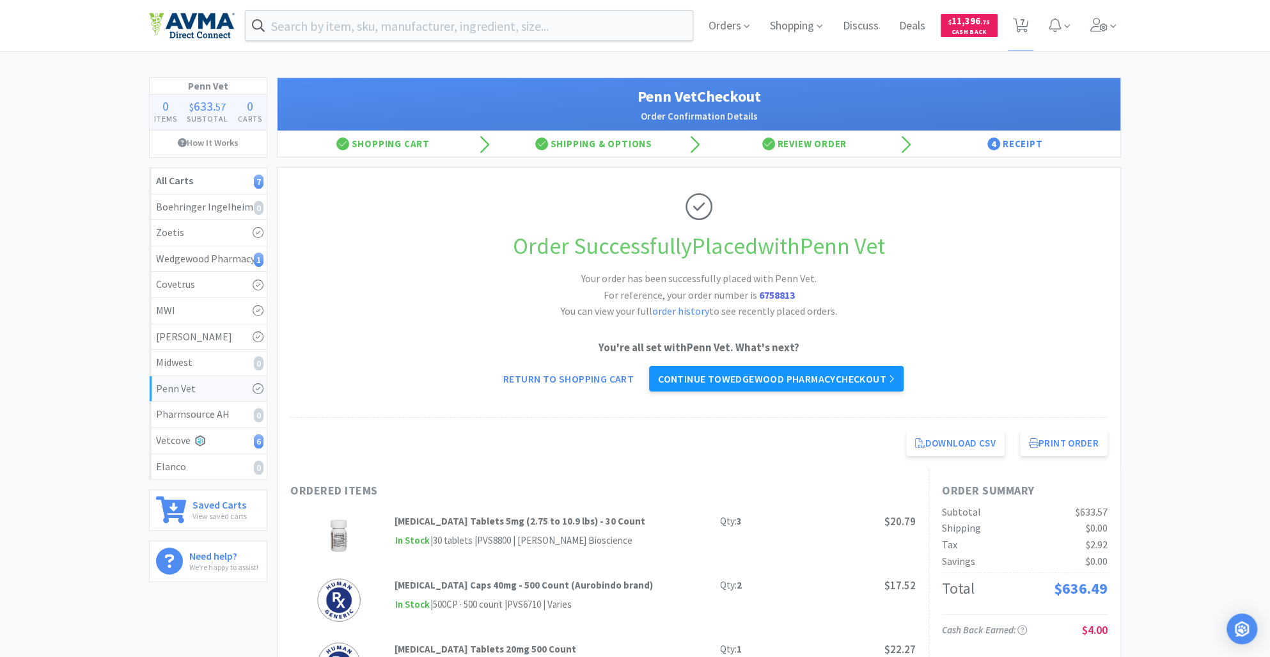
click at [787, 377] on link "Continue to Wedgewood Pharmacy checkout" at bounding box center [776, 379] width 255 height 26
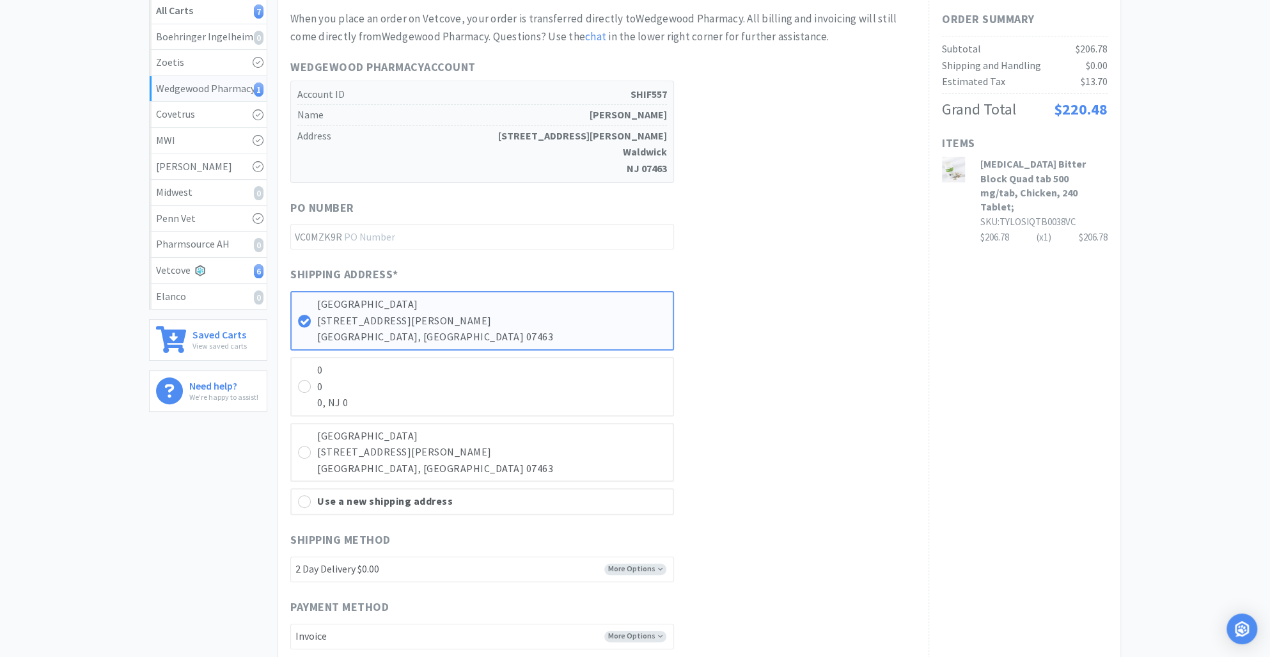
scroll to position [439, 0]
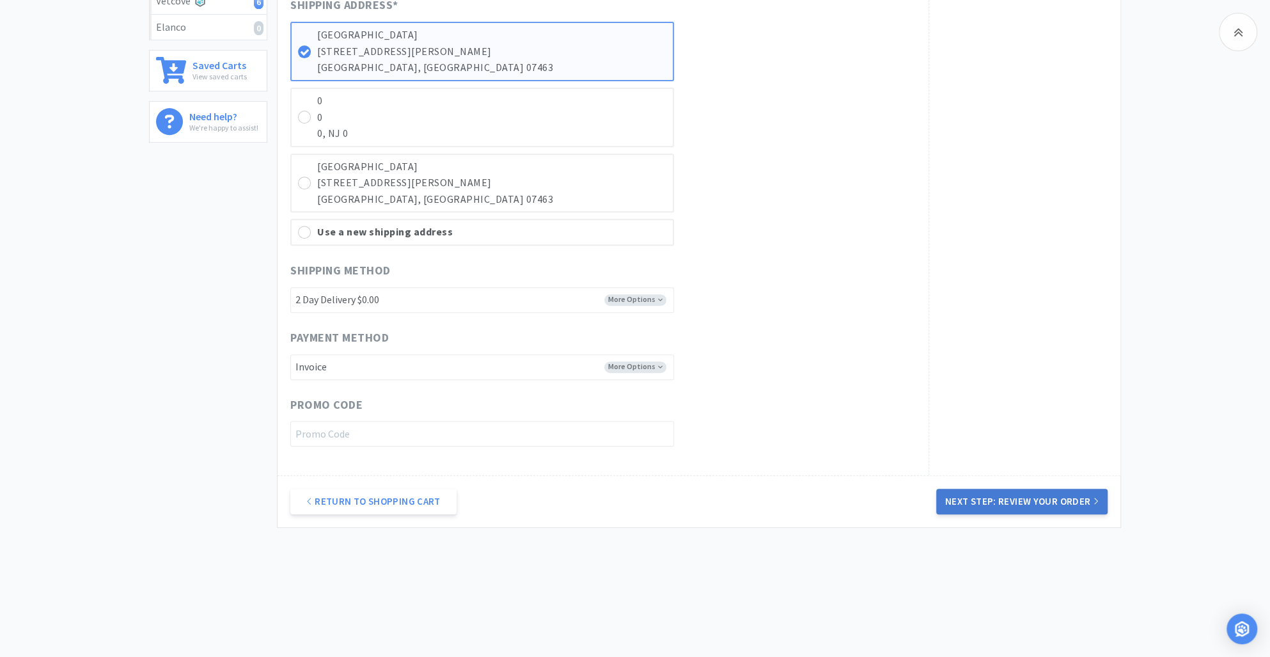
click at [1014, 501] on button "Next Step: Review Your Order" at bounding box center [1021, 502] width 171 height 26
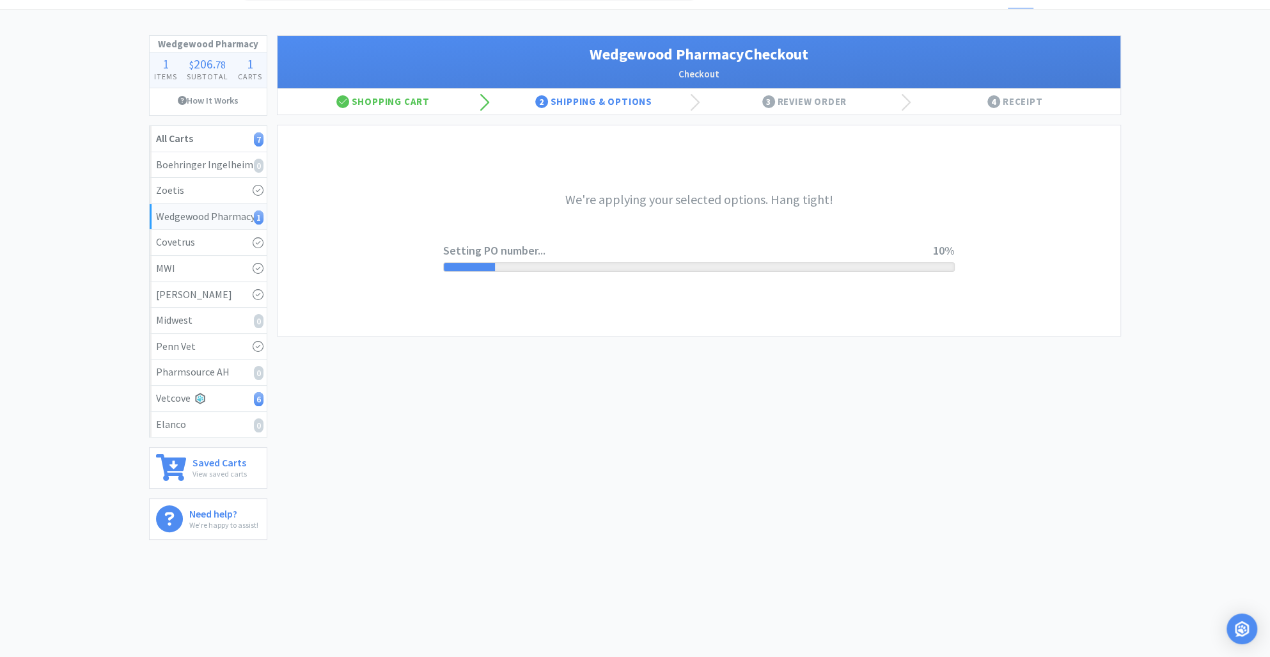
scroll to position [0, 0]
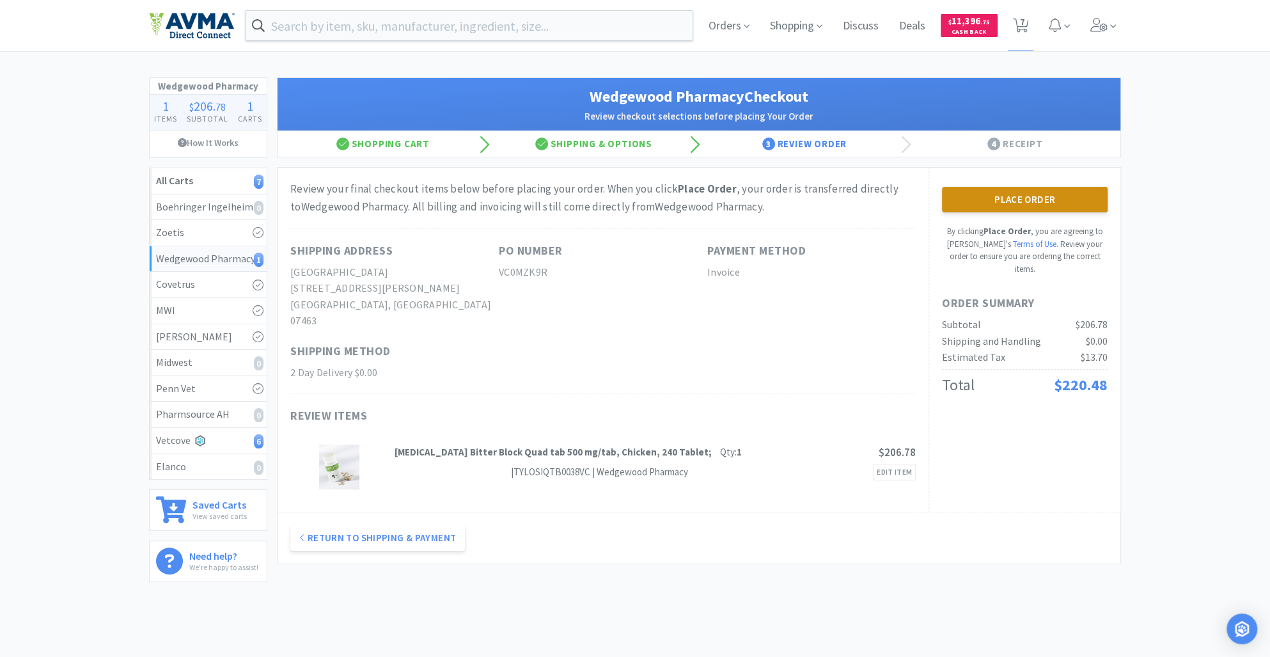
click at [1010, 200] on button "Place Order" at bounding box center [1025, 200] width 166 height 26
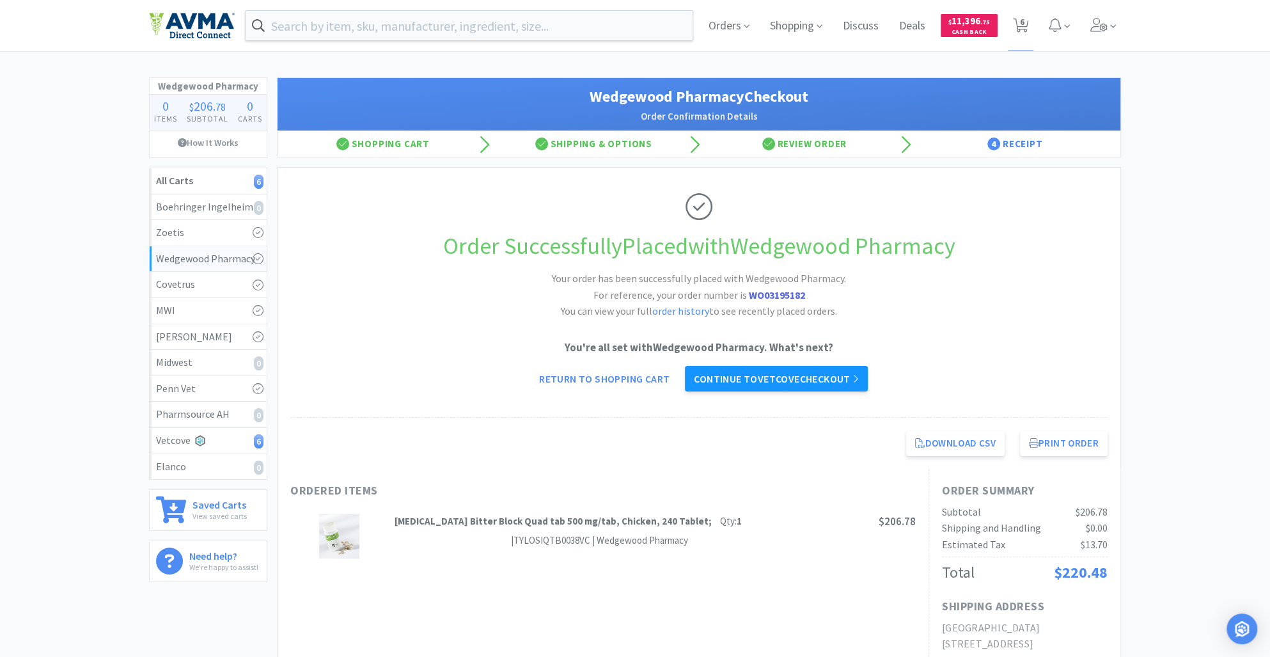
click at [794, 374] on link "Continue to Vetcove checkout" at bounding box center [776, 379] width 183 height 26
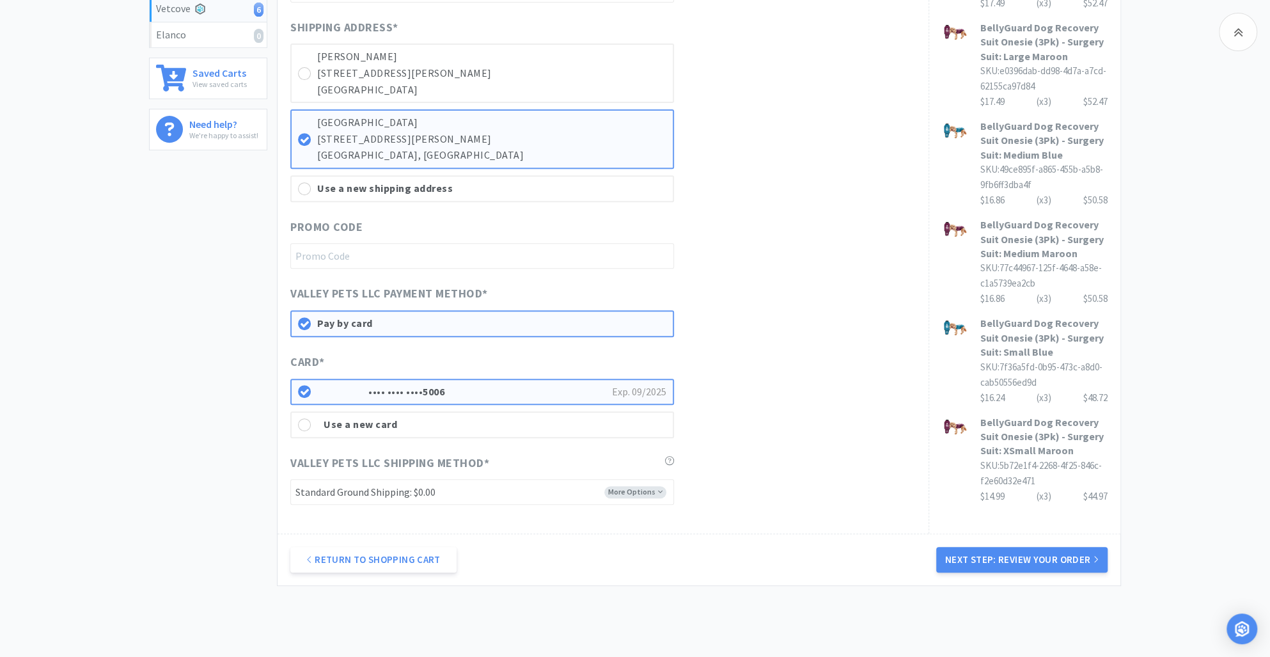
scroll to position [490, 0]
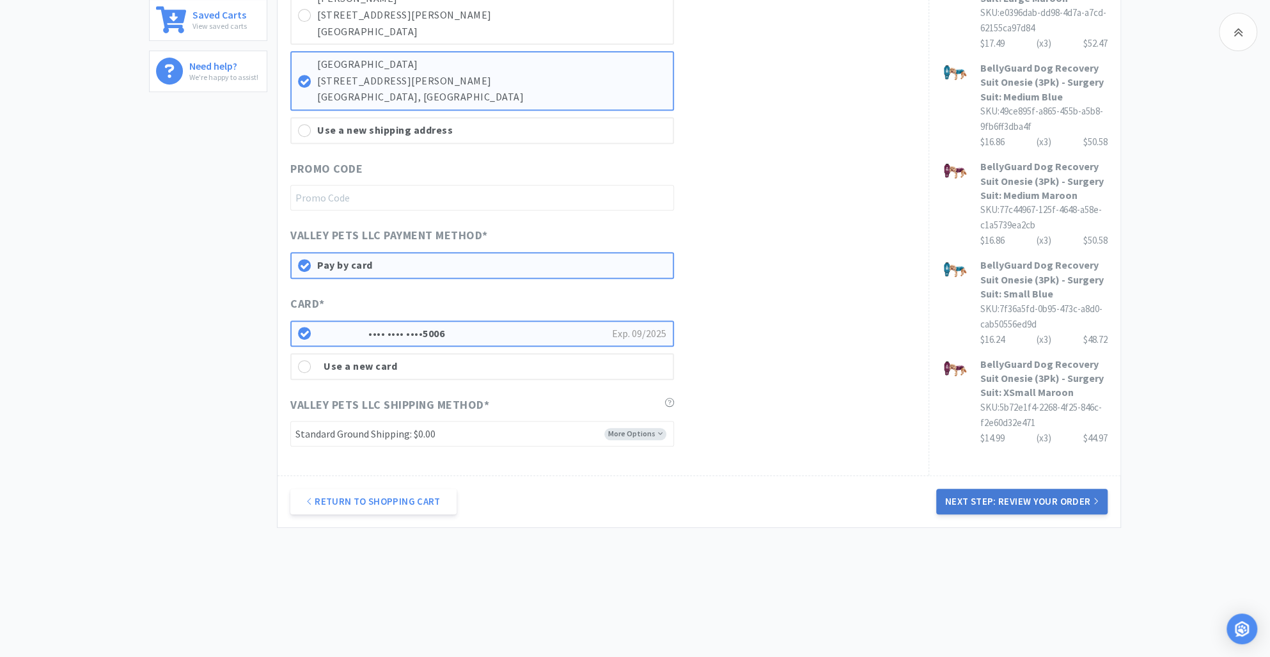
click at [1002, 500] on button "Next Step: Review Your Order" at bounding box center [1021, 502] width 171 height 26
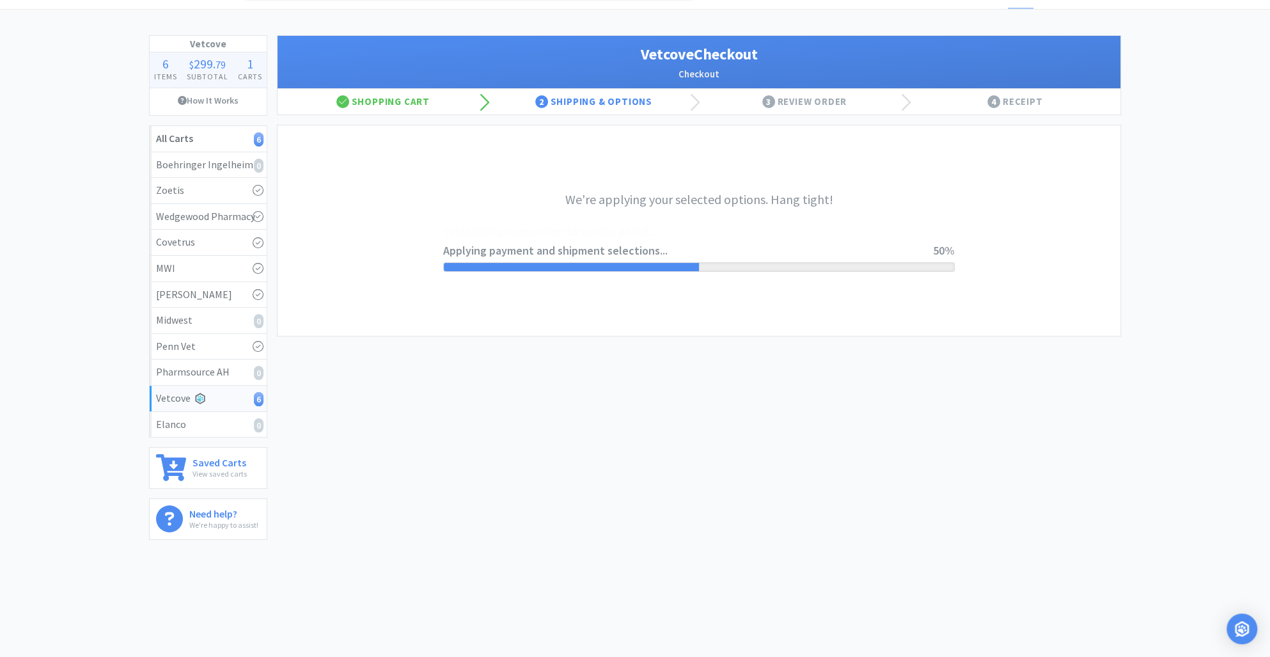
scroll to position [0, 0]
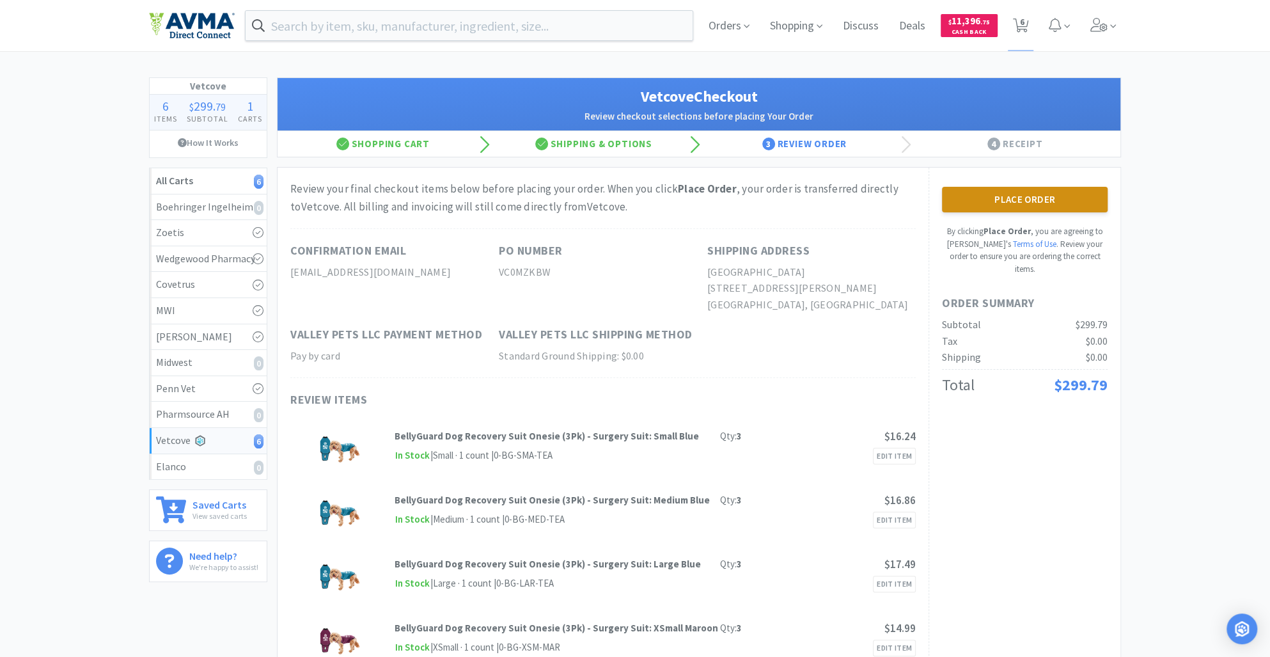
click at [1011, 201] on button "Place Order" at bounding box center [1025, 200] width 166 height 26
